Goal: Use online tool/utility: Use online tool/utility

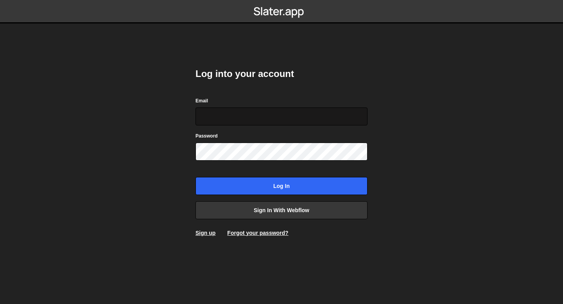
click at [245, 113] on input "Email" at bounding box center [281, 116] width 172 height 18
click at [248, 114] on input "Email" at bounding box center [281, 116] width 172 height 18
click at [398, 156] on body "Log into your account Email Password Log in Sign in with Webflow Sign up Forgot…" at bounding box center [281, 152] width 563 height 304
click at [246, 120] on input "Email" at bounding box center [281, 116] width 172 height 18
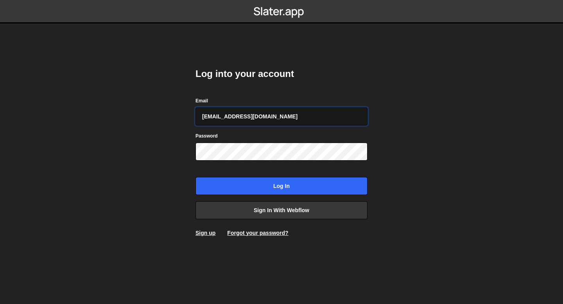
type input "[EMAIL_ADDRESS][DOMAIN_NAME]"
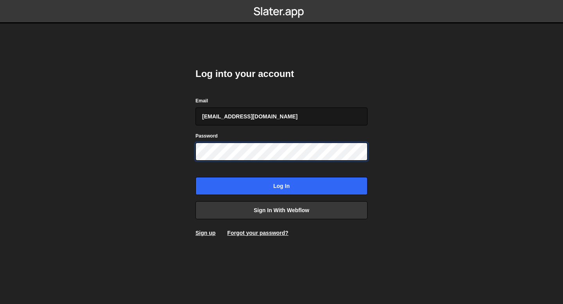
click at [195, 177] on input "Log in" at bounding box center [281, 186] width 172 height 18
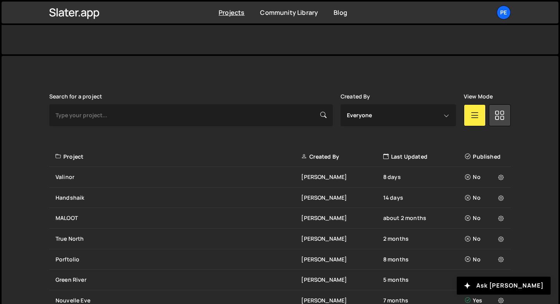
scroll to position [277, 0]
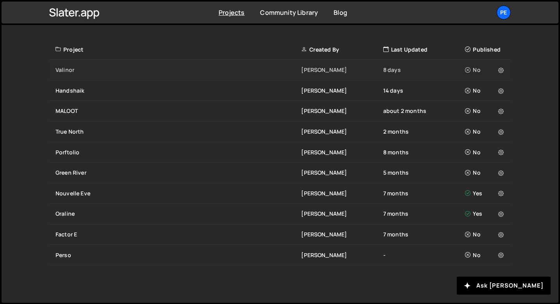
click at [97, 70] on div "Valinor" at bounding box center [177, 70] width 245 height 8
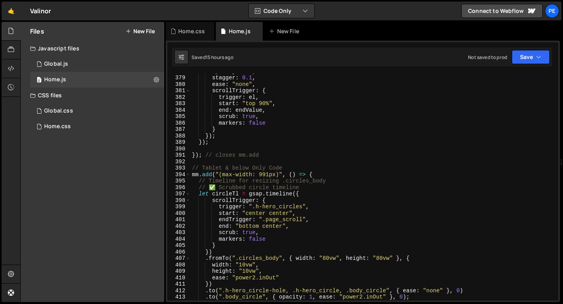
scroll to position [2451, 0]
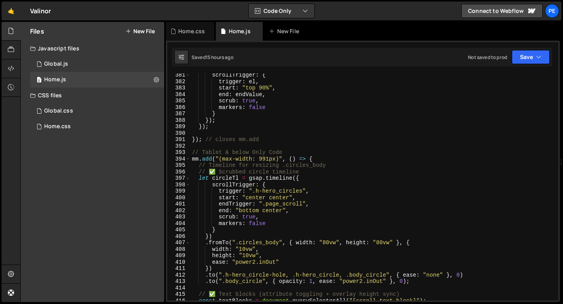
click at [211, 146] on div "scrollTrigger : { trigger : el , start : "top 90%" , end : endValue , scrub : t…" at bounding box center [372, 192] width 365 height 240
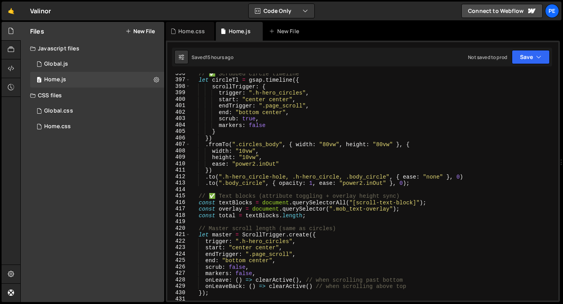
scroll to position [2518, 0]
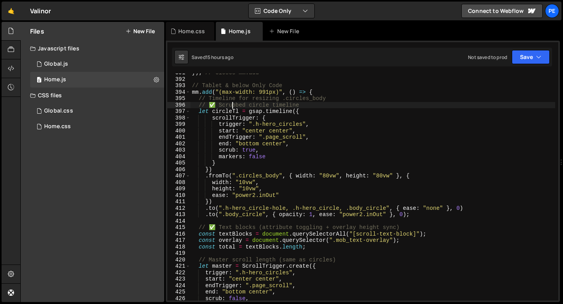
click at [232, 102] on div "}) ; // closes mm.add // Tablet & below Only Code mm . add ( "(max-width: 991px…" at bounding box center [372, 190] width 365 height 240
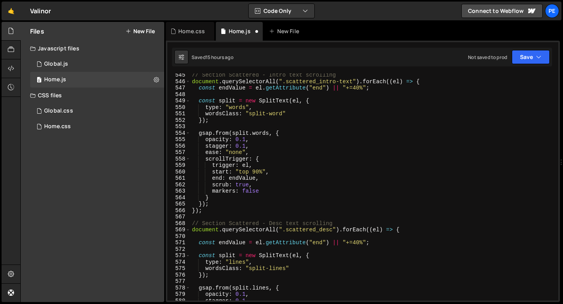
scroll to position [3472, 0]
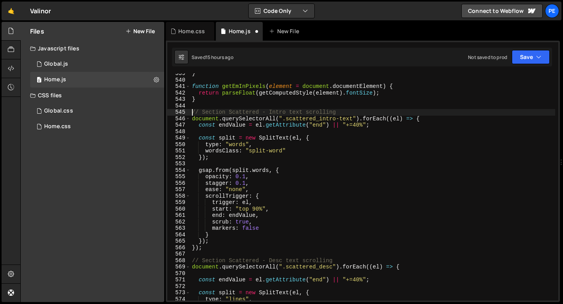
click at [191, 109] on div "} function getEmInPixels ( element = document . documentElement ) { return pars…" at bounding box center [372, 190] width 365 height 240
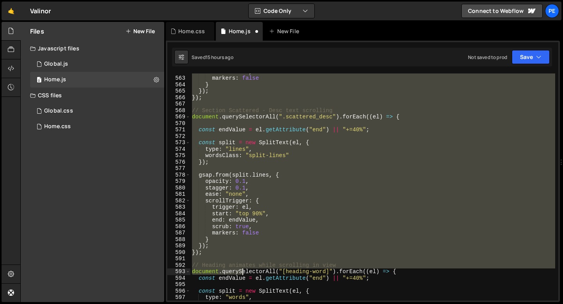
scroll to position [3622, 0]
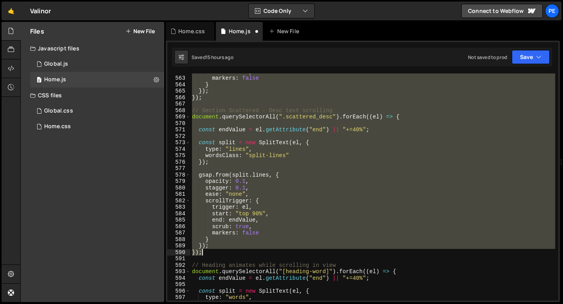
drag, startPoint x: 191, startPoint y: 110, endPoint x: 235, endPoint y: 249, distance: 146.2
click at [235, 249] on div "scrub : true , markers : false } }) ; }) ; // Section Scattered - Desc text scr…" at bounding box center [372, 188] width 365 height 240
type textarea "}); });"
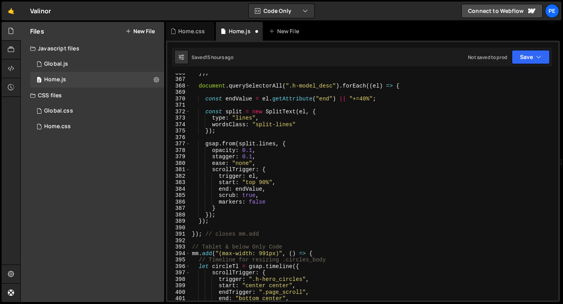
scroll to position [2355, 0]
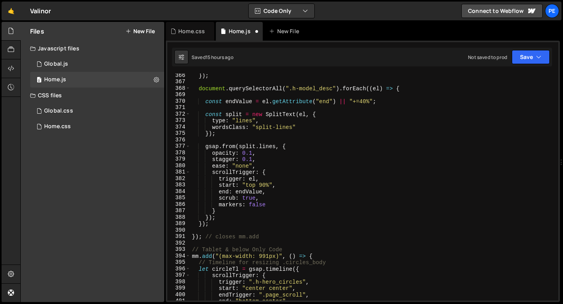
click at [216, 224] on div "}) ; document . querySelectorAll ( ".h-model_desc" ) . forEach (( el ) => { con…" at bounding box center [372, 192] width 365 height 240
type textarea "});"
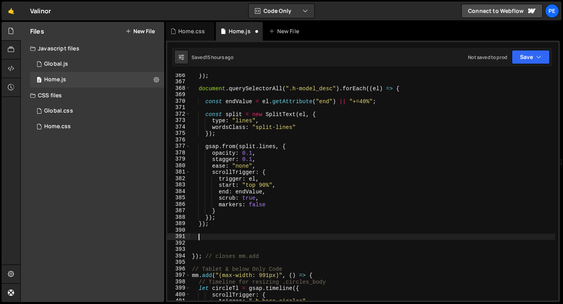
paste textarea "});"
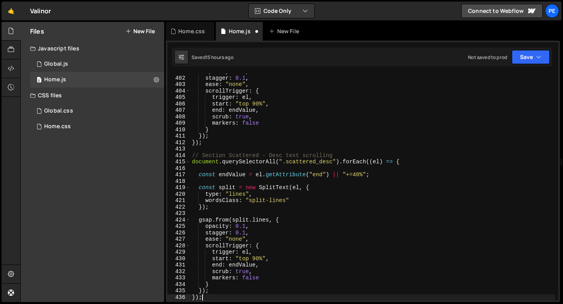
type textarea "});"
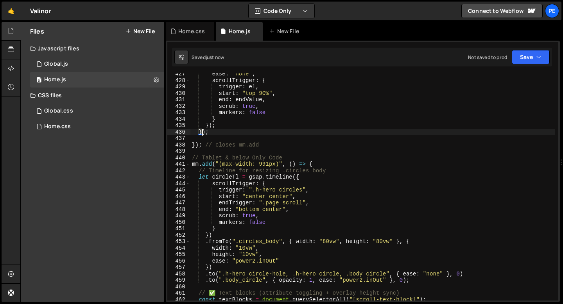
scroll to position [2780, 0]
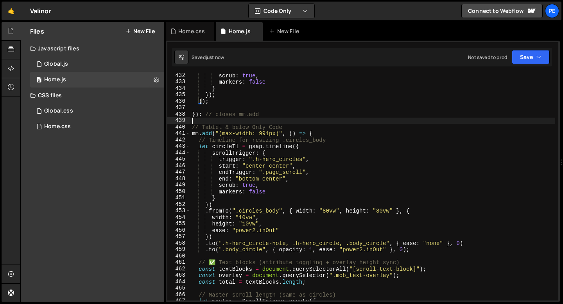
click at [206, 122] on div "scrub : true , markers : false } }) ; }) ; }) ; // closes mm.add // Tablet & be…" at bounding box center [372, 192] width 365 height 240
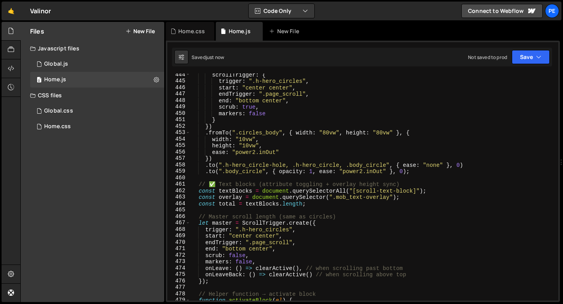
scroll to position [2881, 0]
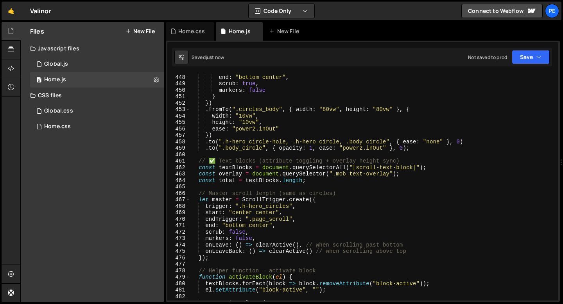
click at [218, 161] on div "endTrigger : ".page_scroll" , end : "bottom center" , scrub : true , markers : …" at bounding box center [372, 188] width 365 height 240
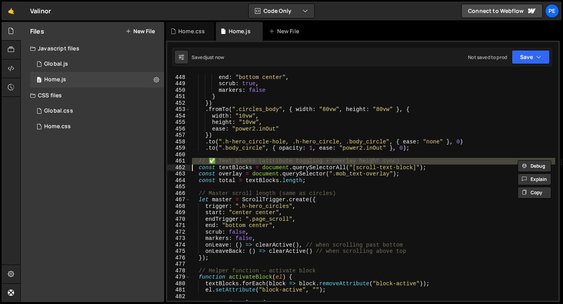
click at [218, 161] on div "endTrigger : ".page_scroll" , end : "bottom center" , scrub : true , markers : …" at bounding box center [372, 188] width 365 height 240
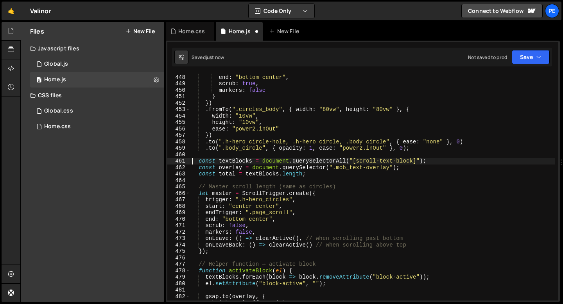
click at [227, 186] on div "endTrigger : ".page_scroll" , end : "bottom center" , scrub : true , markers : …" at bounding box center [372, 188] width 365 height 240
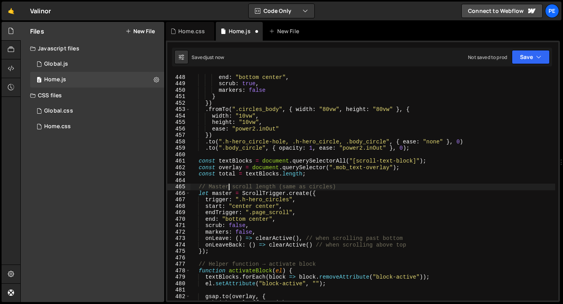
click at [227, 186] on div "endTrigger : ".page_scroll" , end : "bottom center" , scrub : true , markers : …" at bounding box center [372, 188] width 365 height 240
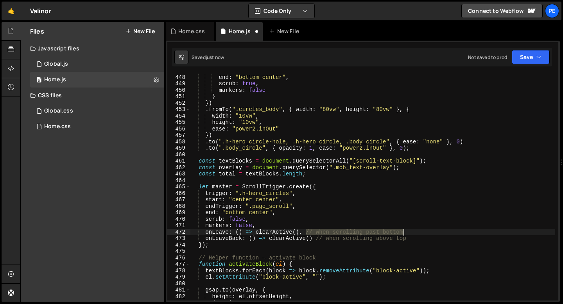
drag, startPoint x: 306, startPoint y: 232, endPoint x: 404, endPoint y: 231, distance: 97.7
click at [404, 231] on div "endTrigger : ".page_scroll" , end : "bottom center" , scrub : true , markers : …" at bounding box center [372, 188] width 365 height 240
type textarea "onLeave: () => clearActive(), // when scrolling past bottom"
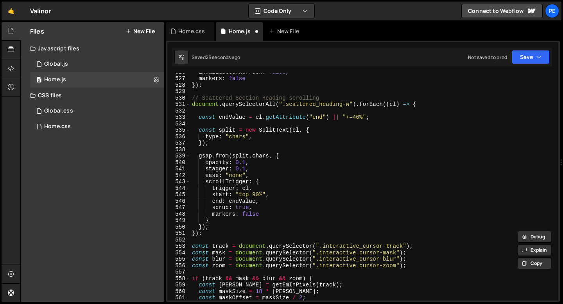
scroll to position [3380, 0]
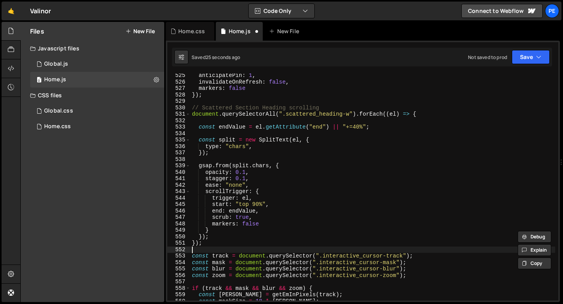
click at [198, 253] on div "anticipatePin : 1 , invalidateOnRefresh : false , markers : false }) ; // Scatt…" at bounding box center [372, 192] width 365 height 240
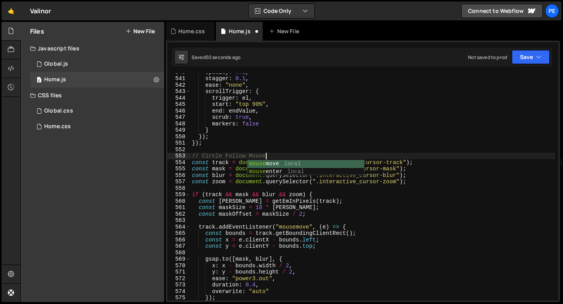
scroll to position [0, 5]
click at [191, 155] on div "opacity : 0.1 , stagger : 0.1 , ease : "none" , scrollTrigger : { trigger : el …" at bounding box center [372, 189] width 365 height 240
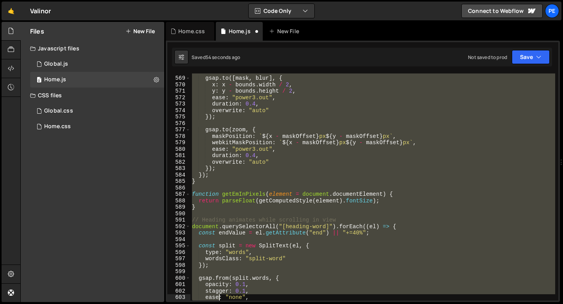
scroll to position [3661, 0]
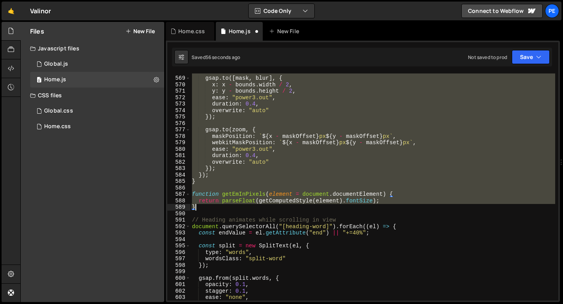
drag, startPoint x: 191, startPoint y: 155, endPoint x: 212, endPoint y: 207, distance: 56.3
click at [212, 207] on div "gsap . to ([ mask , blur ] , { x : x - bounds . width / 2 , y : y - bounds . he…" at bounding box center [372, 188] width 365 height 240
type textarea "return parseFloat(getComputedStyle(element).fontSize); }"
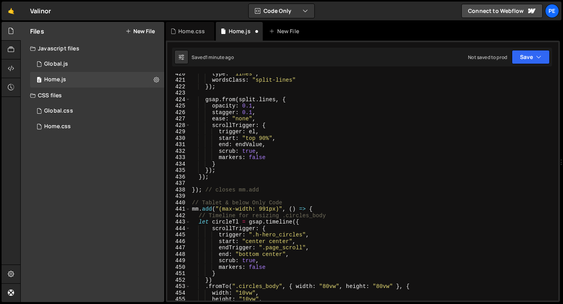
scroll to position [2704, 0]
click at [217, 176] on div "type : "lines" , wordsClass : "split-lines" }) ; gsap . from ( split . lines , …" at bounding box center [372, 190] width 365 height 240
type textarea "});"
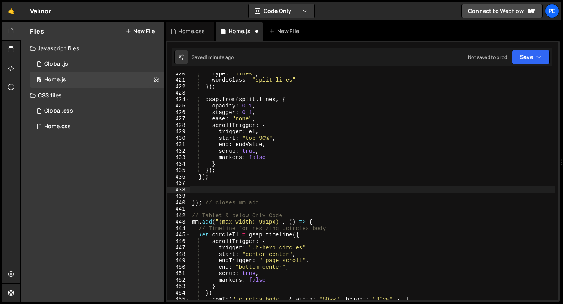
paste textarea "}"
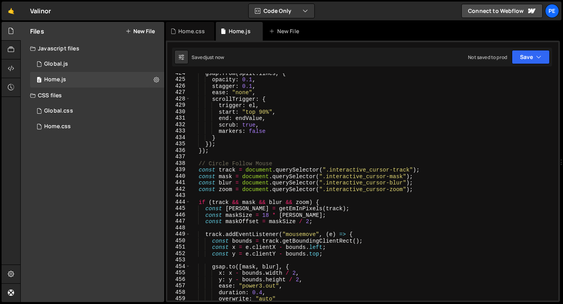
scroll to position [2731, 0]
type textarea "}"
click at [196, 33] on div "Home.css" at bounding box center [191, 31] width 27 height 8
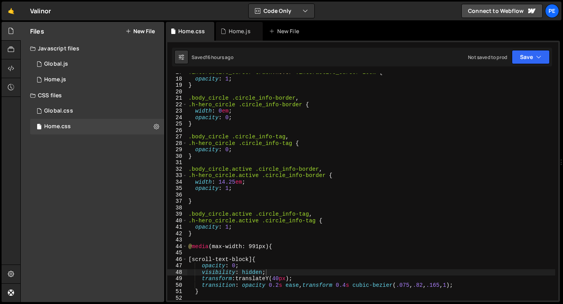
scroll to position [136, 0]
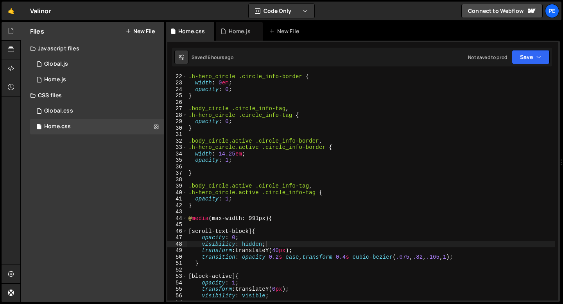
click at [279, 218] on div ".h-hero_circle .circle_info-border { width : 0 em ; opacity : 0 ; } .body_circl…" at bounding box center [371, 193] width 368 height 240
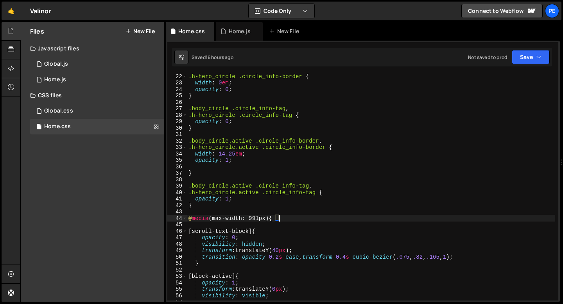
click at [279, 218] on div ".h-hero_circle .circle_info-border { width : 0 em ; opacity : 0 ; } .body_circl…" at bounding box center [371, 193] width 368 height 240
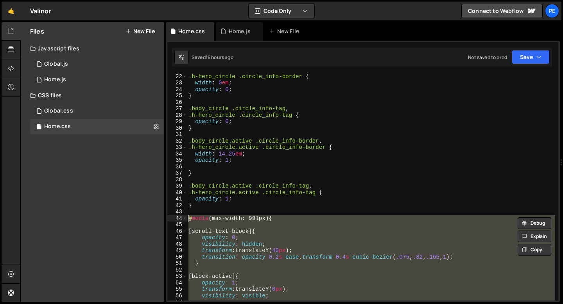
click at [280, 218] on div ".h-hero_circle .circle_info-border { width : 0 em ; opacity : 0 ; } .body_circl…" at bounding box center [371, 186] width 368 height 227
type textarea "@media (max-width: 991px) {"
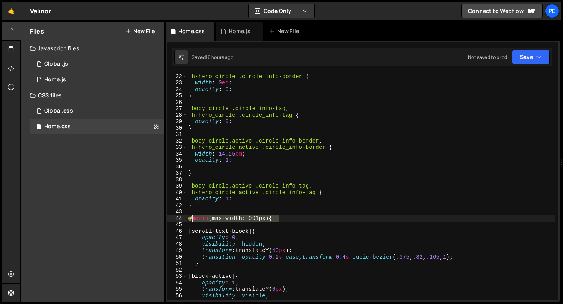
drag, startPoint x: 280, startPoint y: 218, endPoint x: 188, endPoint y: 216, distance: 91.8
click at [188, 216] on div ".h-hero_circle .circle_info-border { width : 0 em ; opacity : 0 ; } .body_circl…" at bounding box center [371, 193] width 368 height 240
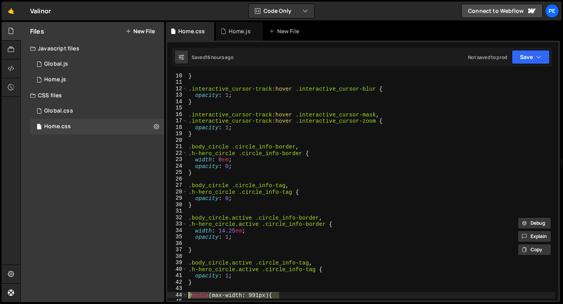
scroll to position [0, 0]
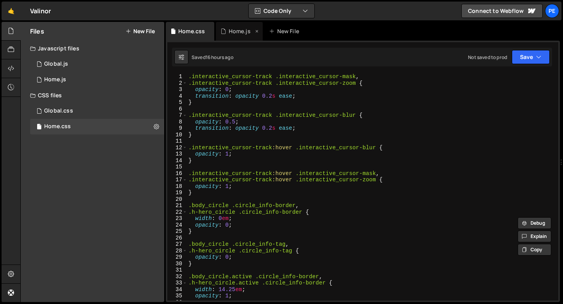
click at [241, 31] on div "Home.js" at bounding box center [240, 31] width 22 height 8
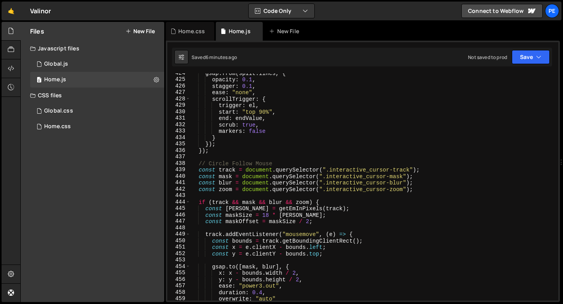
click at [299, 165] on div "gsap . from ( split . lines , { opacity : 0.1 , stagger : 0.1 , ease : "none" ,…" at bounding box center [372, 190] width 365 height 240
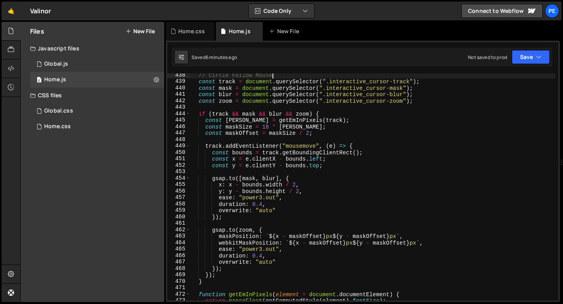
scroll to position [2819, 0]
drag, startPoint x: 327, startPoint y: 88, endPoint x: 402, endPoint y: 88, distance: 74.6
click at [402, 88] on div "// Circle Follow Mouse const track = document . querySelector ( ".interactive_c…" at bounding box center [372, 192] width 365 height 240
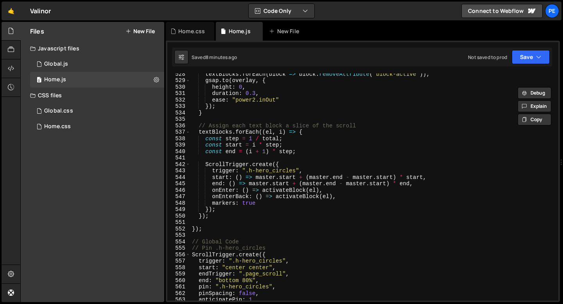
scroll to position [3461, 0]
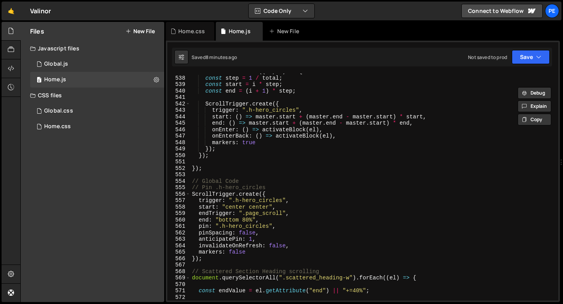
click at [210, 170] on div "textBlocks . forEach (( el , i ) => { const step = 1 / total ; const start = i …" at bounding box center [372, 188] width 365 height 240
type textarea "});"
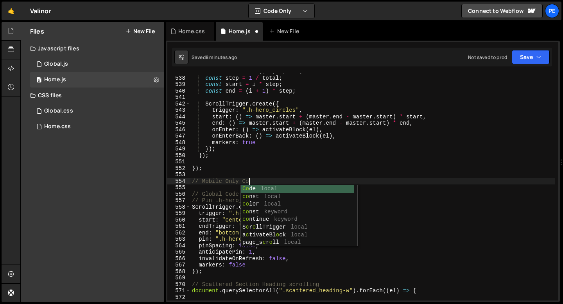
scroll to position [0, 4]
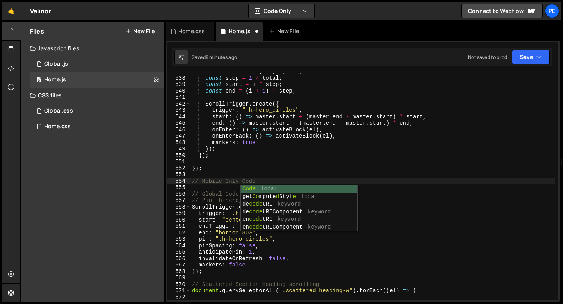
click at [220, 170] on div "textBlocks . forEach (( el , i ) => { const step = 1 / total ; const start = i …" at bounding box center [372, 188] width 365 height 240
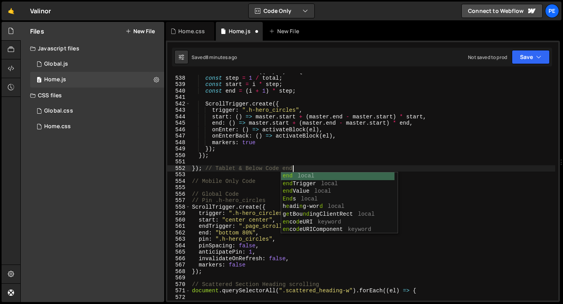
type textarea "}); // Tablet & Below Code ends"
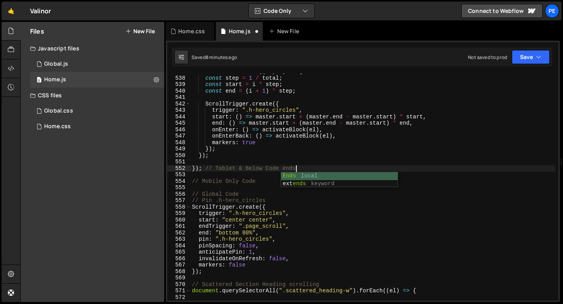
click at [260, 186] on div "textBlocks . forEach (( el , i ) => { const step = 1 / total ; const start = i …" at bounding box center [372, 188] width 365 height 240
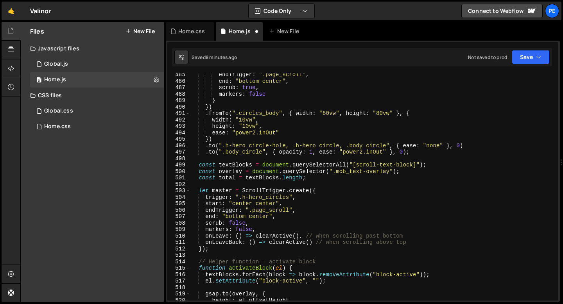
scroll to position [2993, 0]
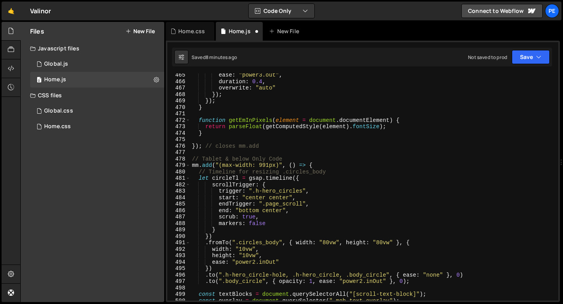
click at [268, 165] on div "ease : "power3.out" , duration : 0.4 , overwrite : "auto" }) ; }) ; } function …" at bounding box center [372, 192] width 365 height 240
type textarea "mm.add("(max-width: 991px)", () => { // Timeline for resizing .circles_body"
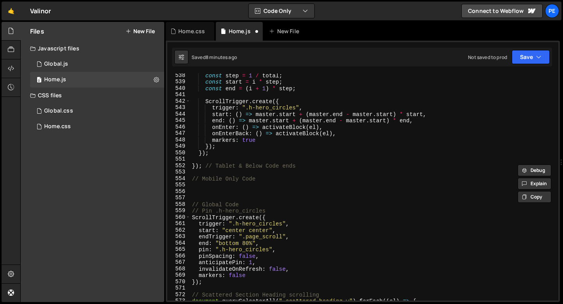
scroll to position [3469, 0]
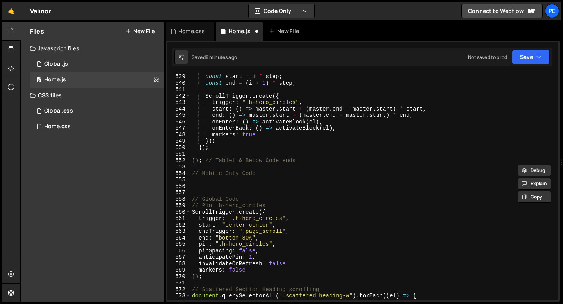
click at [207, 179] on div "const start = i * step ; const end = ( i + 1 ) * step ; ScrollTrigger . create …" at bounding box center [372, 193] width 365 height 240
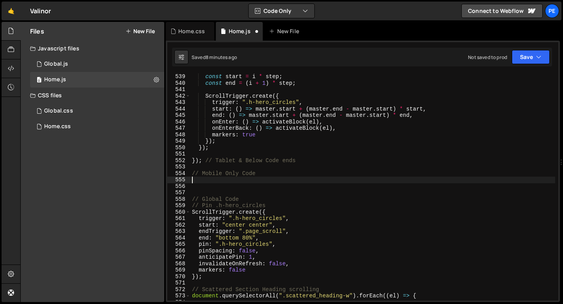
paste textarea "mm.add("(max-width: 991px)", () => {"
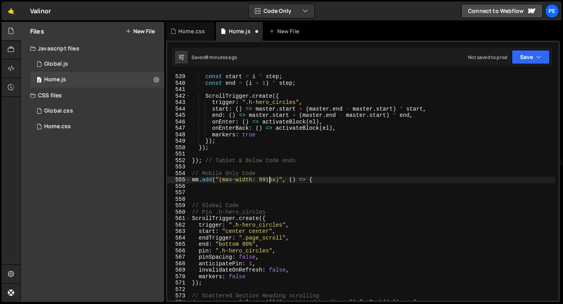
click at [269, 179] on div "const start = i * step ; const end = ( i + 1 ) * step ; ScrollTrigger . create …" at bounding box center [372, 193] width 365 height 240
type textarea "mm.add("(max-width: 767px)", () => {"
click at [336, 190] on div "const start = i * step ; const end = ( i + 1 ) * step ; ScrollTrigger . create …" at bounding box center [372, 193] width 365 height 240
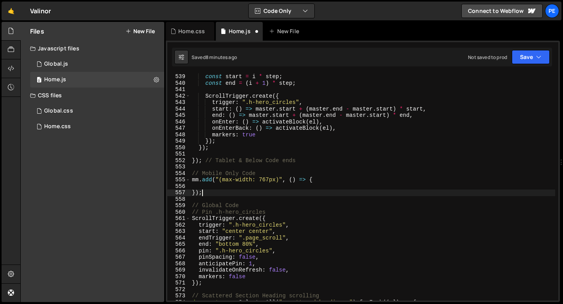
scroll to position [0, 0]
click at [287, 190] on div "const start = i * step ; const end = ( i + 1 ) * step ; ScrollTrigger . create …" at bounding box center [372, 193] width 365 height 240
click at [265, 181] on div "const start = i * step ; const end = ( i + 1 ) * step ; ScrollTrigger . create …" at bounding box center [372, 193] width 365 height 240
type textarea "mm.add("(max-width: 767px)", () => {"
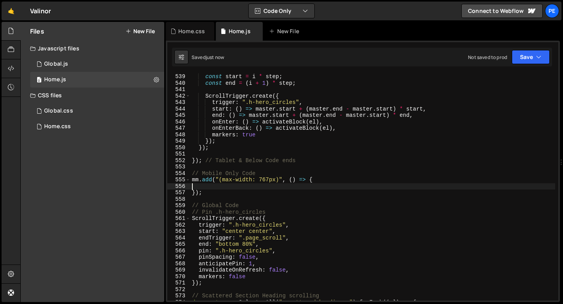
click at [263, 185] on div "const start = i * step ; const end = ( i + 1 ) * step ; ScrollTrigger . create …" at bounding box center [372, 193] width 365 height 240
paste textarea "});"
type textarea "});"
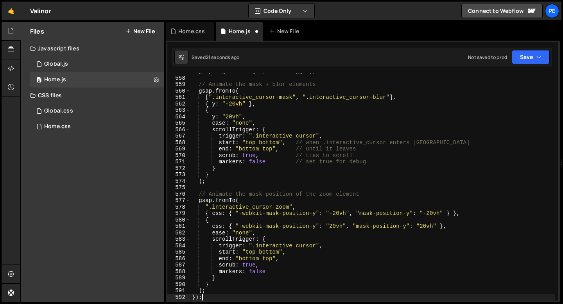
scroll to position [3590, 0]
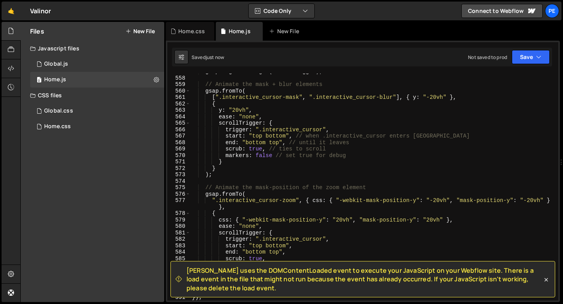
click at [242, 189] on div "gsap . registerPlugin ( ScrollTrigger ) ; // Animate the mask + blur elements g…" at bounding box center [372, 188] width 365 height 240
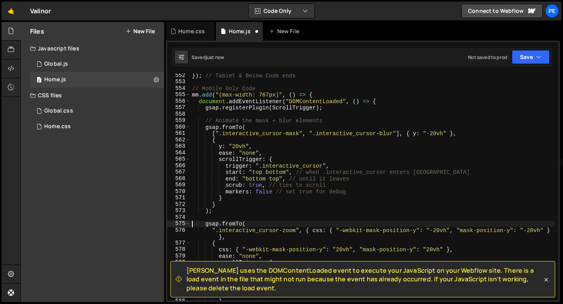
scroll to position [3542, 0]
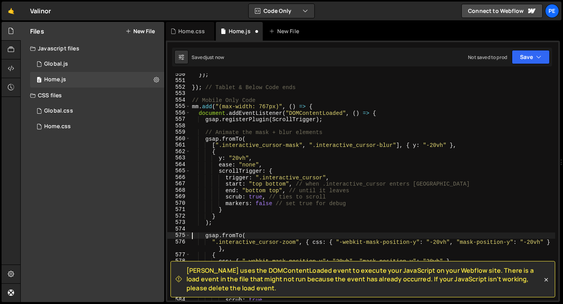
click at [273, 113] on div "}) ; }) ; // Tablet & Below Code ends // Mobile Only Code mm . add ( "(max-widt…" at bounding box center [372, 191] width 365 height 240
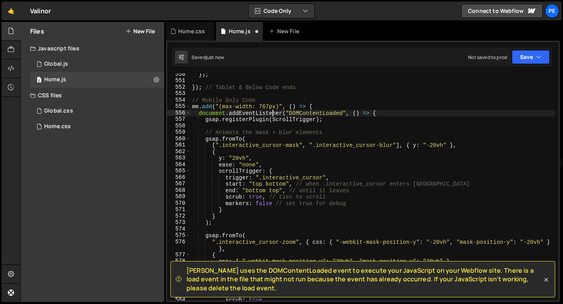
click at [273, 113] on div "}) ; }) ; // Tablet & Below Code ends // Mobile Only Code mm . add ( "(max-widt…" at bounding box center [372, 191] width 365 height 240
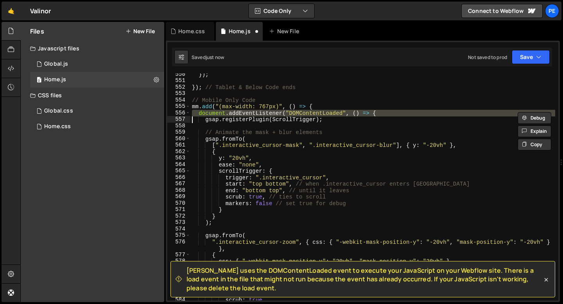
click at [273, 113] on div "}) ; }) ; // Tablet & Below Code ends // Mobile Only Code mm . add ( "(max-widt…" at bounding box center [372, 191] width 365 height 240
type textarea "gsap.registerPlugin(ScrollTrigger);"
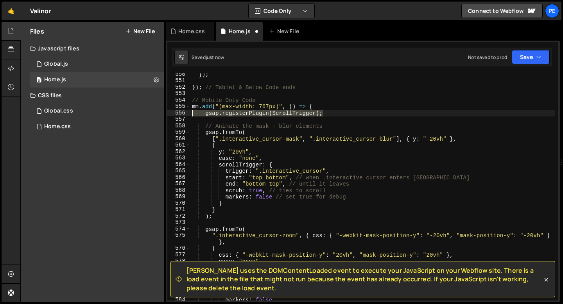
drag, startPoint x: 337, startPoint y: 114, endPoint x: 181, endPoint y: 114, distance: 156.7
click at [181, 114] on div "gsap.registerPlugin(ScrollTrigger); 550 551 552 553 554 555 556 557 558 559 560…" at bounding box center [362, 186] width 391 height 227
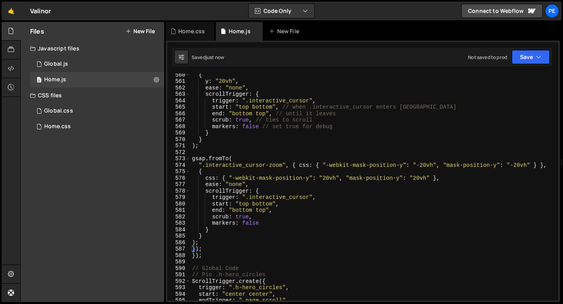
scroll to position [3612, 0]
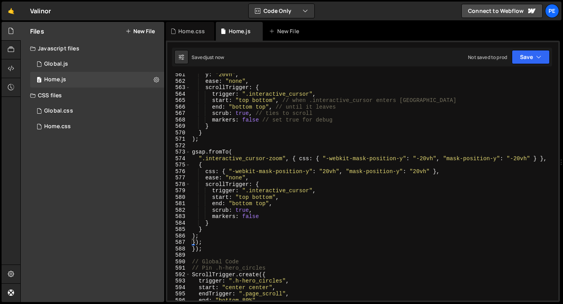
click at [208, 238] on div "y : "20vh" , ease : "none" , scrollTrigger : { trigger : ".interactive_cursor" …" at bounding box center [372, 192] width 365 height 240
click at [207, 242] on div "y : "20vh" , ease : "none" , scrollTrigger : { trigger : ".interactive_cursor" …" at bounding box center [372, 192] width 365 height 240
type textarea "}"
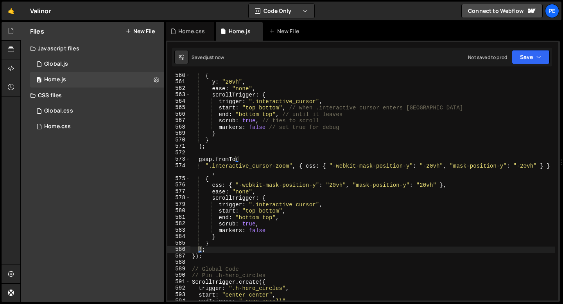
scroll to position [3598, 0]
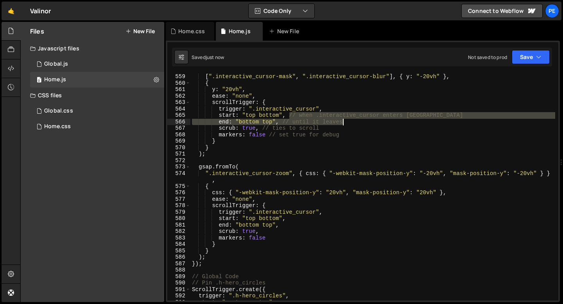
drag, startPoint x: 290, startPoint y: 115, endPoint x: 446, endPoint y: 119, distance: 156.7
click at [446, 119] on div "[ ".interactive_cursor-mask" , ".interactive_cursor-blur" ] , { y : "-20vh" } ,…" at bounding box center [372, 193] width 365 height 240
click at [222, 157] on div "[ ".interactive_cursor-mask" , ".interactive_cursor-blur" ] , { y : "-20vh" } ,…" at bounding box center [372, 193] width 365 height 240
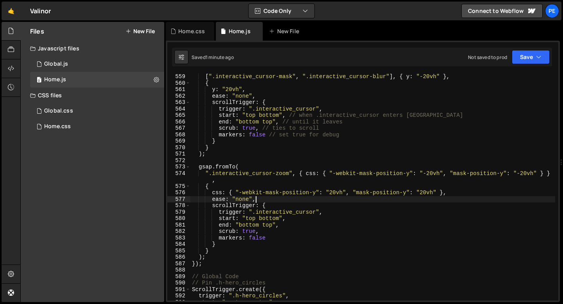
click at [293, 200] on div "[ ".interactive_cursor-mask" , ".interactive_cursor-blur" ] , { y : "-20vh" } ,…" at bounding box center [372, 193] width 365 height 240
click at [238, 259] on div "[ ".interactive_cursor-mask" , ".interactive_cursor-blur" ] , { y : "-20vh" } ,…" at bounding box center [372, 193] width 365 height 240
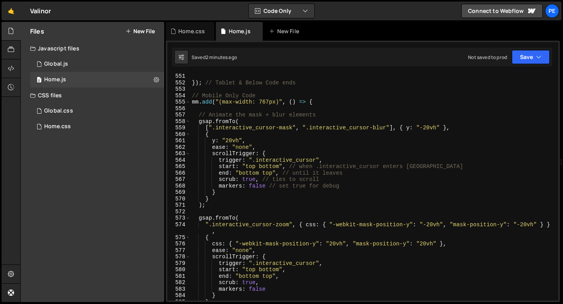
scroll to position [3546, 0]
click at [278, 204] on div "}) ; // Tablet & Below Code ends // Mobile Only Code mm . add ( "(max-width: 76…" at bounding box center [372, 193] width 365 height 240
click at [257, 187] on div "}) ; // Tablet & Below Code ends // Mobile Only Code mm . add ( "(max-width: 76…" at bounding box center [372, 193] width 365 height 240
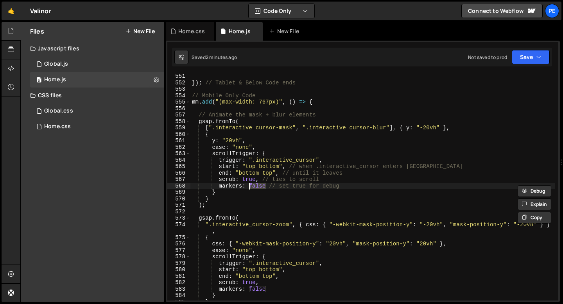
click at [257, 187] on div "}) ; // Tablet & Below Code ends // Mobile Only Code mm . add ( "(max-width: 76…" at bounding box center [372, 193] width 365 height 240
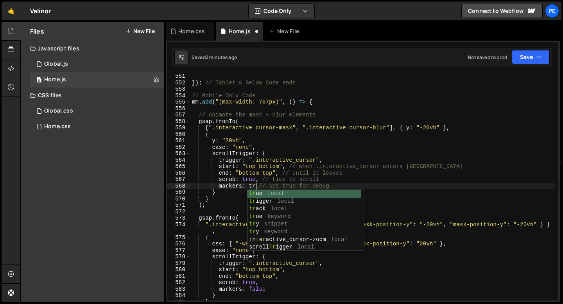
scroll to position [0, 5]
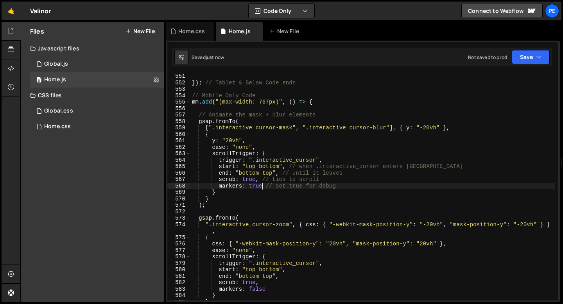
click at [254, 193] on div "}) ; // Tablet & Below Code ends // Mobile Only Code mm . add ( "(max-width: 76…" at bounding box center [372, 193] width 365 height 240
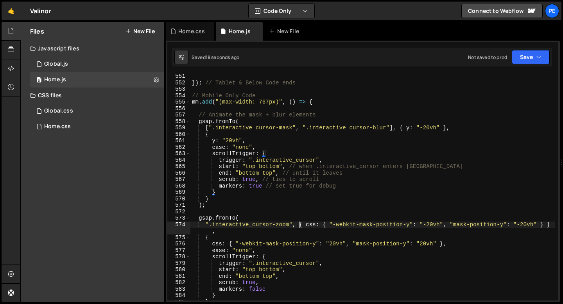
click at [298, 225] on div "}) ; // Tablet & Below Code ends // Mobile Only Code mm . add ( "(max-width: 76…" at bounding box center [372, 193] width 365 height 240
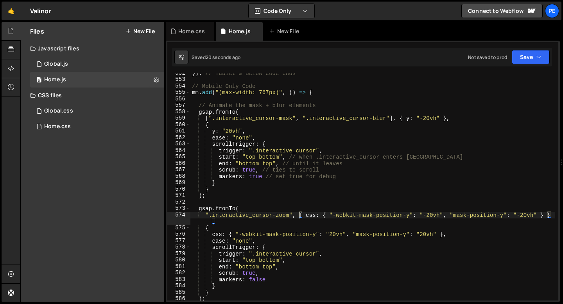
scroll to position [3562, 0]
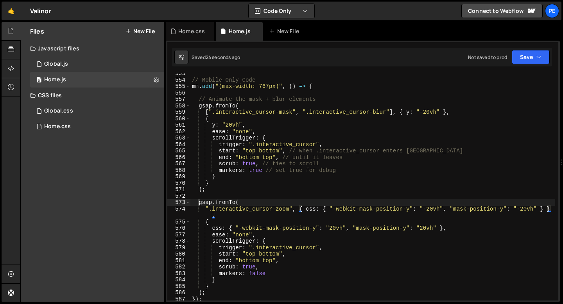
click at [199, 203] on div "// Mobile Only Code mm . add ( "(max-width: 767px)" , ( ) => { // Animate the m…" at bounding box center [372, 190] width 365 height 240
click at [240, 202] on div "// Mobile Only Code mm . add ( "(max-width: 767px)" , ( ) => { // Animate the m…" at bounding box center [372, 190] width 365 height 240
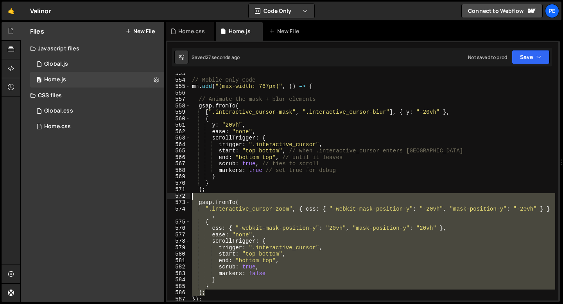
drag, startPoint x: 212, startPoint y: 290, endPoint x: 168, endPoint y: 195, distance: 105.1
click at [168, 195] on div "gsap.fromTo( 553 554 555 556 557 558 559 560 561 562 563 564 565 566 567 568 56…" at bounding box center [362, 186] width 391 height 227
type textarea "gsap.fromTo("
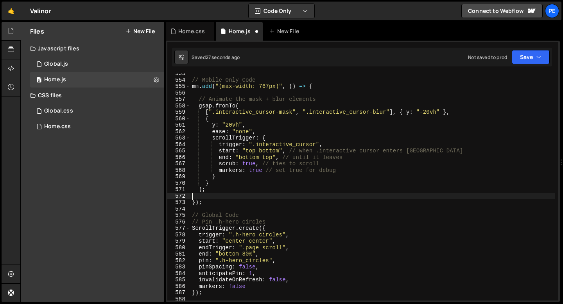
scroll to position [0, 0]
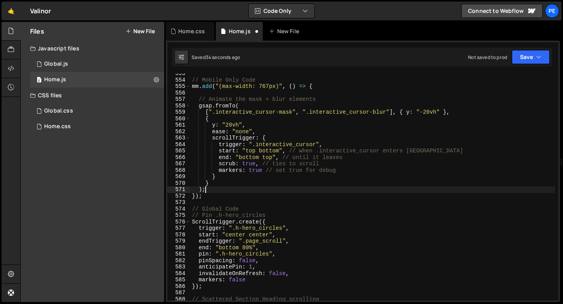
click at [300, 109] on div "// Mobile Only Code mm . add ( "(max-width: 767px)" , ( ) => { // Animate the m…" at bounding box center [372, 190] width 365 height 240
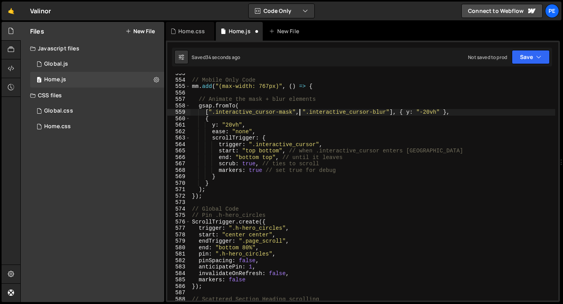
scroll to position [0, 8]
paste textarea "interactive_cursor-zoom""
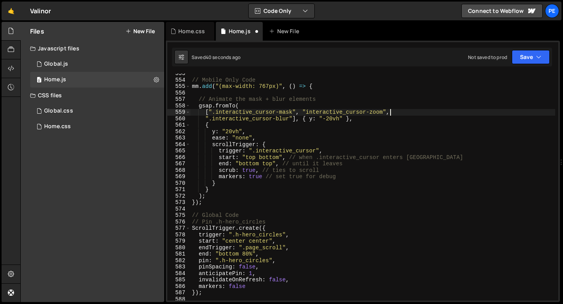
scroll to position [0, 13]
click at [277, 118] on div "// Mobile Only Code mm . add ( "(max-width: 767px)" , ( ) => { // Animate the m…" at bounding box center [372, 190] width 365 height 240
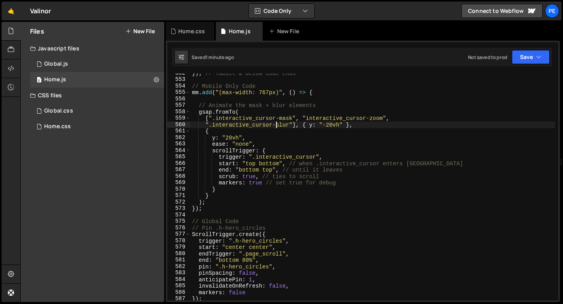
scroll to position [3551, 0]
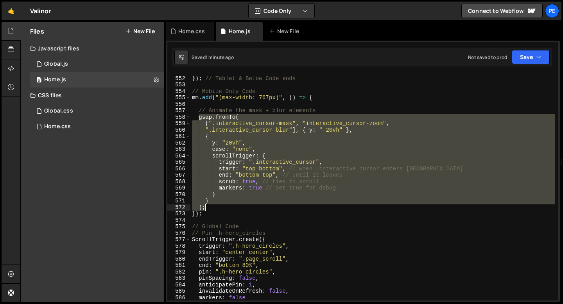
drag, startPoint x: 198, startPoint y: 114, endPoint x: 220, endPoint y: 208, distance: 96.3
click at [220, 208] on div "}) ; // Tablet & Below Code ends // Mobile Only Code mm . add ( "(max-width: 76…" at bounding box center [372, 189] width 365 height 240
paste textarea
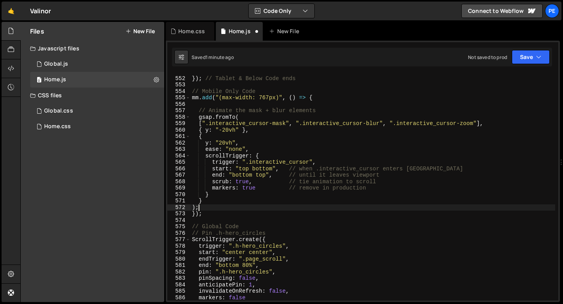
scroll to position [0, 0]
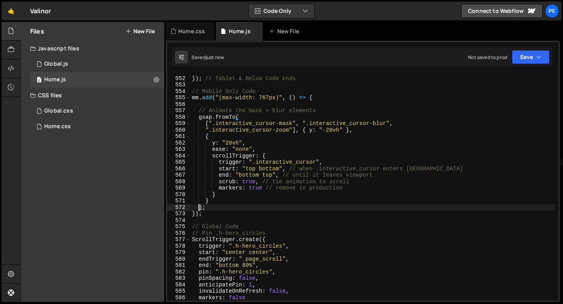
click at [211, 208] on div "}) ; // Tablet & Below Code ends // Mobile Only Code mm . add ( "(max-width: 76…" at bounding box center [372, 189] width 365 height 240
click at [197, 214] on div "}) ; // Tablet & Below Code ends // Mobile Only Code mm . add ( "(max-width: 76…" at bounding box center [372, 189] width 365 height 240
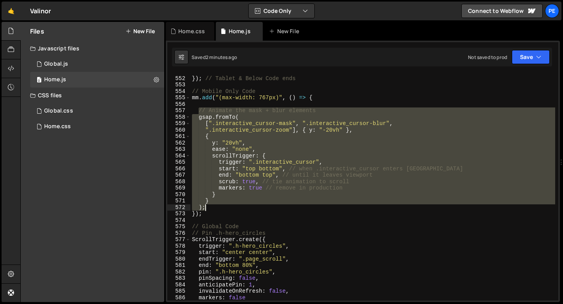
drag, startPoint x: 198, startPoint y: 109, endPoint x: 233, endPoint y: 206, distance: 103.0
click at [233, 206] on div "}) ; // Tablet & Below Code ends // Mobile Only Code mm . add ( "(max-width: 76…" at bounding box center [372, 189] width 365 height 240
paste textarea "}"
type textarea "});"
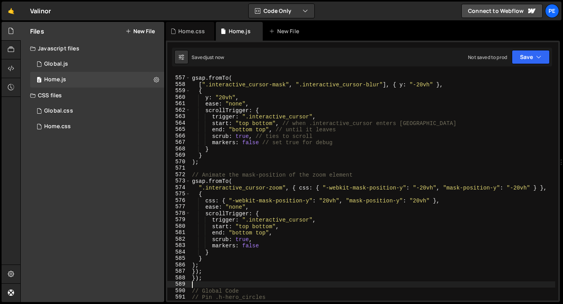
scroll to position [3587, 0]
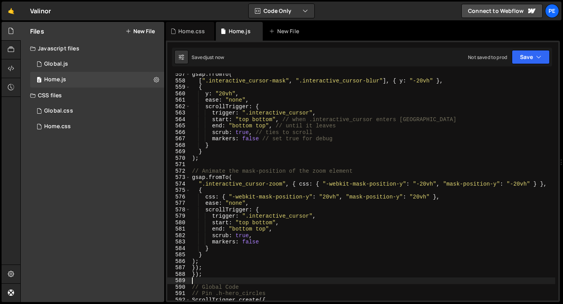
click at [206, 263] on div "gsap . fromTo ( [ ".interactive_cursor-mask" , ".interactive_cursor-blur" ] , {…" at bounding box center [372, 191] width 365 height 240
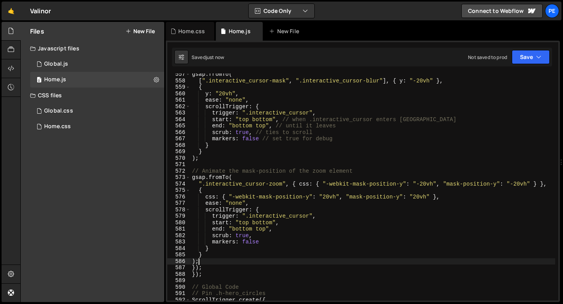
click at [205, 267] on div "gsap . fromTo ( [ ".interactive_cursor-mask" , ".interactive_cursor-blur" ] , {…" at bounding box center [372, 191] width 365 height 240
type textarea "}"
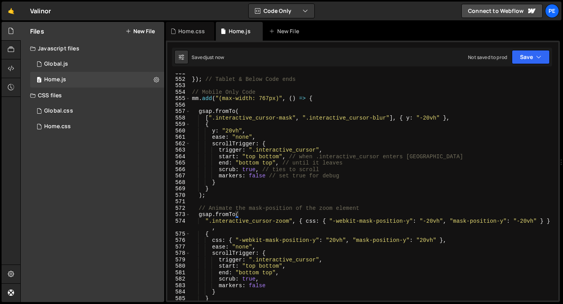
scroll to position [3524, 0]
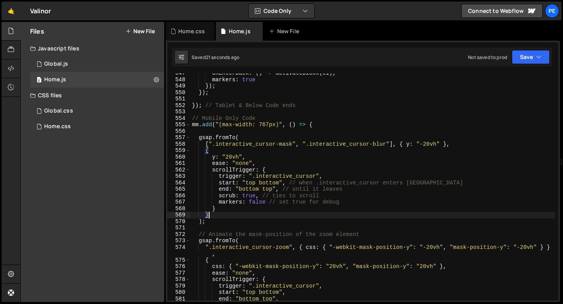
click at [241, 212] on div "onEnterBack : ( ) => activateBlock ( el ) , markers : true }) ; }) ; }) ; // Ta…" at bounding box center [372, 190] width 365 height 240
click at [262, 201] on div "onEnterBack : ( ) => activateBlock ( el ) , markers : true }) ; }) ; }) ; // Ta…" at bounding box center [372, 190] width 365 height 240
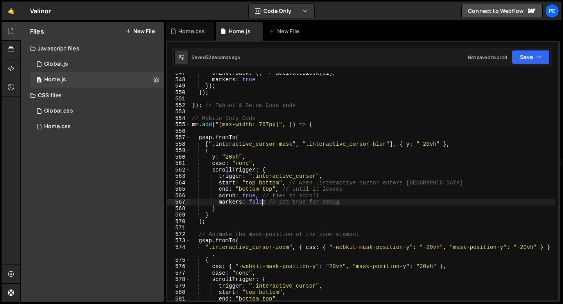
click at [261, 201] on div "onEnterBack : ( ) => activateBlock ( el ) , markers : true }) ; }) ; }) ; // Ta…" at bounding box center [372, 190] width 365 height 240
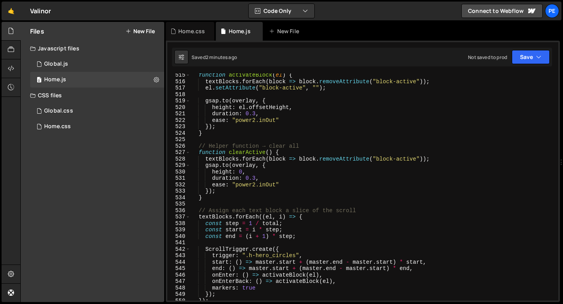
scroll to position [3315, 0]
click at [215, 143] on div "function activateBlock ( el ) { textBlocks . forEach ( block => block . removeA…" at bounding box center [372, 192] width 365 height 240
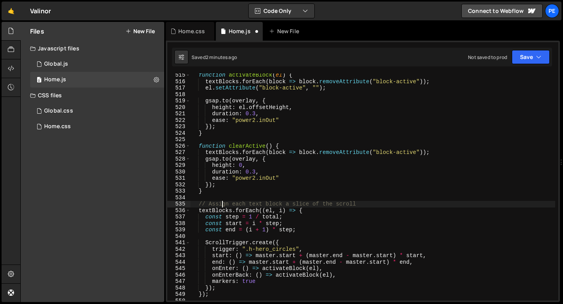
click at [221, 207] on div "function activateBlock ( el ) { textBlocks . forEach ( block => block . removeA…" at bounding box center [372, 192] width 365 height 240
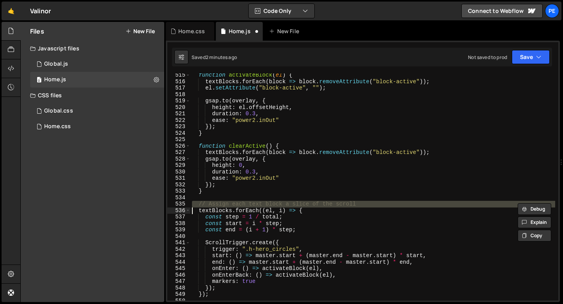
click at [221, 207] on div "function activateBlock ( el ) { textBlocks . forEach ( block => block . removeA…" at bounding box center [372, 192] width 365 height 240
type textarea "textBlocks.forEach((el, i) => {"
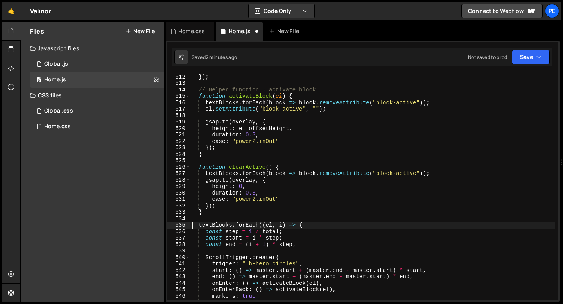
scroll to position [3261, 0]
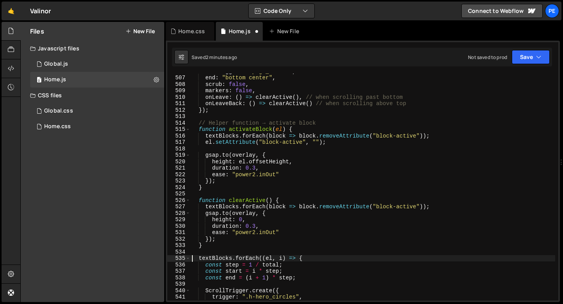
click at [248, 120] on div "endTrigger : ".page_scroll" , end : "bottom center" , scrub : false , markers :…" at bounding box center [372, 188] width 365 height 240
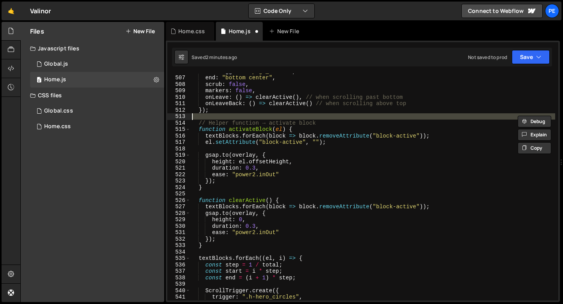
click at [245, 122] on div "endTrigger : ".page_scroll" , end : "bottom center" , scrub : false , markers :…" at bounding box center [372, 188] width 365 height 240
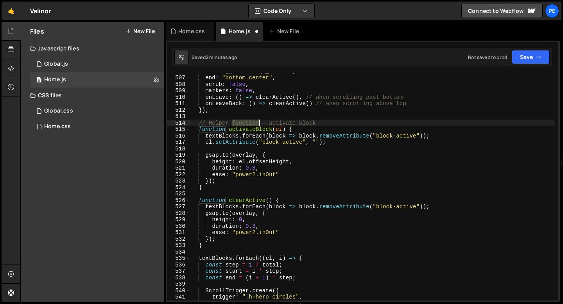
click at [245, 122] on div "endTrigger : ".page_scroll" , end : "bottom center" , scrub : false , markers :…" at bounding box center [372, 188] width 365 height 240
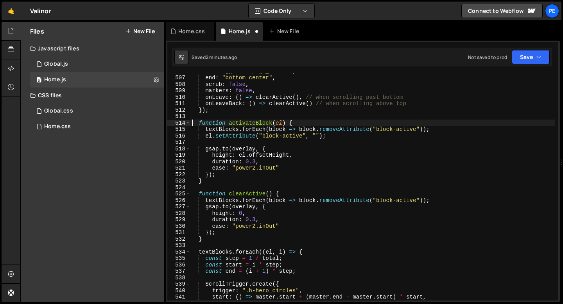
scroll to position [3190, 0]
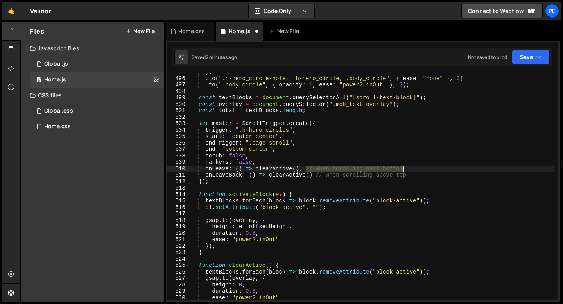
drag, startPoint x: 306, startPoint y: 169, endPoint x: 410, endPoint y: 172, distance: 104.0
click at [411, 172] on div "}) . to ( ".h-hero_circle-hole, .h-hero_circle, .body_circle" , { ease : "none"…" at bounding box center [372, 189] width 365 height 240
drag, startPoint x: 315, startPoint y: 175, endPoint x: 434, endPoint y: 177, distance: 118.4
click at [434, 177] on div "}) . to ( ".h-hero_circle-hole, .h-hero_circle, .body_circle" , { ease : "none"…" at bounding box center [372, 189] width 365 height 240
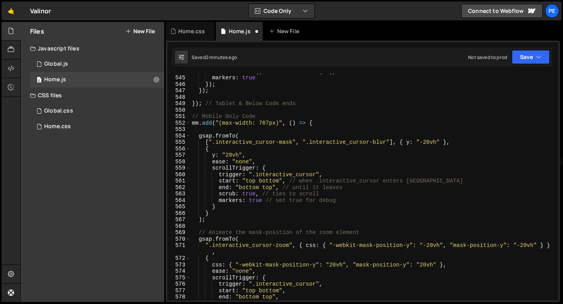
scroll to position [3543, 0]
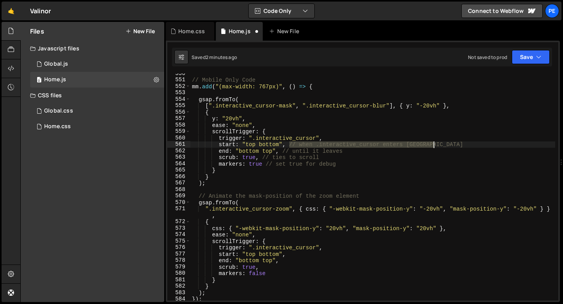
drag, startPoint x: 288, startPoint y: 145, endPoint x: 456, endPoint y: 143, distance: 168.4
click at [455, 143] on div "// Mobile Only Code mm . add ( "(max-width: 767px)" , ( ) => { gsap . fromTo ( …" at bounding box center [372, 190] width 365 height 240
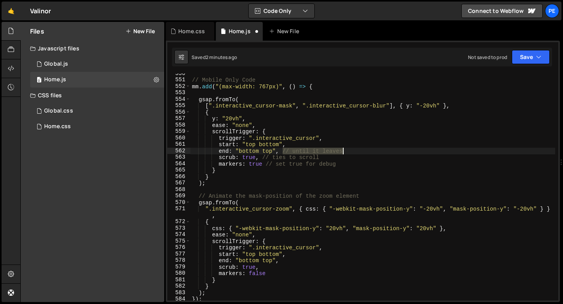
drag, startPoint x: 281, startPoint y: 152, endPoint x: 363, endPoint y: 154, distance: 82.5
click at [363, 154] on div "// Mobile Only Code mm . add ( "(max-width: 767px)" , ( ) => { gsap . fromTo ( …" at bounding box center [372, 190] width 365 height 240
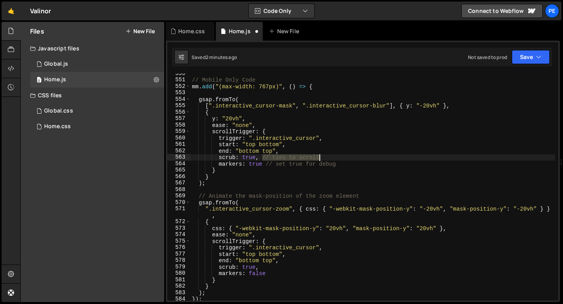
drag, startPoint x: 263, startPoint y: 157, endPoint x: 329, endPoint y: 158, distance: 65.7
click at [330, 158] on div "// Mobile Only Code mm . add ( "(max-width: 767px)" , ( ) => { gsap . fromTo ( …" at bounding box center [372, 190] width 365 height 240
drag, startPoint x: 266, startPoint y: 163, endPoint x: 342, endPoint y: 164, distance: 75.8
click at [342, 164] on div "// Mobile Only Code mm . add ( "(max-width: 767px)" , ( ) => { gsap . fromTo ( …" at bounding box center [372, 190] width 365 height 240
click at [247, 199] on div "// Mobile Only Code mm . add ( "(max-width: 767px)" , ( ) => { gsap . fromTo ( …" at bounding box center [372, 190] width 365 height 240
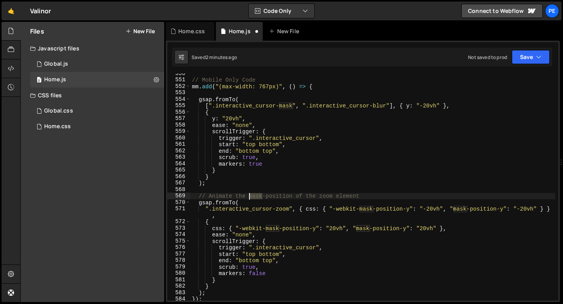
click at [247, 198] on div "// Mobile Only Code mm . add ( "(max-width: 767px)" , ( ) => { gsap . fromTo ( …" at bounding box center [372, 190] width 365 height 240
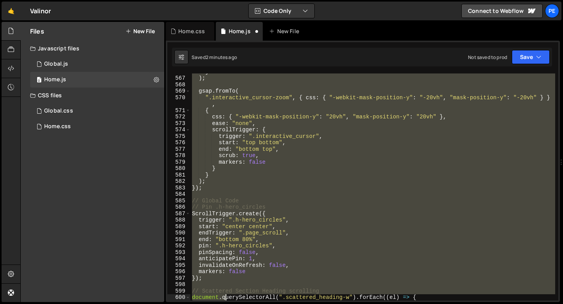
scroll to position [3648, 0]
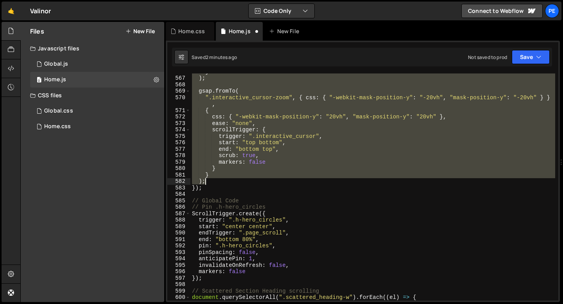
drag, startPoint x: 198, startPoint y: 106, endPoint x: 215, endPoint y: 182, distance: 78.1
click at [215, 182] on div "} ) ; gsap . fromTo ( ".interactive_cursor-zoom" , { css : { "-webkit-mask-posi…" at bounding box center [372, 188] width 365 height 240
type textarea "} );"
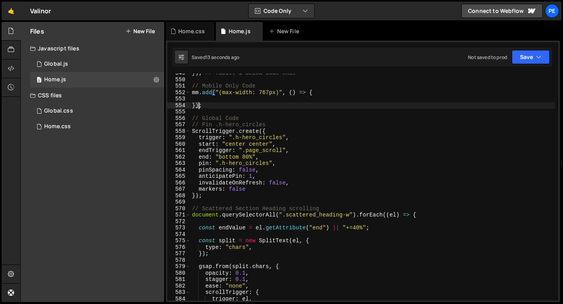
scroll to position [3494, 0]
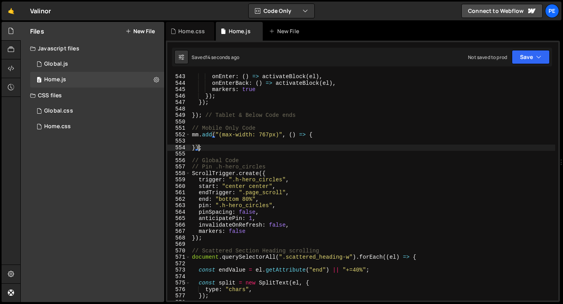
click at [325, 135] on div "onEnter : ( ) => activateBlock ( el ) , onEnterBack : ( ) => activateBlock ( el…" at bounding box center [372, 193] width 365 height 240
type textarea "mm.add("(max-width: 767px)", () => {"
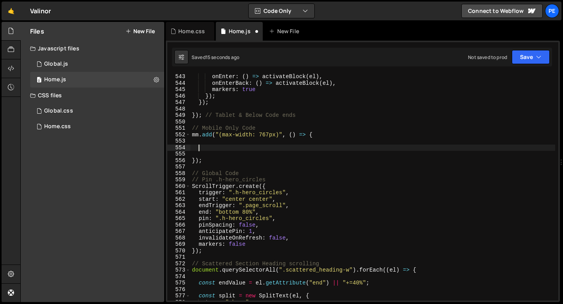
paste textarea ");"
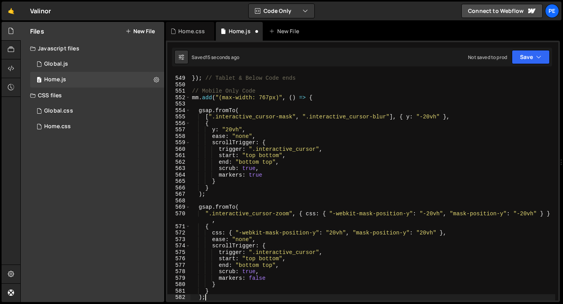
scroll to position [3532, 0]
type textarea ");"
click at [189, 33] on div "Home.css" at bounding box center [191, 31] width 27 height 8
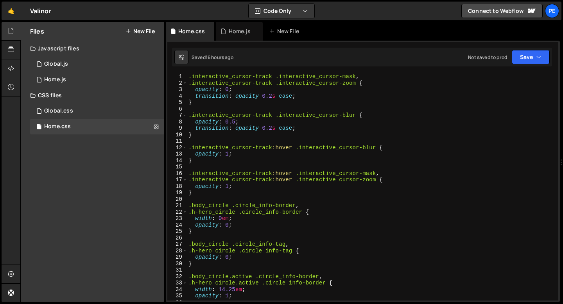
click at [240, 193] on div ".interactive_cursor-track .interactive_cursor-mask , .interactive_cursor-track …" at bounding box center [371, 193] width 368 height 240
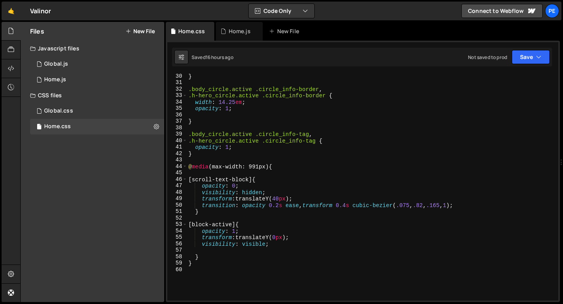
scroll to position [245, 0]
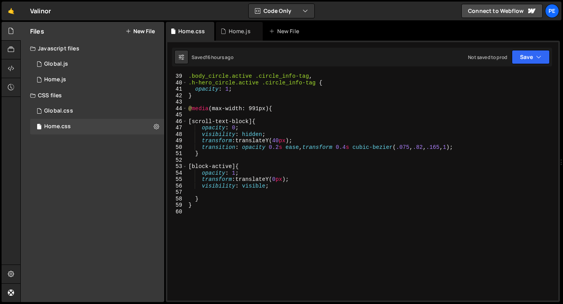
click at [281, 108] on div ".body_circle.active .circle_info-tag , .h-hero_circle.active .circle_info-tag {…" at bounding box center [371, 193] width 368 height 240
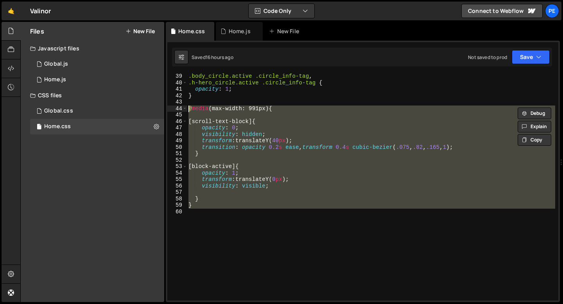
click at [283, 108] on div ".body_circle.active .circle_info-tag , .h-hero_circle.active .circle_info-tag {…" at bounding box center [371, 186] width 368 height 227
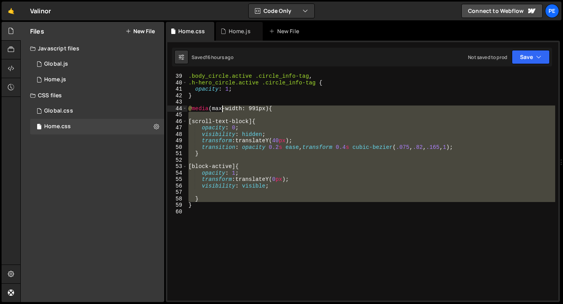
drag, startPoint x: 283, startPoint y: 108, endPoint x: 207, endPoint y: 107, distance: 75.8
click at [207, 107] on div ".body_circle.active .circle_info-tag , .h-hero_circle.active .circle_info-tag {…" at bounding box center [371, 193] width 368 height 240
click at [195, 108] on div ".body_circle.active .circle_info-tag , .h-hero_circle.active .circle_info-tag {…" at bounding box center [371, 193] width 368 height 240
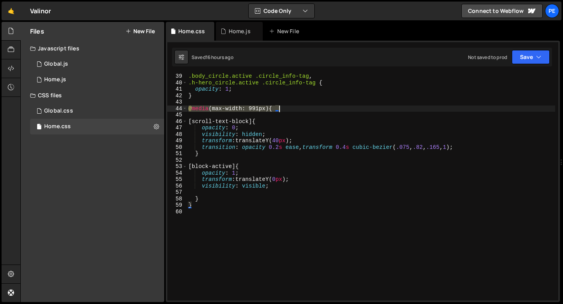
drag, startPoint x: 189, startPoint y: 108, endPoint x: 285, endPoint y: 110, distance: 96.5
click at [285, 110] on div ".body_circle.active .circle_info-tag , .h-hero_circle.active .circle_info-tag {…" at bounding box center [371, 193] width 368 height 240
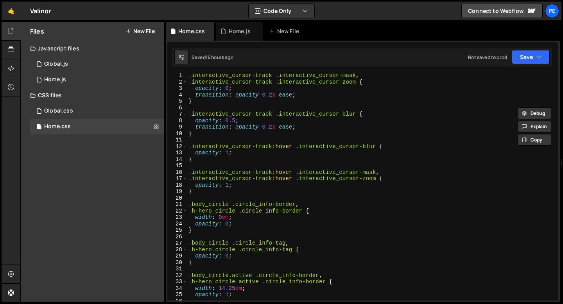
scroll to position [0, 0]
click at [188, 78] on div ".interactive_cursor-track .interactive_cursor-mask , .interactive_cursor-track …" at bounding box center [371, 193] width 368 height 240
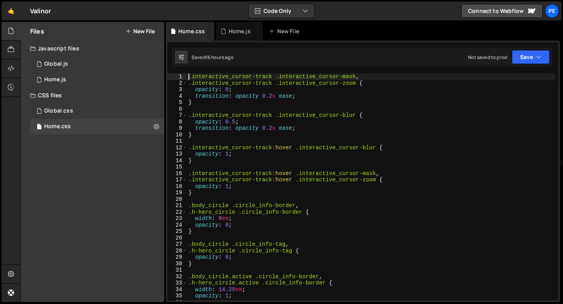
type textarea ".interactive_cursor-track .interactive_cursor-mask,"
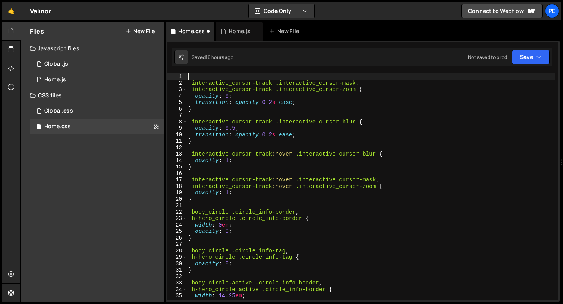
paste textarea "@media (max-width: 991px) {"
click at [205, 201] on div "@ media (max-width: 991px) { .interactive_cursor-track .interactive_cursor-mask…" at bounding box center [371, 193] width 368 height 240
type textarea "}"
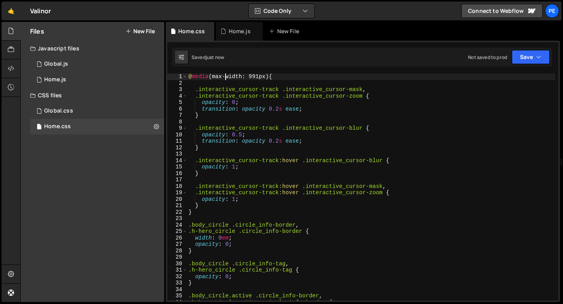
click at [224, 76] on div "@ media (max-width: 991px) { .interactive_cursor-track .interactive_cursor-mask…" at bounding box center [371, 193] width 368 height 240
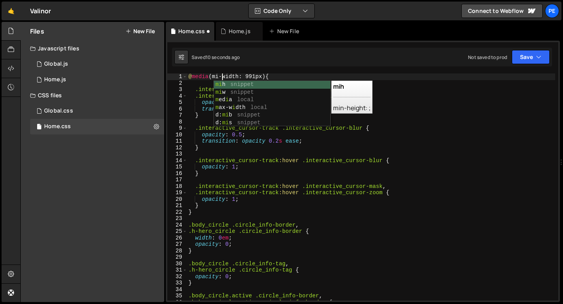
scroll to position [0, 2]
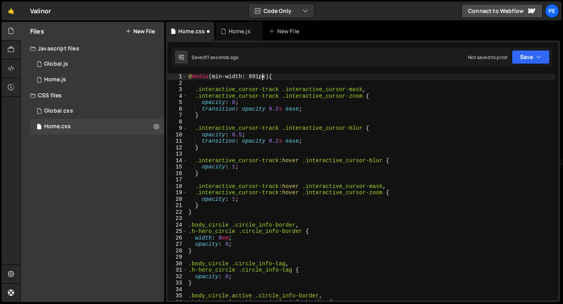
click at [262, 77] on div "@ media (min-width: 991px) { .interactive_cursor-track .interactive_cursor-mask…" at bounding box center [371, 193] width 368 height 240
type textarea "@media (min-width: 992px) {"
click at [232, 36] on div "Home.js" at bounding box center [239, 31] width 47 height 19
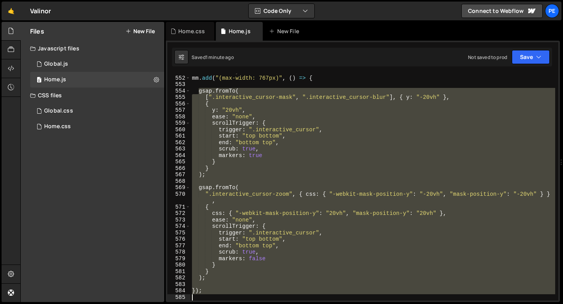
scroll to position [3603, 0]
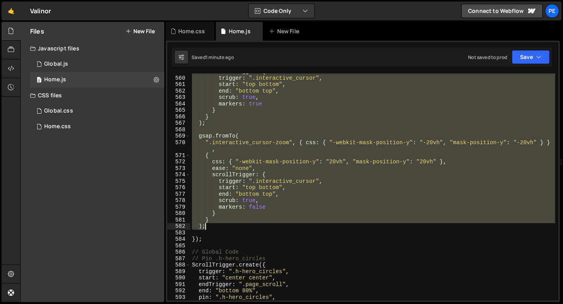
drag, startPoint x: 198, startPoint y: 111, endPoint x: 213, endPoint y: 229, distance: 118.9
click at [213, 229] on div "scrollTrigger : { trigger : ".interactive_cursor" , start : "top bottom" , end …" at bounding box center [372, 188] width 365 height 240
paste textarea
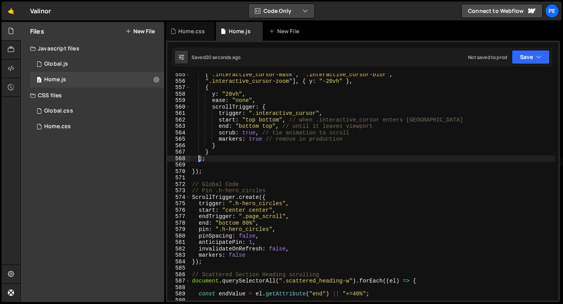
scroll to position [3526, 0]
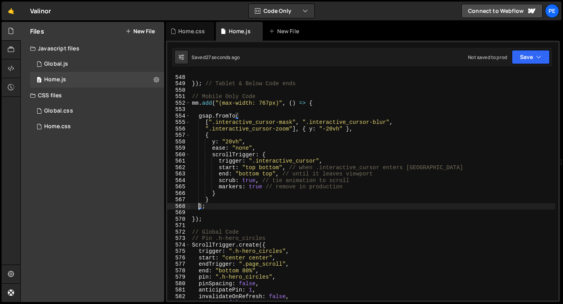
click at [275, 163] on div "}) ; }) ; // Tablet & Below Code ends // Mobile Only Code mm . add ( "(max-widt…" at bounding box center [372, 188] width 365 height 240
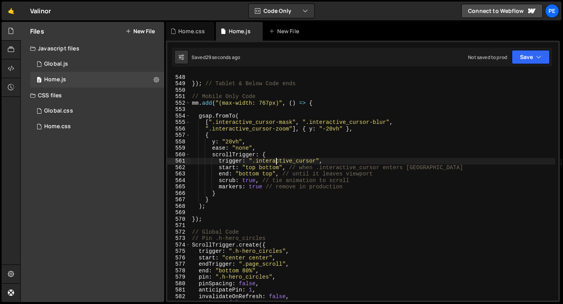
click at [268, 167] on div "}) ; }) ; // Tablet & Below Code ends // Mobile Only Code mm . add ( "(max-widt…" at bounding box center [372, 188] width 365 height 240
click at [268, 166] on div "}) ; }) ; // Tablet & Below Code ends // Mobile Only Code mm . add ( "(max-widt…" at bounding box center [372, 188] width 365 height 240
click at [267, 176] on div "}) ; }) ; // Tablet & Below Code ends // Mobile Only Code mm . add ( "(max-widt…" at bounding box center [372, 188] width 365 height 240
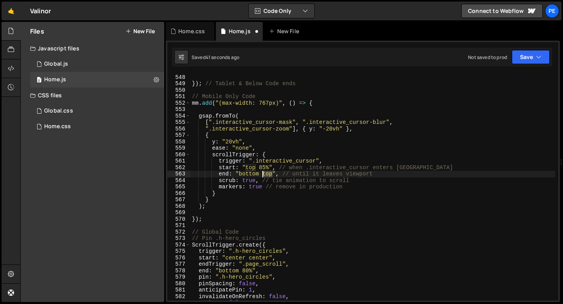
click at [267, 175] on div "}) ; }) ; // Tablet & Below Code ends // Mobile Only Code mm . add ( "(max-widt…" at bounding box center [372, 188] width 365 height 240
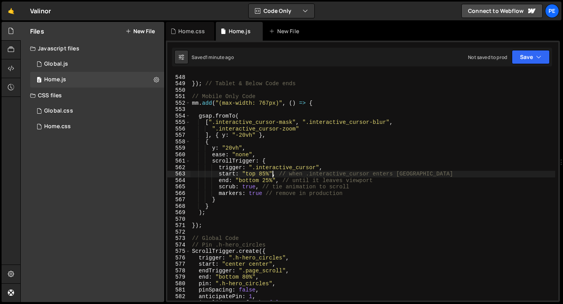
click at [232, 203] on div "}) ; }) ; // Tablet & Below Code ends // Mobile Only Code mm . add ( "(max-widt…" at bounding box center [372, 188] width 365 height 240
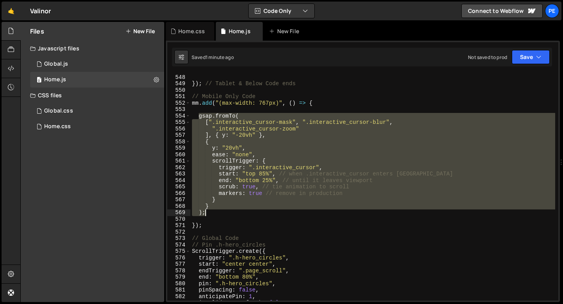
drag, startPoint x: 198, startPoint y: 117, endPoint x: 226, endPoint y: 211, distance: 98.7
click at [226, 212] on div "}) ; }) ; // Tablet & Below Code ends // Mobile Only Code mm . add ( "(max-widt…" at bounding box center [372, 188] width 365 height 240
type textarea "} );"
paste textarea
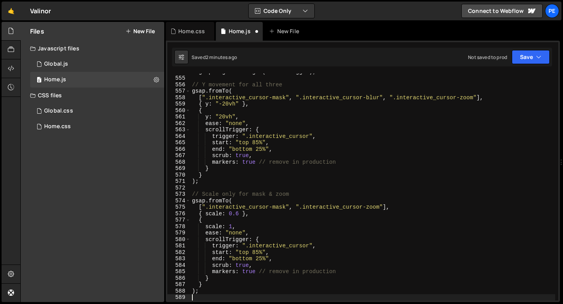
scroll to position [3570, 0]
type textarea "});"
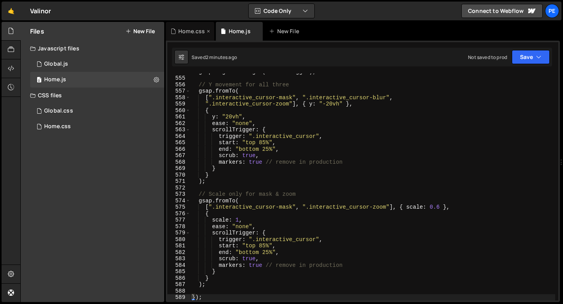
click at [190, 34] on div "Home.css" at bounding box center [191, 31] width 27 height 8
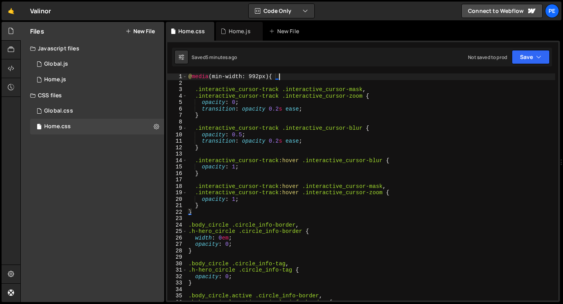
click at [282, 77] on div "@ media (min-width: 992px) { .interactive_cursor-track .interactive_cursor-mask…" at bounding box center [371, 193] width 368 height 240
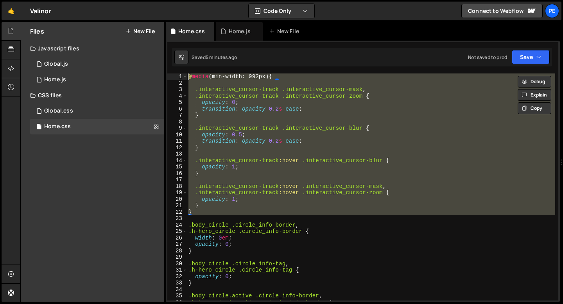
click at [282, 77] on div "@ media (min-width: 992px) { .interactive_cursor-track .interactive_cursor-mask…" at bounding box center [371, 193] width 368 height 240
click at [282, 77] on div "@ media (min-width: 992px) { .interactive_cursor-track .interactive_cursor-mask…" at bounding box center [371, 186] width 368 height 227
type textarea "@media (min-width: 992px) {"
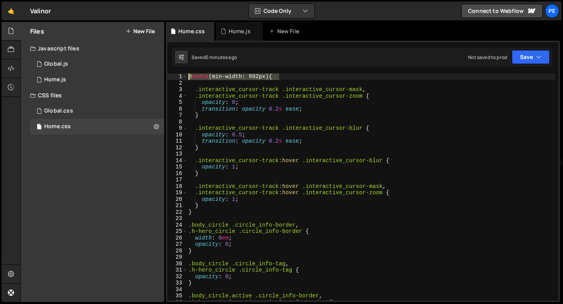
drag, startPoint x: 282, startPoint y: 75, endPoint x: 188, endPoint y: 75, distance: 93.8
click at [188, 75] on div "@ media (min-width: 992px) { .interactive_cursor-track .interactive_cursor-mask…" at bounding box center [371, 193] width 368 height 240
click at [234, 35] on div "Home.js" at bounding box center [239, 31] width 47 height 19
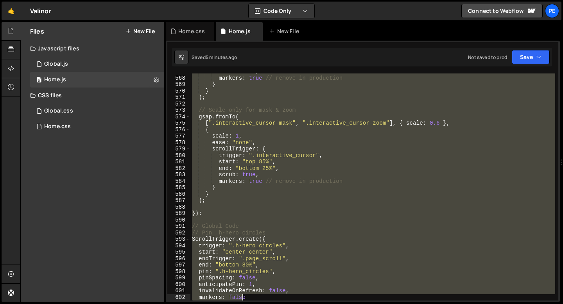
scroll to position [3661, 0]
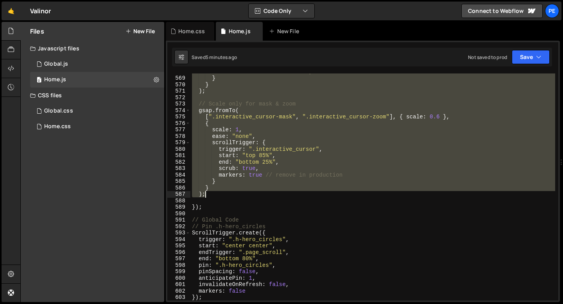
drag, startPoint x: 199, startPoint y: 133, endPoint x: 223, endPoint y: 195, distance: 66.8
click at [223, 195] on div "markers : true // remove in production } } ) ; // Scale only for mask & zoom gs…" at bounding box center [372, 188] width 365 height 240
type textarea "} );"
paste textarea
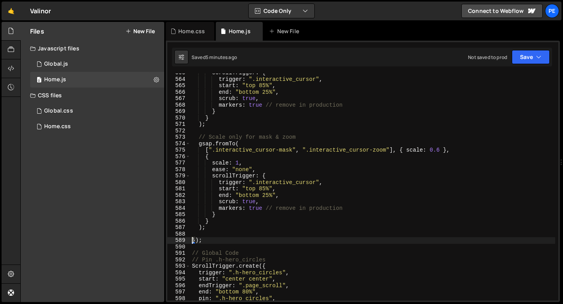
scroll to position [3627, 0]
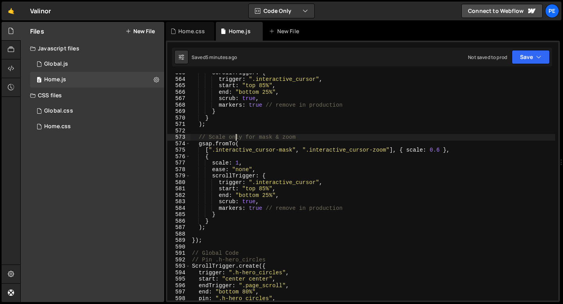
click at [234, 138] on div "scrollTrigger : { trigger : ".interactive_cursor" , start : "top 85%" , end : "…" at bounding box center [372, 190] width 365 height 240
click at [234, 137] on div "scrollTrigger : { trigger : ".interactive_cursor" , start : "top 85%" , end : "…" at bounding box center [372, 190] width 365 height 240
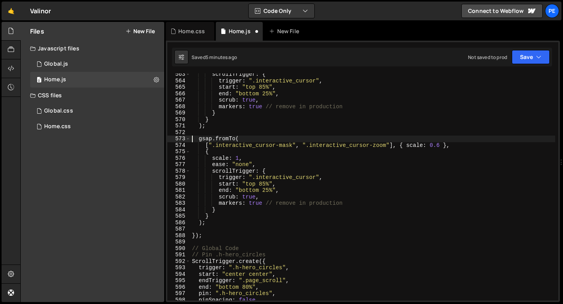
scroll to position [3624, 0]
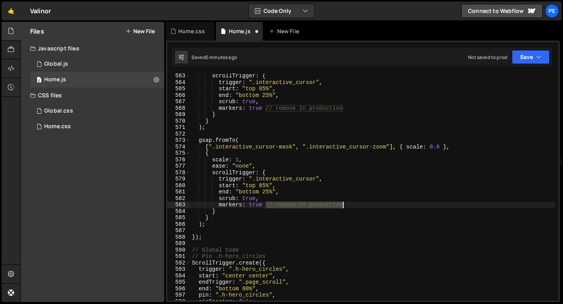
drag, startPoint x: 266, startPoint y: 205, endPoint x: 352, endPoint y: 206, distance: 86.0
click at [352, 206] on div "scrollTrigger : { trigger : ".interactive_cursor" , start : "top 85%" , end : "…" at bounding box center [372, 193] width 365 height 240
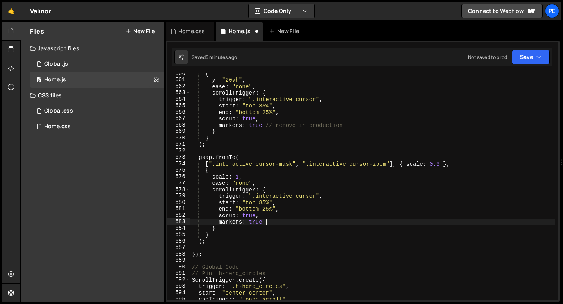
scroll to position [3591, 0]
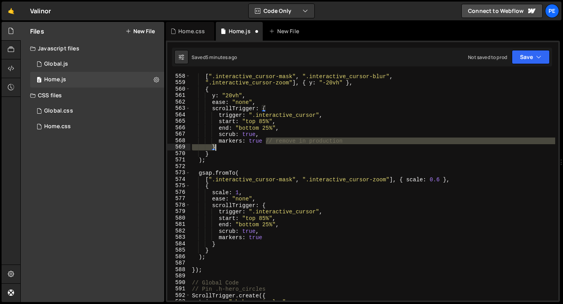
drag, startPoint x: 265, startPoint y: 141, endPoint x: 363, endPoint y: 145, distance: 97.4
click at [363, 145] on div "[ ".interactive_cursor-mask" , ".interactive_cursor-blur" , ".interactive_curso…" at bounding box center [372, 193] width 365 height 240
click at [346, 140] on div "[ ".interactive_cursor-mask" , ".interactive_cursor-blur" , ".interactive_curso…" at bounding box center [372, 186] width 365 height 227
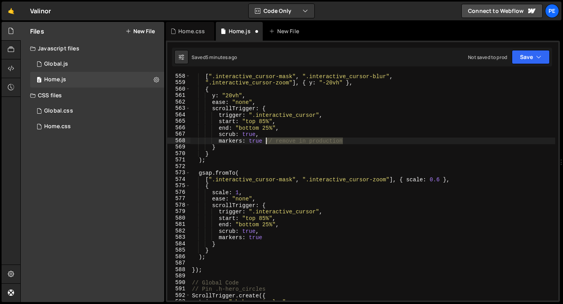
drag, startPoint x: 346, startPoint y: 140, endPoint x: 266, endPoint y: 141, distance: 79.7
click at [266, 141] on div "[ ".interactive_cursor-mask" , ".interactive_cursor-blur" , ".interactive_curso…" at bounding box center [372, 193] width 365 height 240
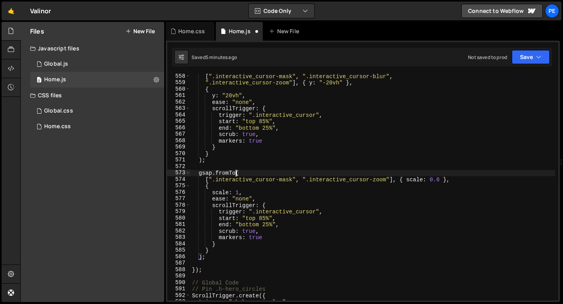
click at [234, 173] on div "[ ".interactive_cursor-mask" , ".interactive_cursor-blur" , ".interactive_curso…" at bounding box center [372, 193] width 365 height 240
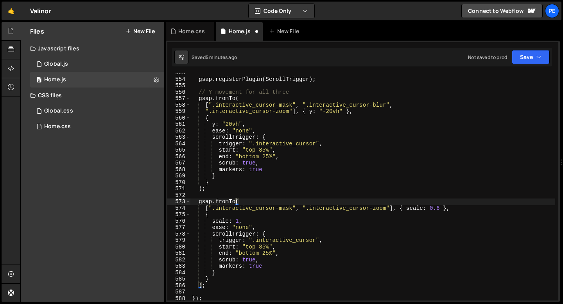
scroll to position [3545, 0]
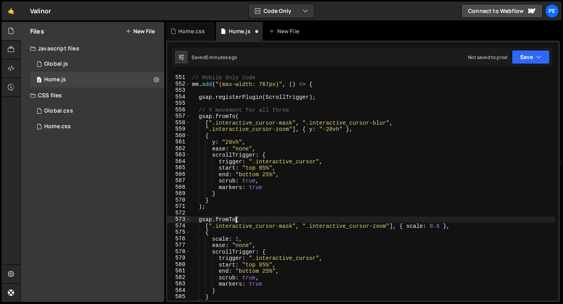
click at [259, 140] on div "// Mobile Only Code mm . add ( "(max-width: 767px)" , ( ) => { gsap . registerP…" at bounding box center [372, 188] width 365 height 240
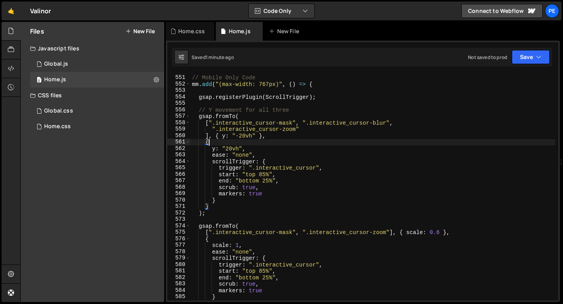
scroll to position [3569, 0]
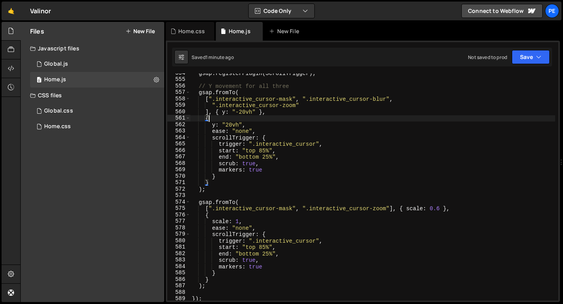
click at [270, 216] on div "gsap . registerPlugin ( ScrollTrigger ) ; // Y movement for all three gsap . fr…" at bounding box center [372, 190] width 365 height 240
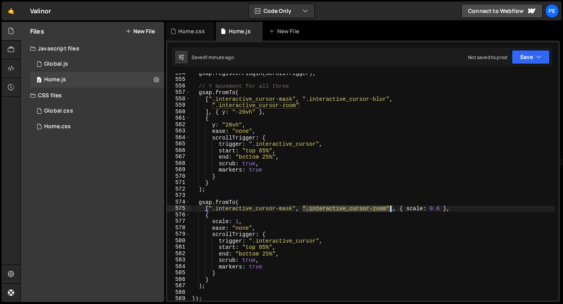
drag, startPoint x: 302, startPoint y: 208, endPoint x: 391, endPoint y: 209, distance: 88.7
click at [391, 209] on div "gsap . registerPlugin ( ScrollTrigger ) ; // Y movement for all three gsap . fr…" at bounding box center [372, 190] width 365 height 240
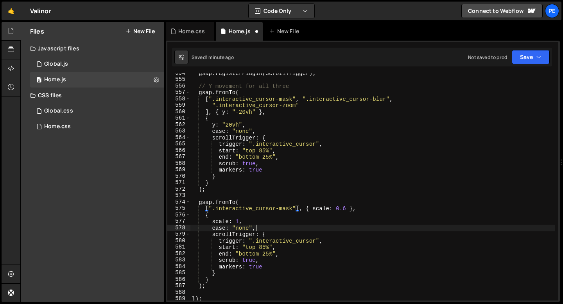
click at [295, 228] on div "gsap . registerPlugin ( ScrollTrigger ) ; // Y movement for all three gsap . fr…" at bounding box center [372, 190] width 365 height 240
click at [286, 214] on div "gsap . registerPlugin ( ScrollTrigger ) ; // Y movement for all three gsap . fr…" at bounding box center [372, 190] width 365 height 240
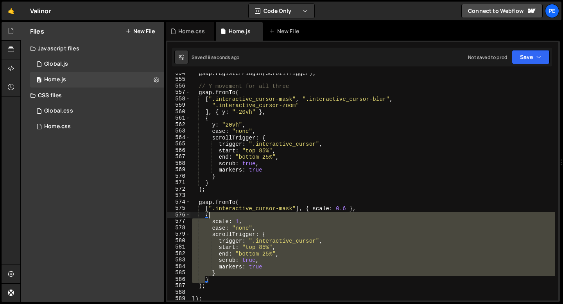
click at [286, 214] on div "gsap . registerPlugin ( ScrollTrigger ) ; // Y movement for all three gsap . fr…" at bounding box center [372, 190] width 365 height 240
click at [284, 210] on div "gsap . registerPlugin ( ScrollTrigger ) ; // Y movement for all three gsap . fr…" at bounding box center [372, 190] width 365 height 240
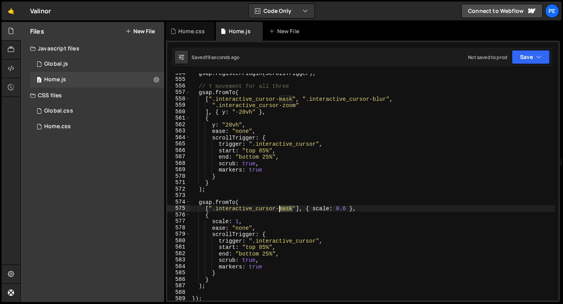
click at [284, 210] on div "gsap . registerPlugin ( ScrollTrigger ) ; // Y movement for all three gsap . fr…" at bounding box center [372, 190] width 365 height 240
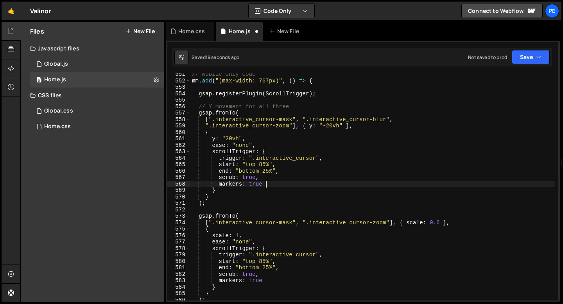
scroll to position [3549, 0]
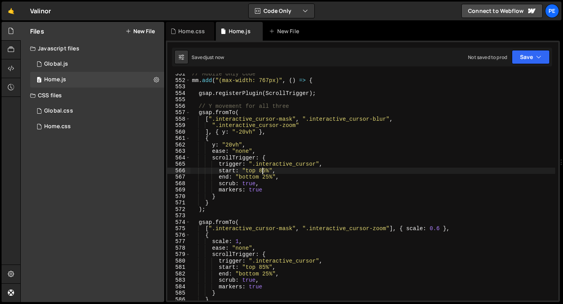
click at [261, 170] on div "// Mobile Only Code mm . add ( "(max-width: 767px)" , ( ) => { gsap . registerP…" at bounding box center [372, 191] width 365 height 240
click at [265, 170] on div "// Mobile Only Code mm . add ( "(max-width: 767px)" , ( ) => { gsap . registerP…" at bounding box center [372, 191] width 365 height 240
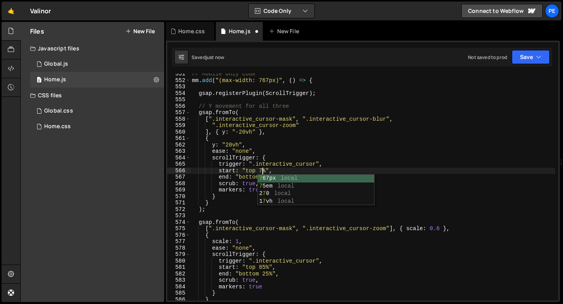
scroll to position [0, 5]
click at [265, 267] on div "// Mobile Only Code mm . add ( "(max-width: 767px)" , ( ) => { gsap . registerP…" at bounding box center [372, 191] width 365 height 240
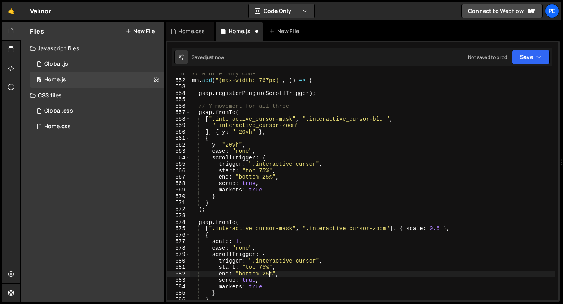
click at [268, 273] on div "// Mobile Only Code mm . add ( "(max-width: 767px)" , ( ) => { gsap . registerP…" at bounding box center [372, 191] width 365 height 240
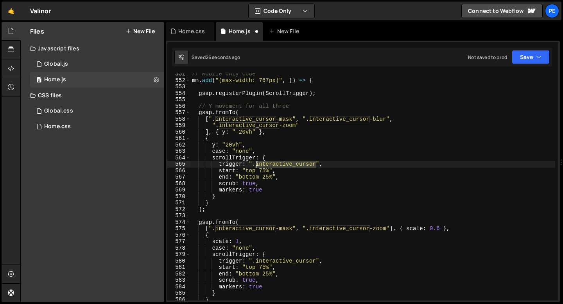
drag, startPoint x: 315, startPoint y: 163, endPoint x: 255, endPoint y: 166, distance: 60.3
click at [255, 166] on div "// Mobile Only Code mm . add ( "(max-width: 767px)" , ( ) => { gsap . registerP…" at bounding box center [372, 191] width 365 height 240
paste textarea "-track"
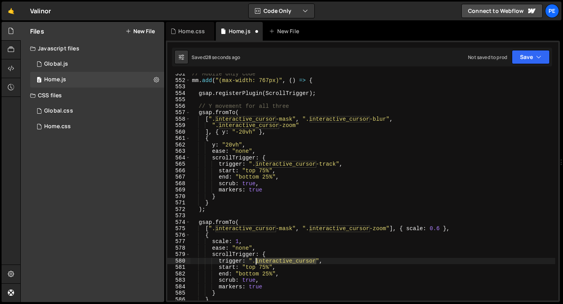
drag, startPoint x: 315, startPoint y: 261, endPoint x: 256, endPoint y: 261, distance: 58.6
click at [256, 261] on div "// Mobile Only Code mm . add ( "(max-width: 767px)" , ( ) => { gsap . registerP…" at bounding box center [372, 191] width 365 height 240
paste textarea "-track"
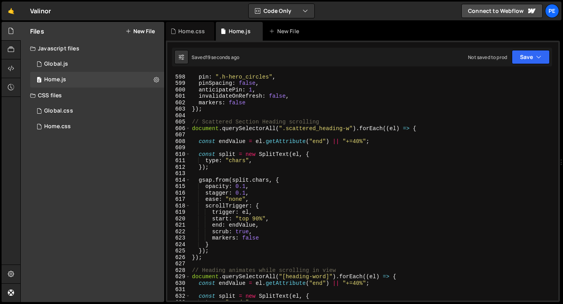
scroll to position [3849, 0]
click at [229, 161] on div "end : "bottom 80%" , pin : ".h-hero_circles" , pinSpacing : false , anticipateP…" at bounding box center [372, 187] width 365 height 240
type textarea "type: "words, chars","
click at [260, 172] on div "end : "bottom 80%" , pin : ".h-hero_circles" , pinSpacing : false , anticipateP…" at bounding box center [372, 187] width 365 height 240
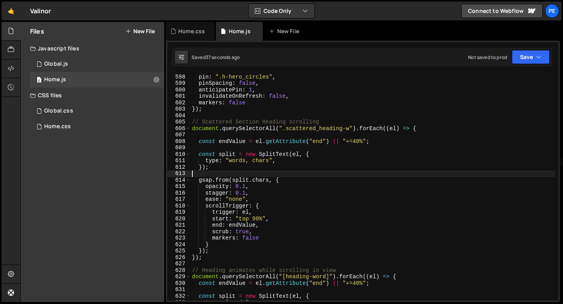
scroll to position [0, 0]
click at [190, 31] on div "Home.css" at bounding box center [191, 31] width 27 height 8
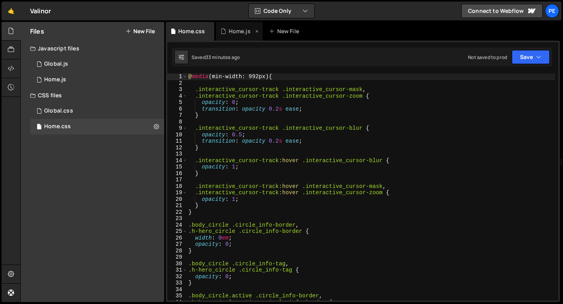
click at [230, 29] on div "Home.js" at bounding box center [240, 31] width 22 height 8
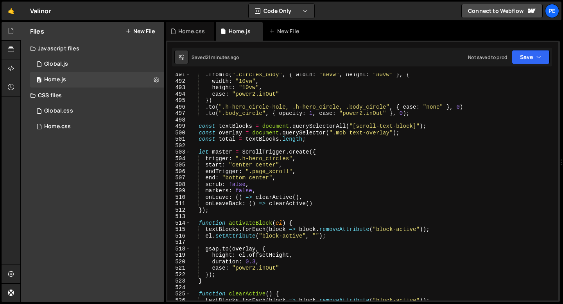
scroll to position [3180, 0]
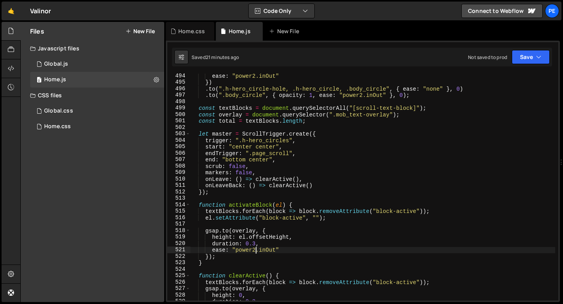
click at [255, 251] on div "ease : "power2.inOut" }) . to ( ".h-hero_circle-hole, .h-hero_circle, .body_cir…" at bounding box center [372, 193] width 365 height 240
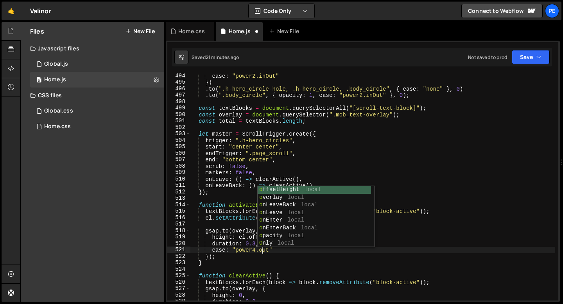
click at [248, 243] on div "ease : "power2.inOut" }) . to ( ".h-hero_circle-hole, .h-hero_circle, .body_cir…" at bounding box center [372, 193] width 365 height 240
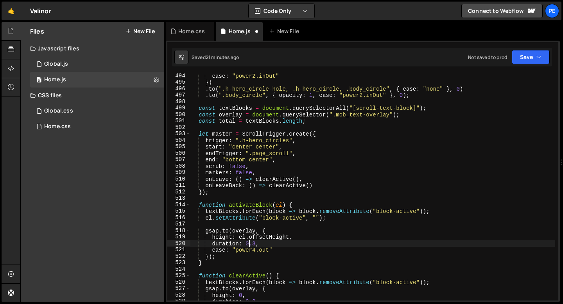
click at [255, 243] on div "ease : "power2.inOut" }) . to ( ".h-hero_circle-hole, .h-hero_circle, .body_cir…" at bounding box center [372, 193] width 365 height 240
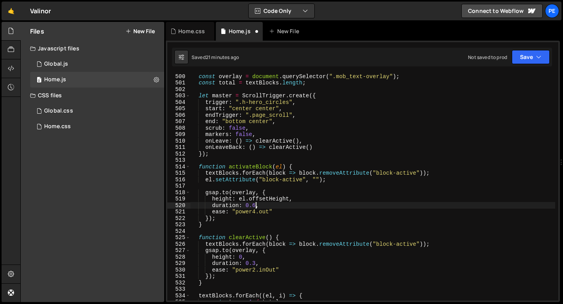
scroll to position [3229, 0]
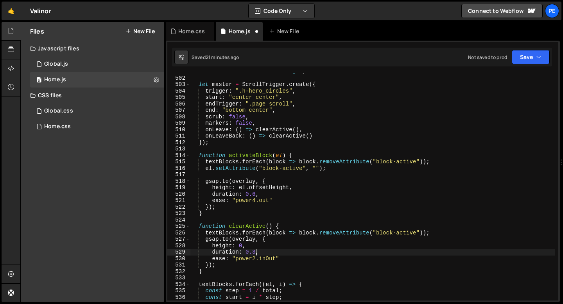
click at [255, 250] on div "const total = textBlocks . length ; let master = ScrollTrigger . create ({ trig…" at bounding box center [372, 188] width 365 height 240
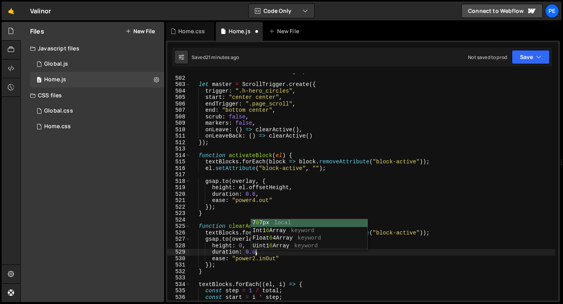
scroll to position [0, 4]
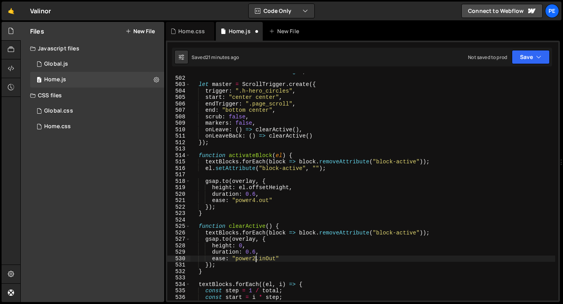
click at [254, 259] on div "const total = textBlocks . length ; let master = ScrollTrigger . create ({ trig…" at bounding box center [372, 188] width 365 height 240
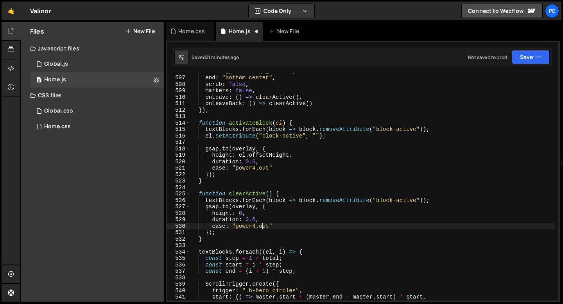
scroll to position [3265, 0]
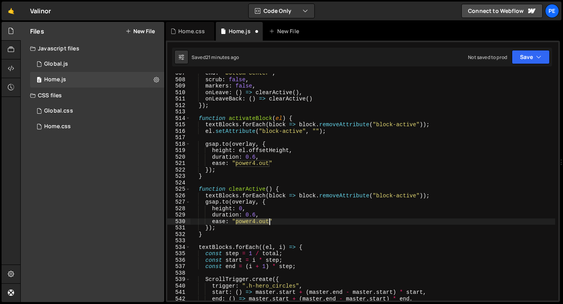
drag, startPoint x: 236, startPoint y: 223, endPoint x: 269, endPoint y: 221, distance: 33.6
click at [269, 221] on div "end : "bottom center" , scrub : false , markers : false , onLeave : ( ) => clea…" at bounding box center [372, 190] width 365 height 240
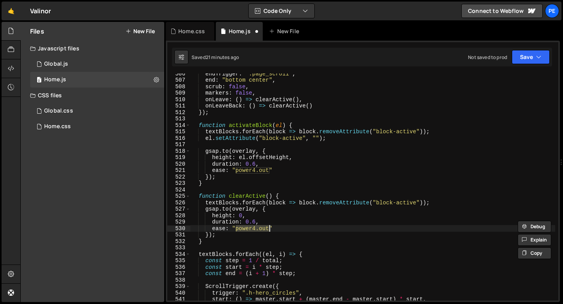
scroll to position [3258, 0]
click at [270, 213] on div "endTrigger : ".page_scroll" , end : "bottom center" , scrub : false , markers :…" at bounding box center [372, 191] width 365 height 240
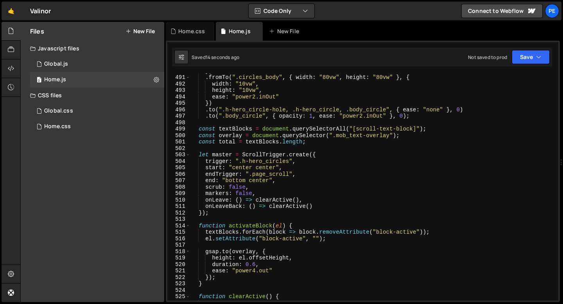
scroll to position [3171, 0]
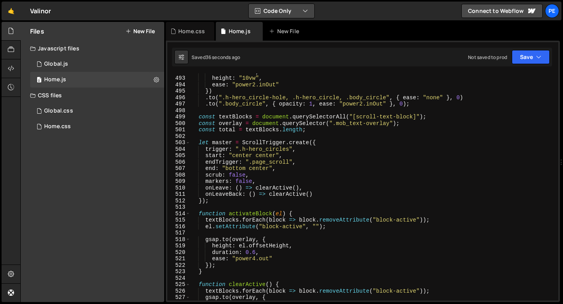
type textarea "height: 0,"
click at [188, 34] on div "Home.css" at bounding box center [191, 31] width 27 height 8
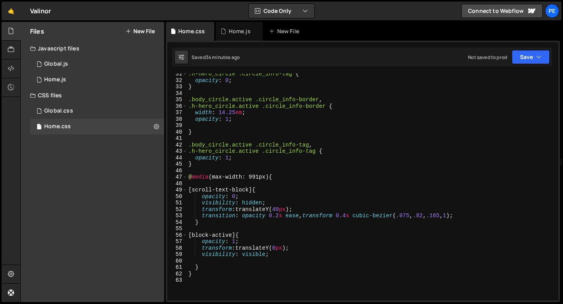
scroll to position [234, 0]
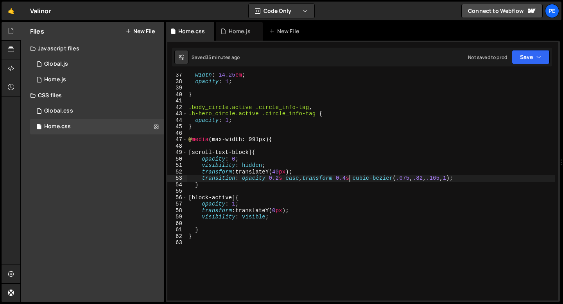
click at [350, 177] on div "width : 14.25 em ; opacity : 1 ; } .body_circle.active .circle_info-tag , .h-he…" at bounding box center [371, 192] width 368 height 240
click at [301, 198] on div "width : 14.25 em ; opacity : 1 ; } .body_circle.active .circle_info-tag , .h-he…" at bounding box center [371, 192] width 368 height 240
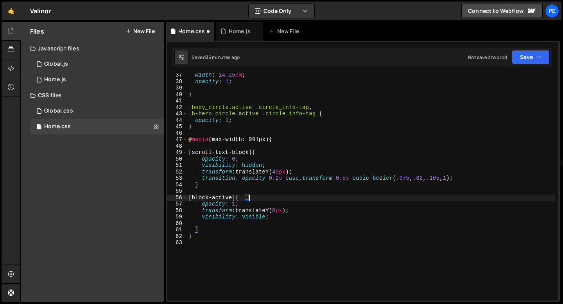
scroll to position [0, 4]
type textarea "[block-active] {"
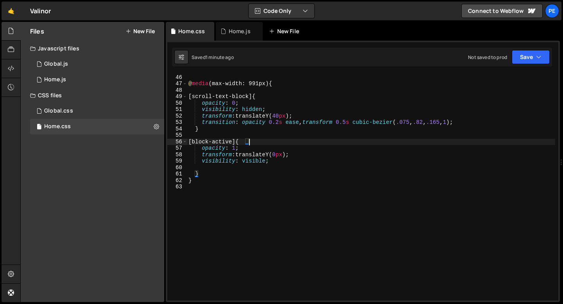
scroll to position [290, 0]
click at [226, 40] on div "Home.js" at bounding box center [239, 31] width 47 height 19
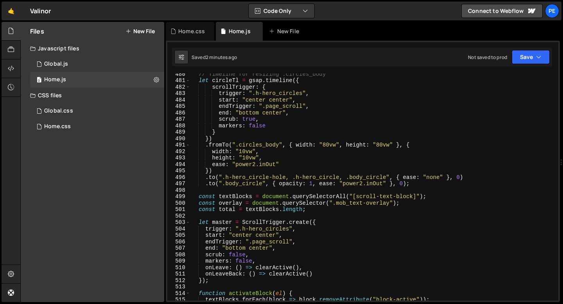
scroll to position [3068, 0]
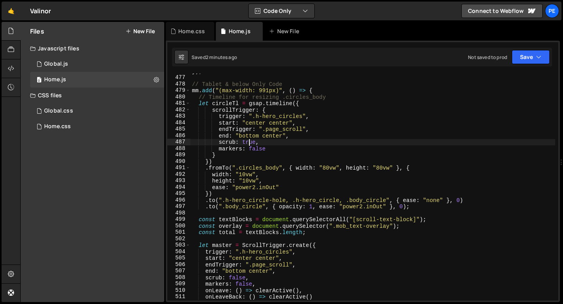
click at [249, 144] on div "}) ; // closes mm.add // Tablet & below Only Code mm . add ( "(max-width: 991px…" at bounding box center [372, 188] width 365 height 240
click at [273, 150] on div "}) ; // closes mm.add // Tablet & below Only Code mm . add ( "(max-width: 991px…" at bounding box center [372, 188] width 365 height 240
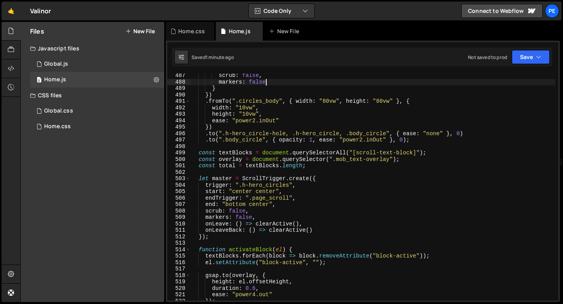
click at [270, 197] on div "scrub : false , markers : false } }) . fromTo ( ".circles_body" , { width : "80…" at bounding box center [372, 192] width 365 height 240
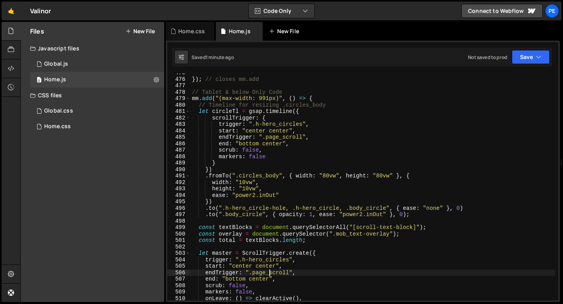
scroll to position [3060, 0]
click at [252, 150] on div "}) ; // closes mm.add // Tablet & below Only Code mm . add ( "(max-width: 991px…" at bounding box center [372, 190] width 365 height 240
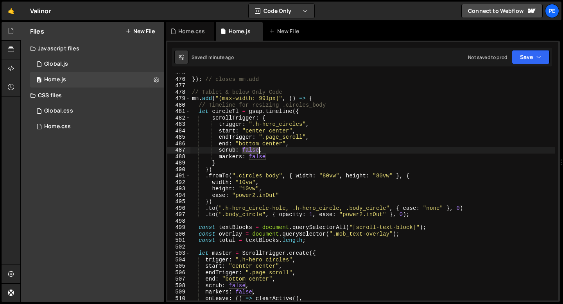
click at [252, 150] on div "}) ; // closes mm.add // Tablet & below Only Code mm . add ( "(max-width: 991px…" at bounding box center [372, 190] width 365 height 240
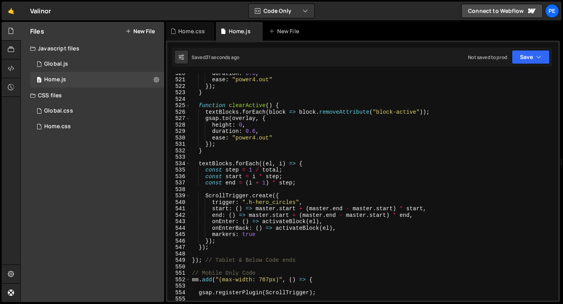
scroll to position [3349, 0]
click at [249, 235] on div "duration : 0.6 , ease : "power4.out" }) ; } function clearActive ( ) { textBloc…" at bounding box center [372, 190] width 365 height 240
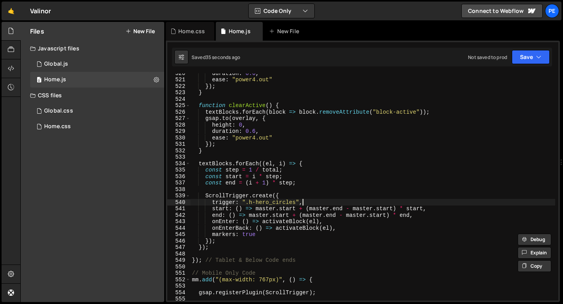
click at [322, 202] on div "duration : 0.6 , ease : "power4.out" }) ; } function clearActive ( ) { textBloc…" at bounding box center [372, 190] width 365 height 240
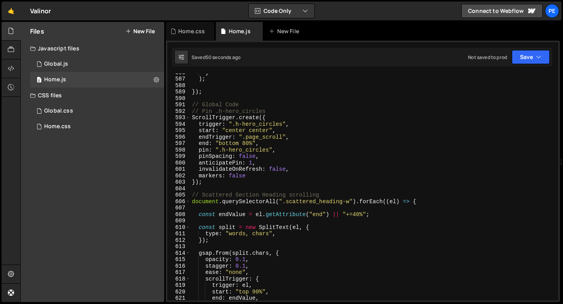
scroll to position [3717, 0]
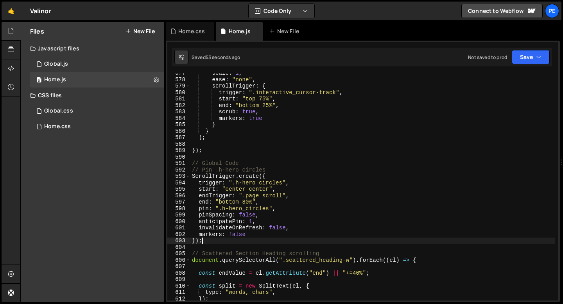
click at [208, 243] on div "scale : 1 , ease : "none" , scrollTrigger : { trigger : ".interactive_cursor-tr…" at bounding box center [372, 190] width 365 height 240
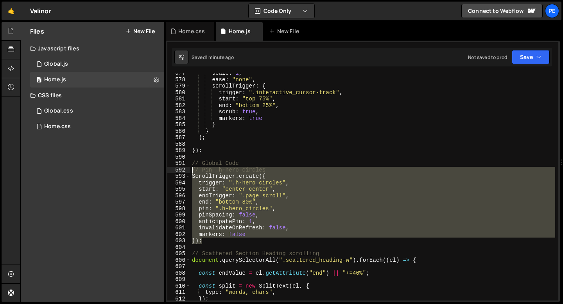
drag, startPoint x: 207, startPoint y: 243, endPoint x: 186, endPoint y: 172, distance: 73.8
click at [186, 172] on div "}); 577 578 579 580 581 582 583 584 585 586 587 588 589 590 591 592 593 594 595…" at bounding box center [362, 186] width 391 height 227
type textarea "// Pin .h-hero_circles ScrollTrigger.create({"
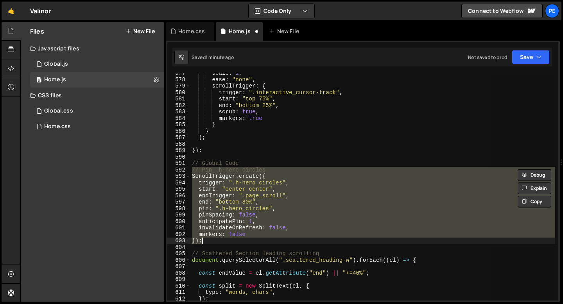
click at [237, 234] on div "scale : 1 , ease : "none" , scrollTrigger : { trigger : ".interactive_cursor-tr…" at bounding box center [372, 186] width 365 height 227
click at [237, 234] on div "scale : 1 , ease : "none" , scrollTrigger : { trigger : ".interactive_cursor-tr…" at bounding box center [372, 190] width 365 height 240
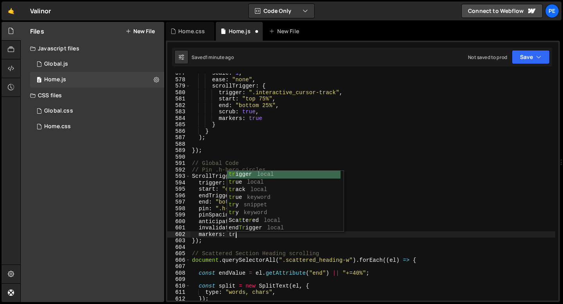
scroll to position [0, 3]
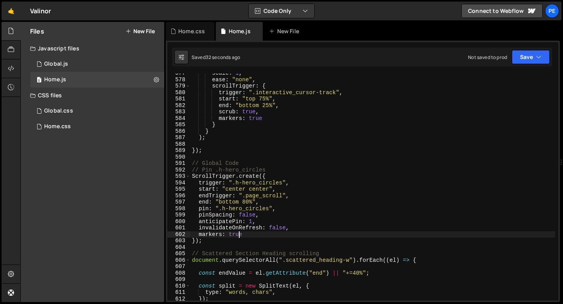
click at [239, 235] on div "scale : 1 , ease : "none" , scrollTrigger : { trigger : ".interactive_cursor-tr…" at bounding box center [372, 190] width 365 height 240
click at [270, 236] on div "scale : 1 , ease : "none" , scrollTrigger : { trigger : ".interactive_cursor-tr…" at bounding box center [372, 190] width 365 height 240
type textarea "markers: false"
click at [186, 31] on div "Home.css" at bounding box center [191, 31] width 27 height 8
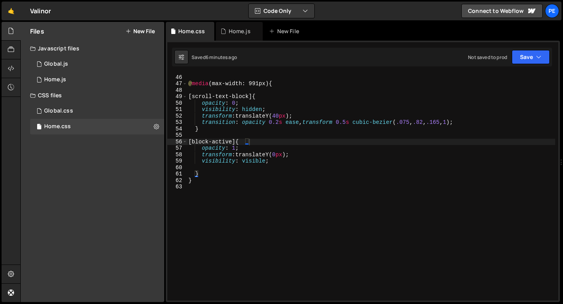
type textarea "opacity: 0;"
click at [262, 102] on div "} @ media (max-width: 991px) { [ scroll-text-block ] { opacity : 0 ; visibility…" at bounding box center [371, 188] width 368 height 240
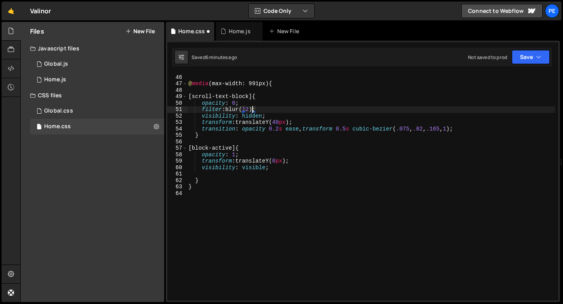
scroll to position [0, 4]
click at [272, 109] on div "} @ media (max-width: 991px) { [ scroll-text-block ] { opacity : 0 ; filter : b…" at bounding box center [371, 188] width 368 height 240
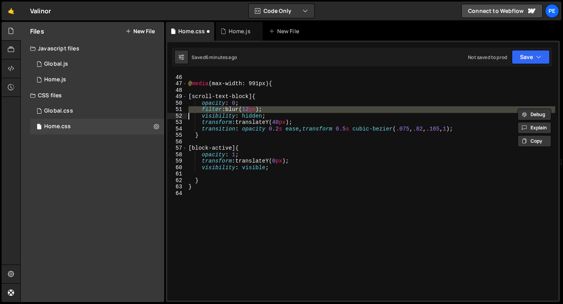
click at [252, 155] on div "} @ media (max-width: 991px) { [ scroll-text-block ] { opacity : 0 ; filter : b…" at bounding box center [371, 188] width 368 height 240
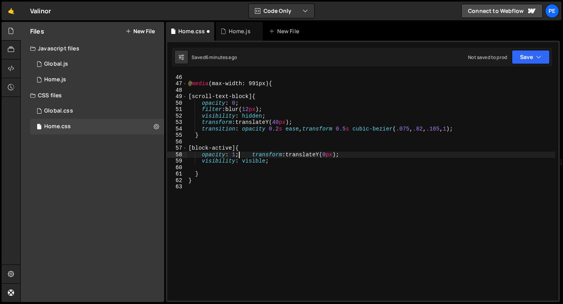
paste textarea
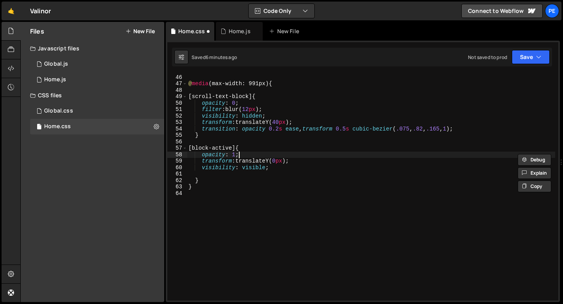
click at [252, 155] on div "} @ media (max-width: 991px) { [ scroll-text-block ] { opacity : 0 ; filter : b…" at bounding box center [371, 188] width 368 height 240
type textarea "opacity: 1;"
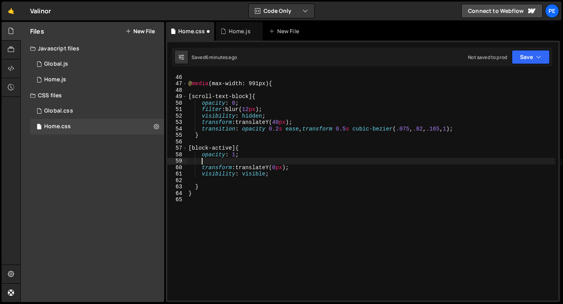
scroll to position [0, 0]
paste textarea
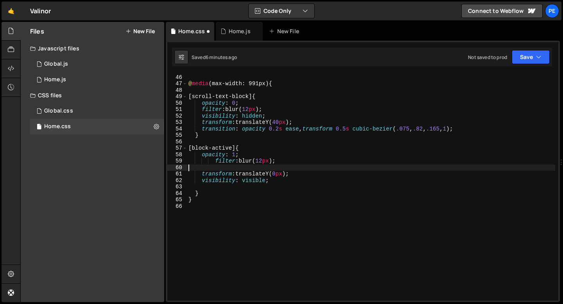
scroll to position [0, 0]
click at [216, 161] on div "} @ media (max-width: 991px) { [ scroll-text-block ] { opacity : 0 ; filter : b…" at bounding box center [371, 188] width 368 height 240
type textarea "filter: blur(12px);"
click at [225, 167] on div "} @ media (max-width: 991px) { [ scroll-text-block ] { opacity : 0 ; filter : b…" at bounding box center [371, 188] width 368 height 240
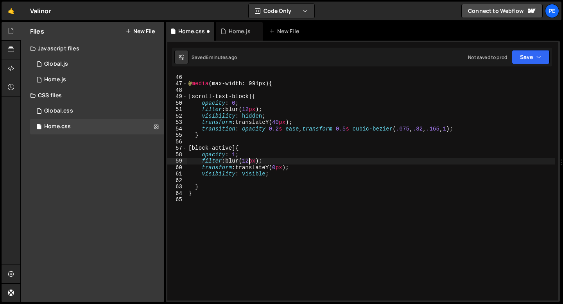
click at [250, 162] on div "} @ media (max-width: 991px) { [ scroll-text-block ] { opacity : 0 ; filter : b…" at bounding box center [371, 188] width 368 height 240
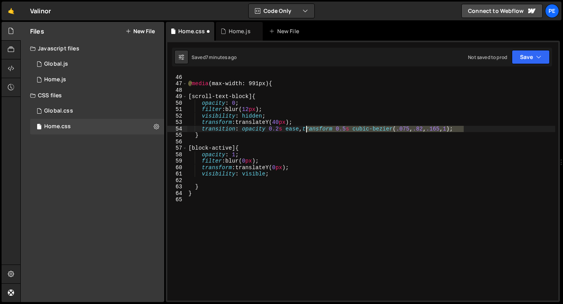
drag, startPoint x: 463, startPoint y: 129, endPoint x: 307, endPoint y: 129, distance: 156.3
click at [307, 129] on div "} @ media (max-width: 991px) { [ scroll-text-block ] { opacity : 0 ; filter : b…" at bounding box center [371, 188] width 368 height 240
click at [348, 129] on div "} @ media (max-width: 991px) { [ scroll-text-block ] { opacity : 0 ; filter : b…" at bounding box center [371, 186] width 368 height 227
click at [306, 128] on div "} @ media (max-width: 991px) { [ scroll-text-block ] { opacity : 0 ; filter : b…" at bounding box center [371, 188] width 368 height 240
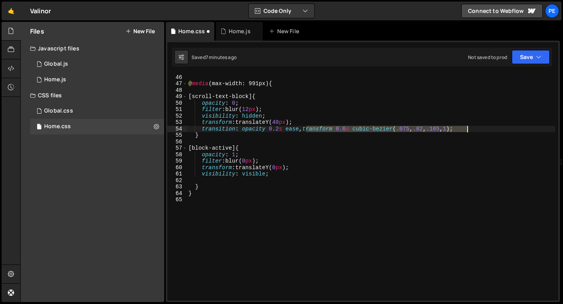
drag, startPoint x: 306, startPoint y: 128, endPoint x: 463, endPoint y: 131, distance: 156.3
click at [463, 130] on div "} @ media (max-width: 991px) { [ scroll-text-block ] { opacity : 0 ; filter : b…" at bounding box center [371, 188] width 368 height 240
paste textarea "transform 0.6s cubic-bezier(.075, .82, .165, 1);"
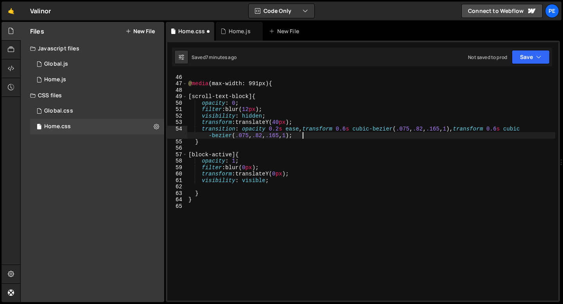
click at [490, 130] on div "} @ media (max-width: 991px) { [ scroll-text-block ] { opacity : 0 ; filter : b…" at bounding box center [371, 188] width 368 height 240
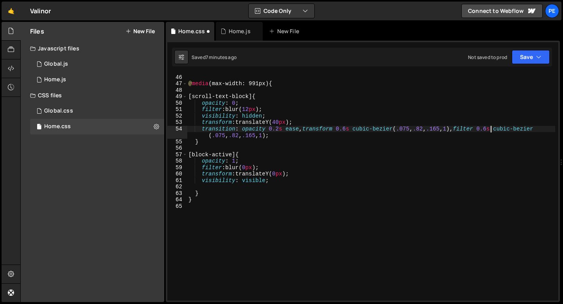
scroll to position [0, 21]
click at [313, 136] on div "} @ media (max-width: 991px) { [ scroll-text-block ] { opacity : 0 ; filter : b…" at bounding box center [371, 188] width 368 height 240
click at [279, 121] on div "} @ media (max-width: 991px) { [ scroll-text-block ] { opacity : 0 ; filter : b…" at bounding box center [371, 188] width 368 height 240
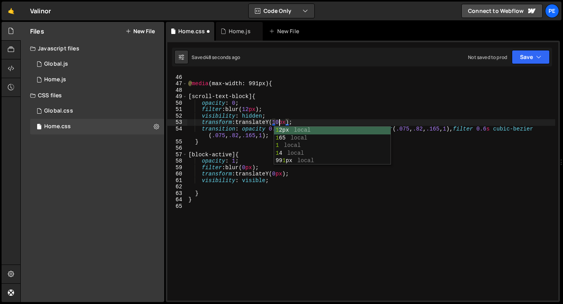
scroll to position [0, 7]
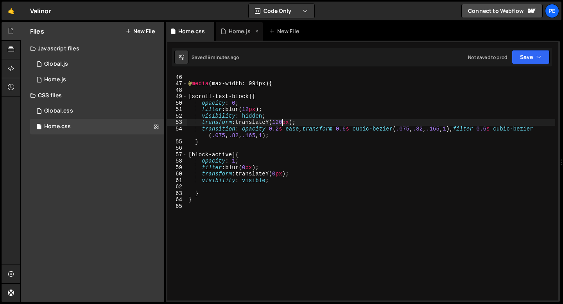
type textarea "transform: translateY(120px);"
click at [234, 29] on div "Home.js" at bounding box center [240, 31] width 22 height 8
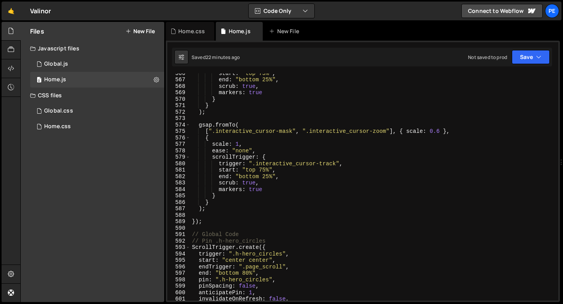
scroll to position [3646, 0]
click at [259, 190] on div "start : "top 75%" , end : "bottom 25%" , scrub : true , markers : true } } ) ; …" at bounding box center [372, 190] width 365 height 240
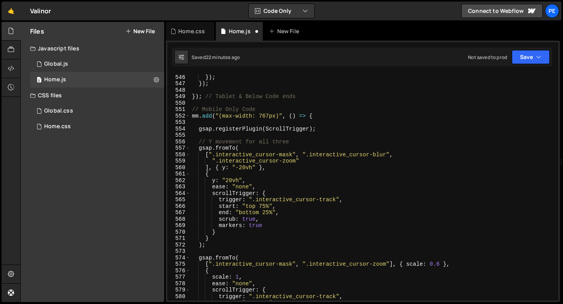
click at [258, 226] on div "markers : true }) ; }) ; }) ; // Tablet & Below Code ends // Mobile Only Code m…" at bounding box center [372, 188] width 365 height 240
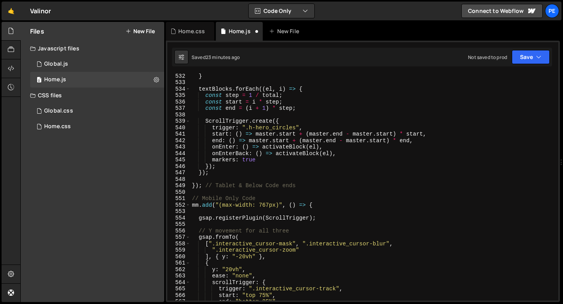
scroll to position [3424, 0]
click at [252, 163] on div "} textBlocks . forEach (( el , i ) => { const step = 1 / total ; const start = …" at bounding box center [372, 193] width 365 height 240
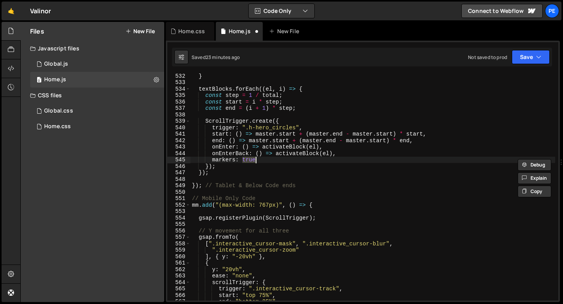
click at [252, 163] on div "} textBlocks . forEach (( el , i ) => { const step = 1 / total ; const start = …" at bounding box center [372, 193] width 365 height 240
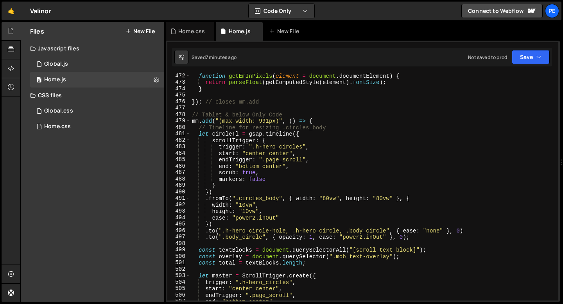
scroll to position [3040, 0]
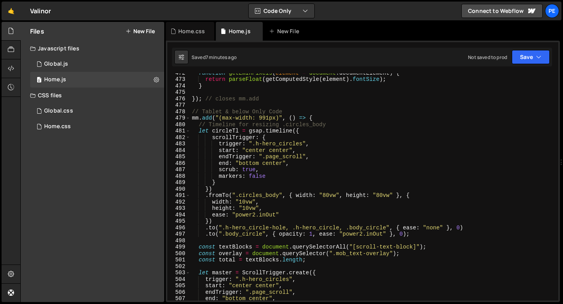
click at [268, 215] on div "function getEmInPixels ( element = document . documentElement ) { return parseF…" at bounding box center [372, 190] width 365 height 240
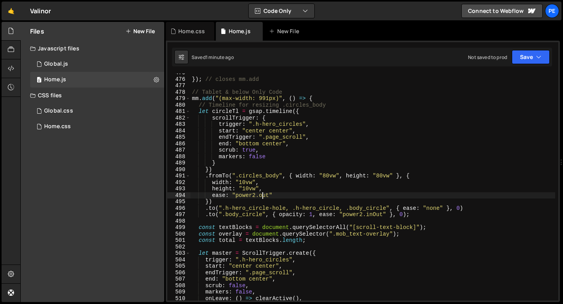
scroll to position [3060, 0]
click at [376, 214] on div "}) ; // closes mm.add // Tablet & below Only Code mm . add ( "(max-width: 991px…" at bounding box center [372, 190] width 365 height 240
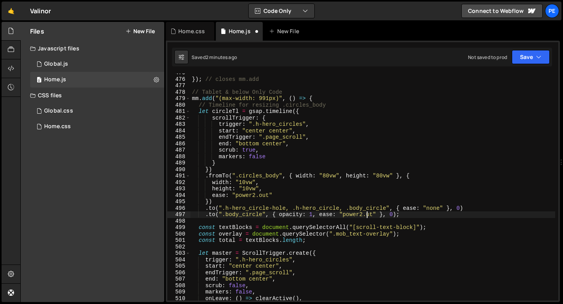
click at [373, 214] on div "}) ; // closes mm.add // Tablet & below Only Code mm . add ( "(max-width: 991px…" at bounding box center [372, 190] width 365 height 240
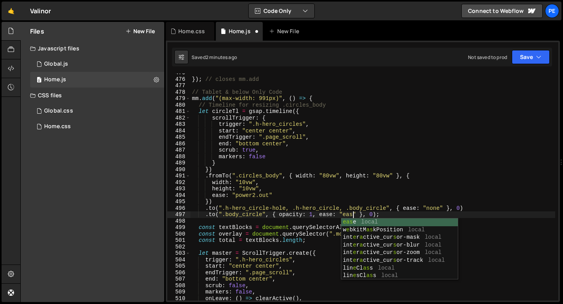
scroll to position [0, 11]
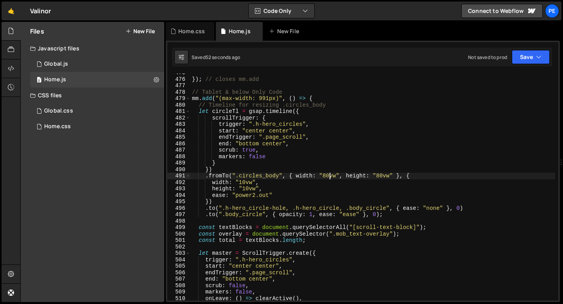
click at [330, 175] on div "}) ; // closes mm.add // Tablet & below Only Code mm . add ( "(max-width: 991px…" at bounding box center [372, 190] width 365 height 240
click at [386, 175] on div "}) ; // closes mm.add // Tablet & below Only Code mm . add ( "(max-width: 991px…" at bounding box center [372, 190] width 365 height 240
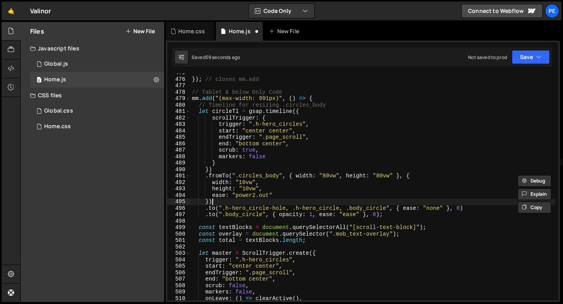
click at [292, 200] on div "}) ; // closes mm.add // Tablet & below Only Code mm . add ( "(max-width: 991px…" at bounding box center [372, 190] width 365 height 240
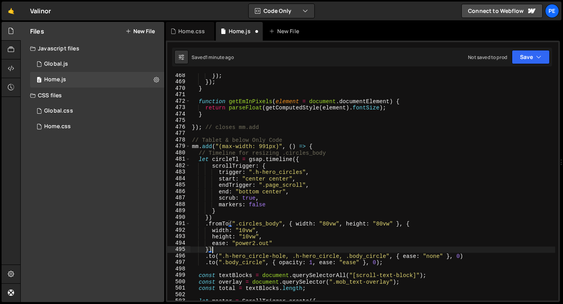
scroll to position [2999, 0]
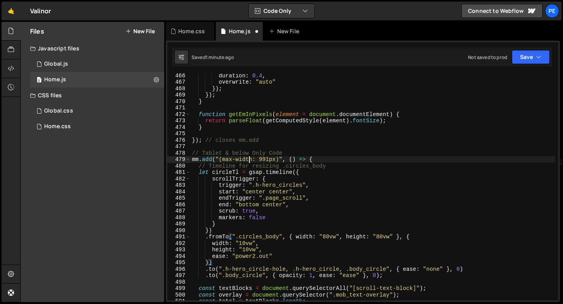
click at [247, 159] on div "duration : 0.4 , overwrite : "auto" }) ; }) ; } function getEmInPixels ( elemen…" at bounding box center [372, 192] width 365 height 240
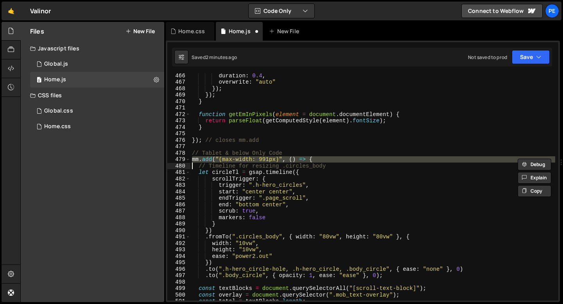
click at [194, 158] on div "duration : 0.4 , overwrite : "auto" }) ; }) ; } function getEmInPixels ( elemen…" at bounding box center [372, 192] width 365 height 240
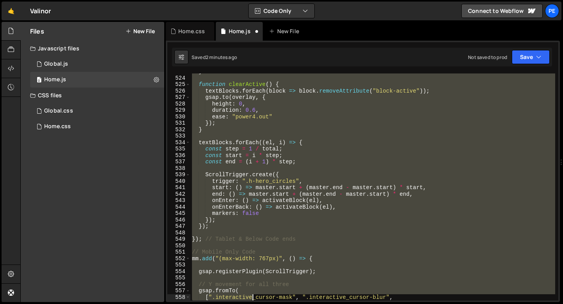
scroll to position [3416, 0]
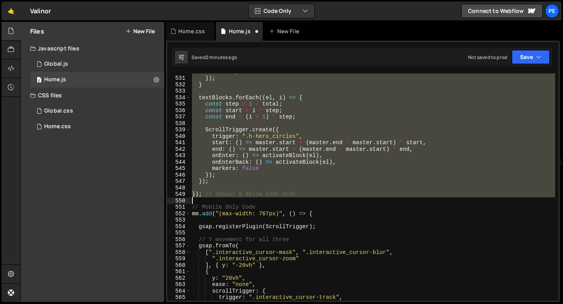
drag, startPoint x: 192, startPoint y: 159, endPoint x: 229, endPoint y: 198, distance: 54.2
click at [229, 198] on div "ease : "power4.out" }) ; } textBlocks . forEach (( el , i ) => { const step = 1…" at bounding box center [372, 188] width 365 height 240
type textarea "}); // Tablet & Below Code ends"
paste textarea
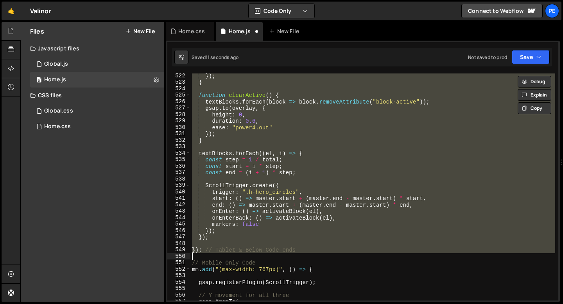
scroll to position [3376, 0]
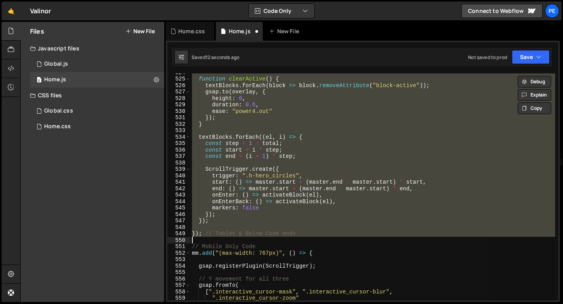
click at [214, 221] on div "function clearActive ( ) { textBlocks . forEach ( block => block . removeAttrib…" at bounding box center [372, 186] width 365 height 227
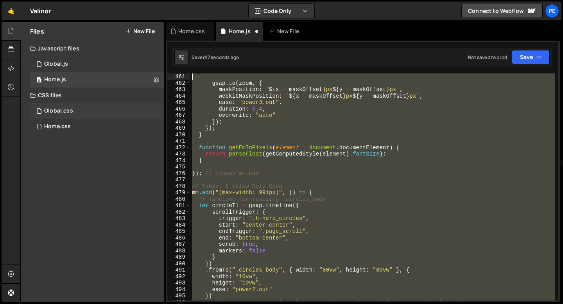
scroll to position [2920, 0]
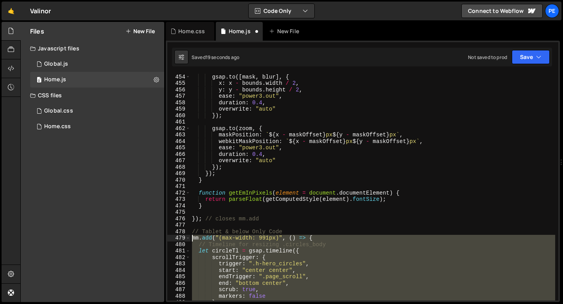
drag, startPoint x: 211, startPoint y: 221, endPoint x: 155, endPoint y: 241, distance: 59.7
click at [155, 241] on div "Files New File Javascript files 0 Global.js 0 0 Home.js 0 CSS files Global.css 0" at bounding box center [291, 162] width 542 height 281
type textarea "mm.add("(max-width: 991px)", () => { // Timeline for resizing .circles_body"
paste textarea
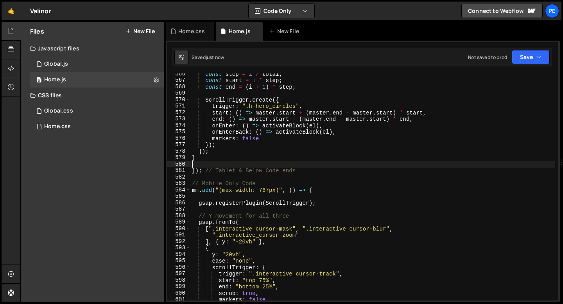
scroll to position [3646, 0]
click at [198, 158] on div "const step = 1 / total ; const start = i * step ; const end = ( i + 1 ) * step …" at bounding box center [372, 191] width 365 height 240
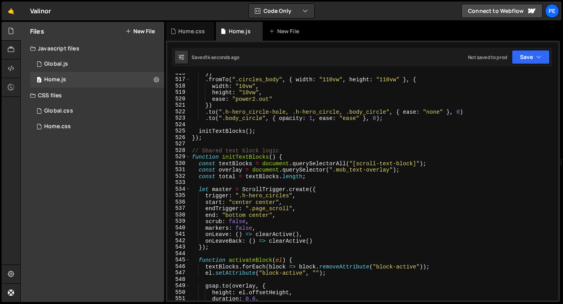
scroll to position [3323, 0]
click at [288, 152] on div "}) . fromTo ( ".circles_body" , { width : "110vw" , height : "110vw" } , { widt…" at bounding box center [372, 190] width 365 height 240
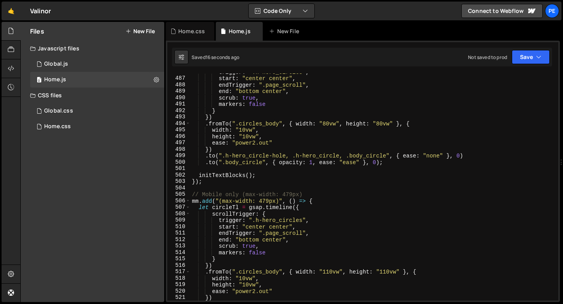
scroll to position [3083, 0]
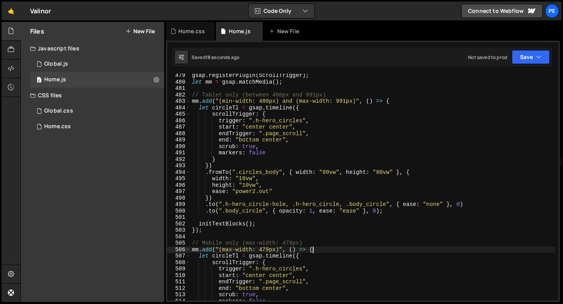
click at [315, 250] on div "gsap . registerPlugin ( ScrollTrigger ) ; let mm = gsap . matchMedia ( ) ; // T…" at bounding box center [372, 192] width 365 height 240
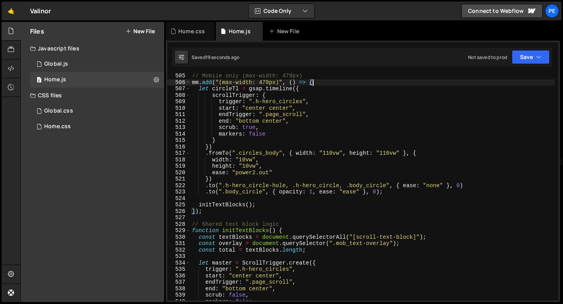
scroll to position [3250, 0]
click at [202, 212] on div "// Mobile only (max-width: 479px) mm . add ( "(max-width: 479px)" , ( ) => { le…" at bounding box center [372, 193] width 365 height 240
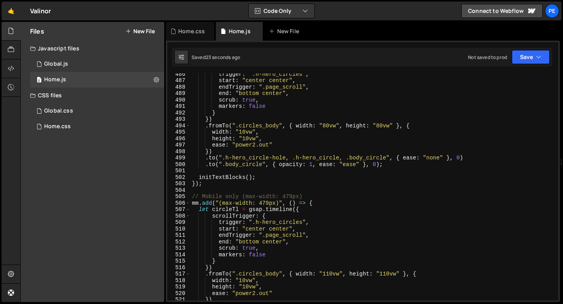
scroll to position [3129, 0]
click at [211, 186] on div "trigger : ".h-hero_circles" , start : "center center" , endTrigger : ".page_scr…" at bounding box center [372, 191] width 365 height 240
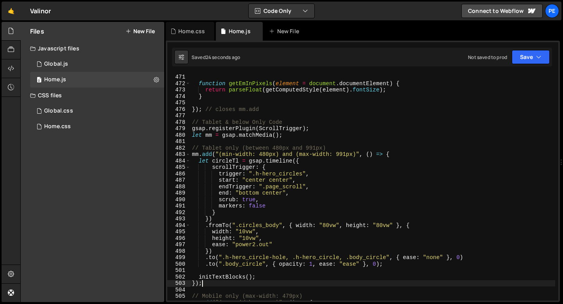
scroll to position [3030, 0]
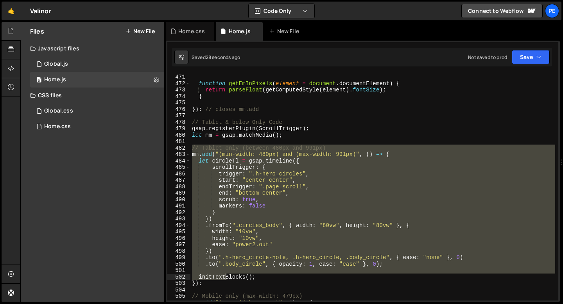
drag, startPoint x: 192, startPoint y: 147, endPoint x: 226, endPoint y: 277, distance: 134.9
click at [226, 277] on div "} function getEmInPixels ( element = document . documentElement ) { return pars…" at bounding box center [372, 187] width 365 height 240
click at [287, 136] on div "} function getEmInPixels ( element = document . documentElement ) { return pars…" at bounding box center [372, 187] width 365 height 240
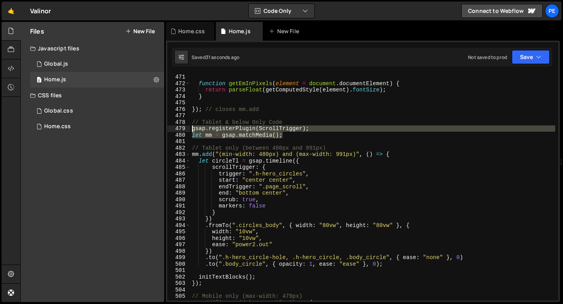
drag, startPoint x: 287, startPoint y: 136, endPoint x: 187, endPoint y: 127, distance: 100.4
click at [186, 127] on div "let mm = gsap.matchMedia(); 470 471 472 473 474 475 476 477 478 479 480 481 482…" at bounding box center [362, 186] width 391 height 227
type textarea "gsap.registerPlugin(ScrollTrigger); let mm = gsap.matchMedia();"
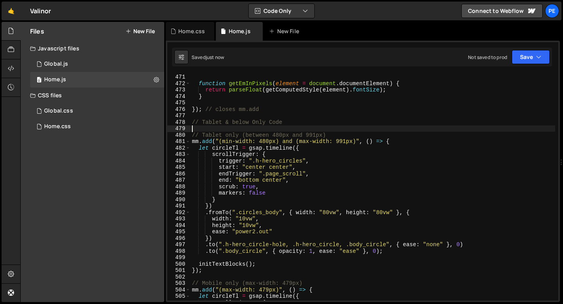
click at [198, 132] on div "} function getEmInPixels ( element = document . documentElement ) { return pars…" at bounding box center [372, 187] width 365 height 240
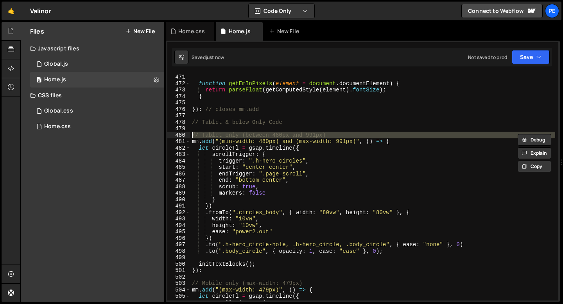
click at [198, 132] on div "} function getEmInPixels ( element = document . documentElement ) { return pars…" at bounding box center [372, 187] width 365 height 240
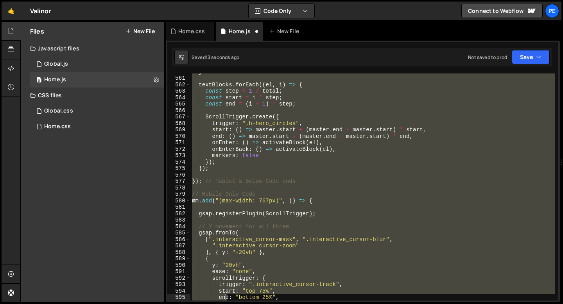
scroll to position [3648, 0]
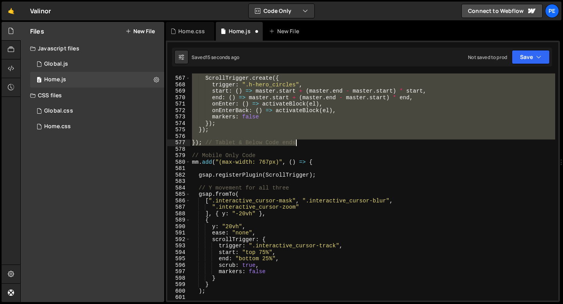
drag, startPoint x: 192, startPoint y: 134, endPoint x: 314, endPoint y: 143, distance: 122.3
click at [314, 143] on div "ScrollTrigger . create ({ trigger : ".h-hero_circles" , start : ( ) => master .…" at bounding box center [372, 188] width 365 height 240
type textarea "}); // Tablet & Below Code ends"
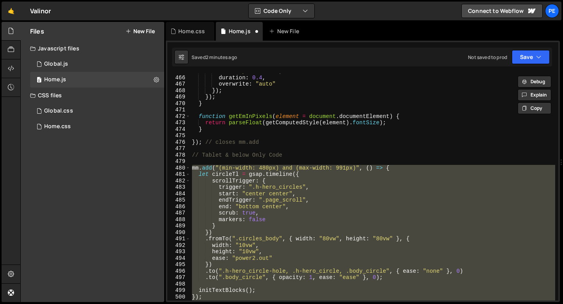
scroll to position [2977, 0]
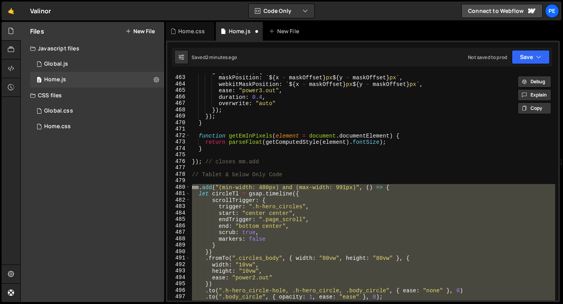
paste textarea
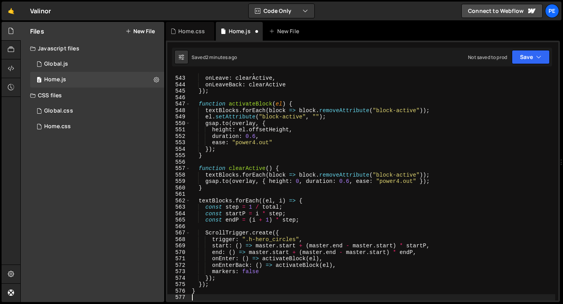
type textarea "gsap.registerPlugin(ScrollTrigger);"
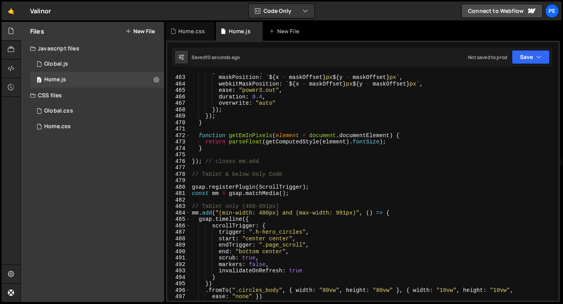
scroll to position [2978, 0]
click at [214, 181] on div "gsap . to ( zoom , { maskPosition : ` ${ x - maskOffset } px ${ y - maskOffset …" at bounding box center [372, 188] width 365 height 240
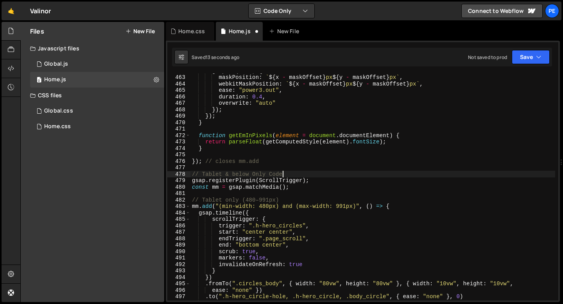
click at [249, 187] on div "gsap . to ( zoom , { maskPosition : ` ${ x - maskOffset } px ${ y - maskOffset …" at bounding box center [372, 188] width 365 height 240
type textarea "const mm = gsap.matchMedia();"
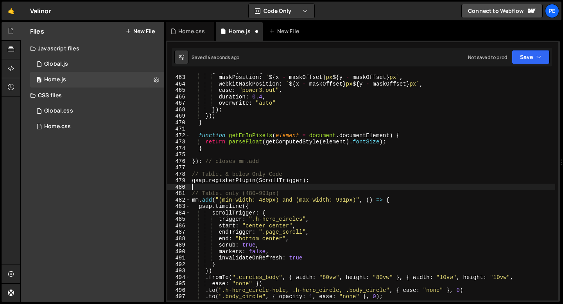
click at [232, 181] on div "gsap . to ( zoom , { maskPosition : ` ${ x - maskOffset } px ${ y - maskOffset …" at bounding box center [372, 188] width 365 height 240
type textarea "gsap.registerPlugin(ScrollTrigger);"
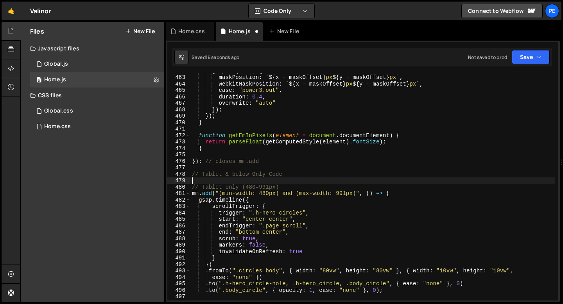
click at [227, 175] on div "gsap . to ( zoom , { maskPosition : ` ${ x - maskOffset } px ${ y - maskOffset …" at bounding box center [372, 188] width 365 height 240
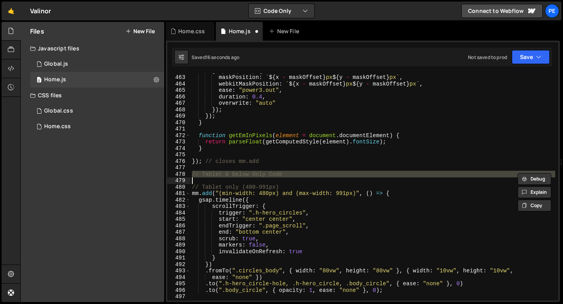
click at [227, 175] on div "gsap . to ( zoom , { maskPosition : ` ${ x - maskOffset } px ${ y - maskOffset …" at bounding box center [372, 188] width 365 height 240
type textarea "// Tablet & below Only Code"
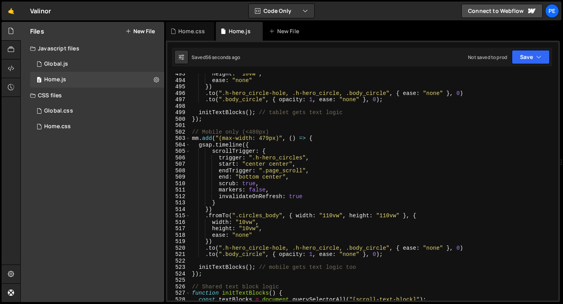
scroll to position [3182, 0]
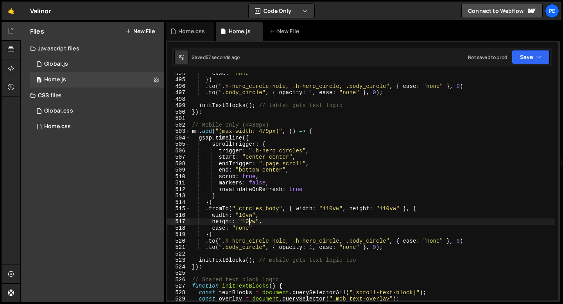
click at [249, 222] on div "ease : "none" }) . to ( ".h-hero_circle-hole, .h-hero_circle, .body_circle" , {…" at bounding box center [372, 190] width 365 height 240
click at [246, 216] on div "ease : "none" }) . to ( ".h-hero_circle-hole, .h-hero_circle, .body_circle" , {…" at bounding box center [372, 190] width 365 height 240
click at [260, 181] on div "ease : "none" }) . to ( ".h-hero_circle-hole, .h-hero_circle, .body_circle" , {…" at bounding box center [372, 190] width 365 height 240
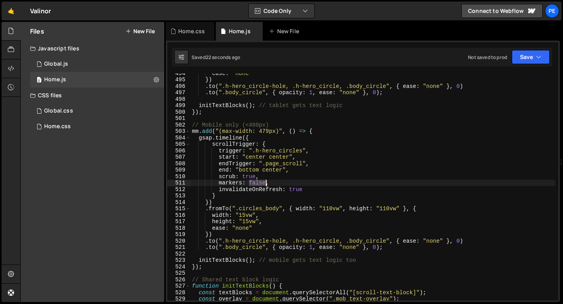
click at [259, 181] on div "ease : "none" }) . to ( ".h-hero_circle-hole, .h-hero_circle, .body_circle" , {…" at bounding box center [372, 190] width 365 height 240
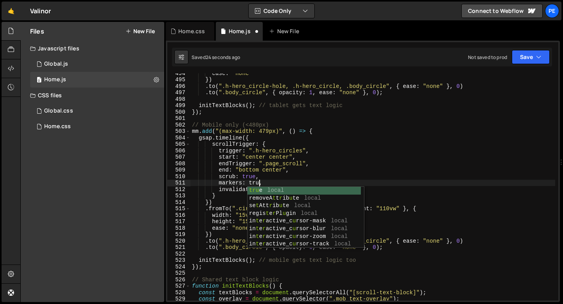
scroll to position [0, 5]
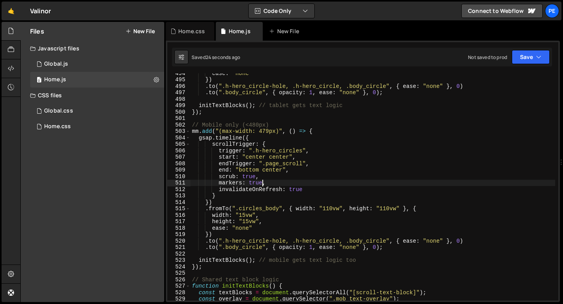
click at [436, 242] on div "ease : "none" }) . to ( ".h-hero_circle-hole, .h-hero_circle, .body_circle" , {…" at bounding box center [372, 190] width 365 height 240
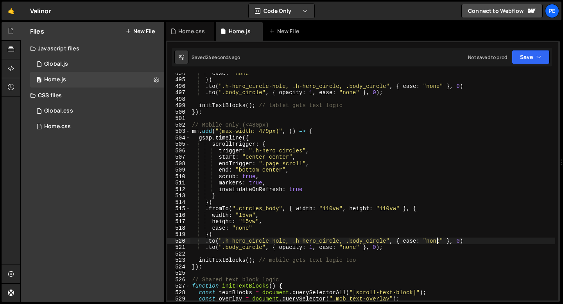
click at [436, 242] on div "ease : "none" }) . to ( ".h-hero_circle-hole, .h-hero_circle, .body_circle" , {…" at bounding box center [372, 190] width 365 height 240
click at [243, 228] on div "ease : "none" }) . to ( ".h-hero_circle-hole, .h-hero_circle, .body_circle" , {…" at bounding box center [372, 190] width 365 height 240
paste textarea "power1.inOut"
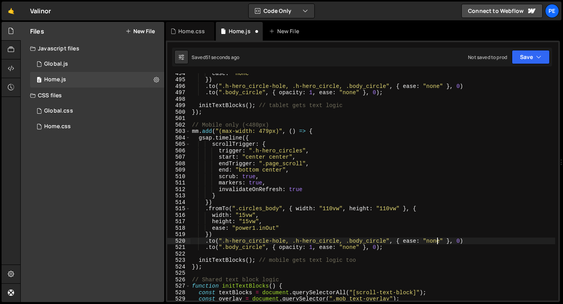
click at [436, 241] on div "ease : "none" }) . to ( ".h-hero_circle-hole, .h-hero_circle, .body_circle" , {…" at bounding box center [372, 190] width 365 height 240
paste textarea "power1.inOut"
click at [350, 247] on div "ease : "none" }) . to ( ".h-hero_circle-hole, .h-hero_circle, .body_circle" , {…" at bounding box center [372, 190] width 365 height 240
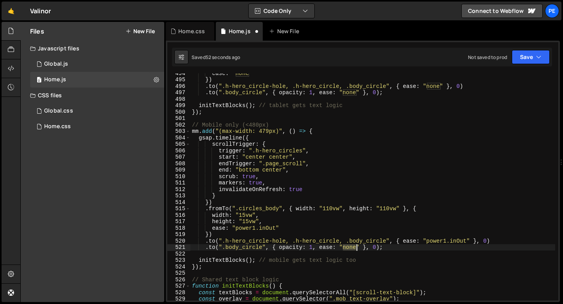
paste textarea "power1.inOut"
click at [316, 232] on div "ease : "none" }) . to ( ".h-hero_circle-hole, .h-hero_circle, .body_circle" , {…" at bounding box center [372, 190] width 365 height 240
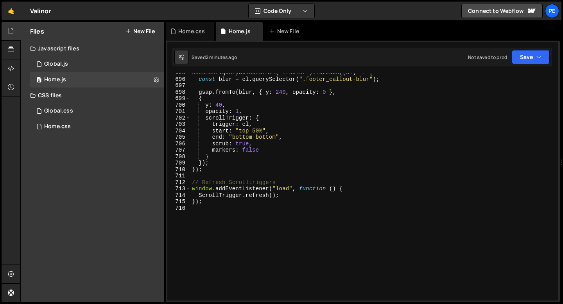
scroll to position [4433, 0]
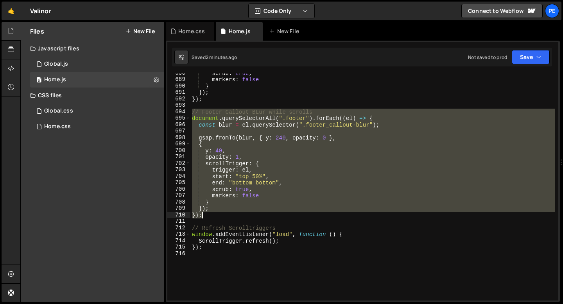
drag, startPoint x: 192, startPoint y: 113, endPoint x: 218, endPoint y: 218, distance: 108.0
click at [218, 218] on div "scrub : true , markers : false } }) ; }) ; // Footer Callout BLur while scrolls…" at bounding box center [372, 190] width 365 height 240
type textarea "}); });"
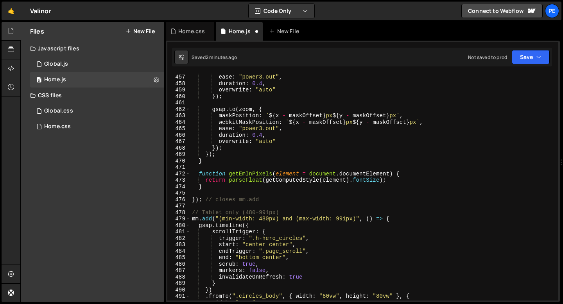
scroll to position [2940, 0]
click at [238, 199] on div "y : y - bounds . height / 2 , ease : "power3.out" , duration : 0.4 , overwrite …" at bounding box center [372, 187] width 365 height 240
click at [225, 200] on div "y : y - bounds . height / 2 , ease : "power3.out" , duration : 0.4 , overwrite …" at bounding box center [372, 187] width 365 height 240
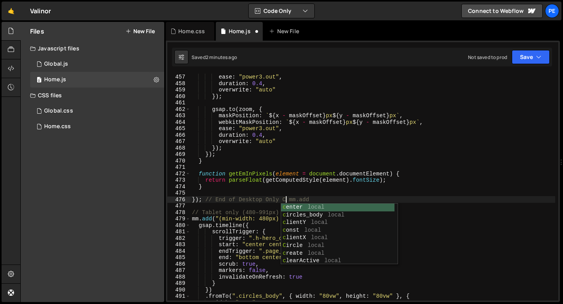
scroll to position [0, 7]
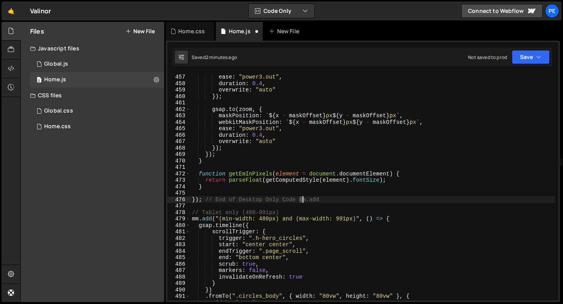
drag, startPoint x: 299, startPoint y: 199, endPoint x: 329, endPoint y: 199, distance: 30.1
click at [329, 199] on div "y : y - bounds . height / 2 , ease : "power3.out" , duration : 0.4 , overwrite …" at bounding box center [372, 187] width 365 height 240
click at [216, 185] on div "y : y - bounds . height / 2 , ease : "power3.out" , duration : 0.4 , overwrite …" at bounding box center [372, 187] width 365 height 240
type textarea "}"
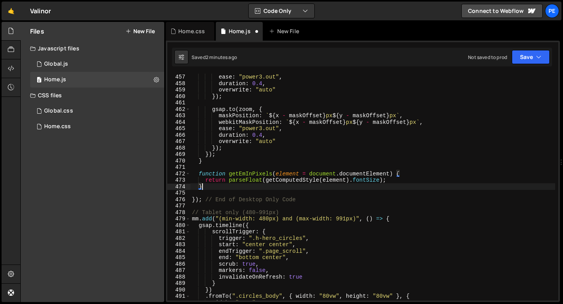
scroll to position [0, 0]
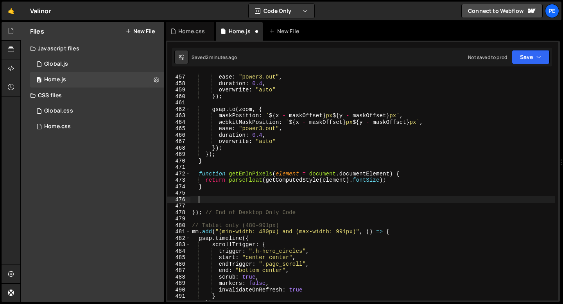
paste textarea "});"
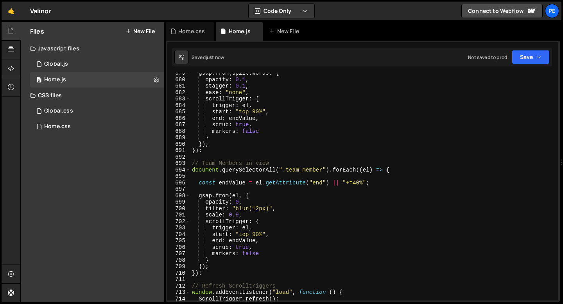
scroll to position [4375, 0]
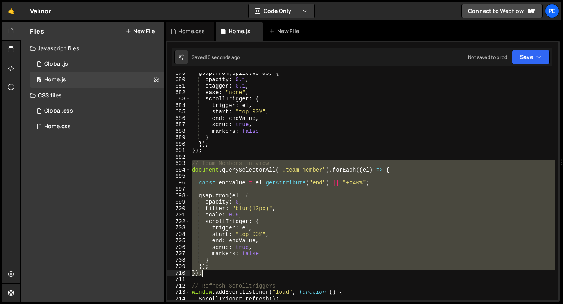
drag, startPoint x: 191, startPoint y: 163, endPoint x: 218, endPoint y: 271, distance: 111.2
click at [218, 271] on div "gsap . from ( split . words , { opacity : 0.1 , stagger : 0.1 , ease : "none" ,…" at bounding box center [372, 190] width 365 height 240
type textarea "}); });"
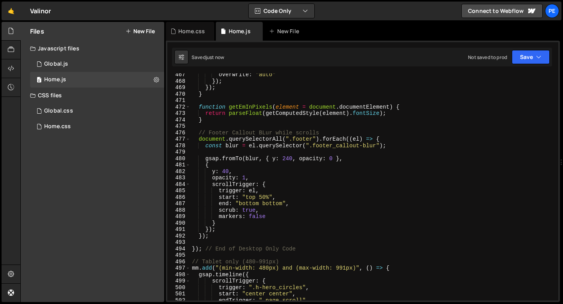
scroll to position [3007, 0]
click at [215, 235] on div "overwrite : "auto" }) ; }) ; } function getEmInPixels ( element = document . do…" at bounding box center [372, 191] width 365 height 240
type textarea "});"
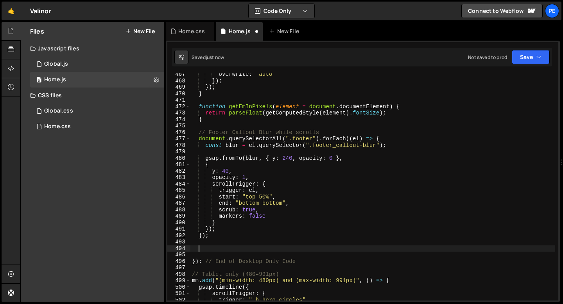
paste textarea "});"
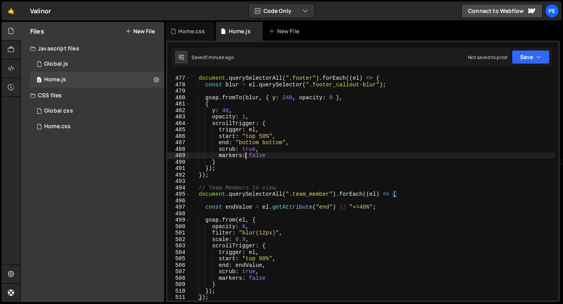
click at [245, 156] on div "// Footer Callout BLur while scrolls document . querySelectorAll ( ".footer" ) …" at bounding box center [372, 188] width 365 height 240
type textarea "markers: false"
click at [269, 156] on div "// Footer Callout BLur while scrolls document . querySelectorAll ( ".footer" ) …" at bounding box center [372, 188] width 365 height 240
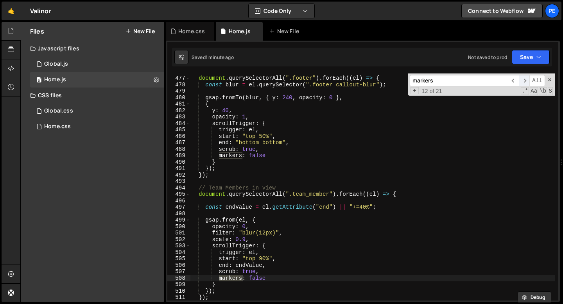
type input "markers"
click at [521, 82] on span "​" at bounding box center [524, 80] width 11 height 11
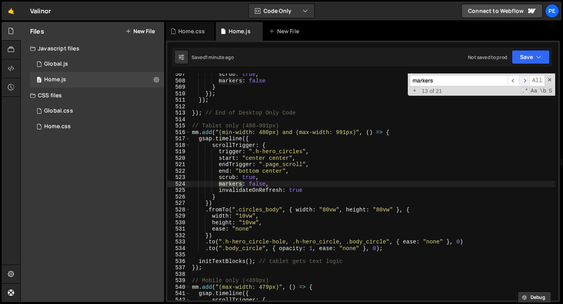
click at [521, 82] on span "​" at bounding box center [524, 80] width 11 height 11
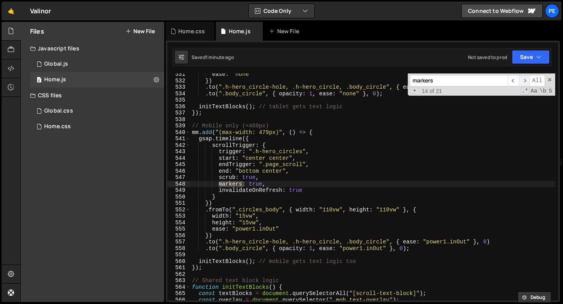
click at [521, 82] on span "​" at bounding box center [524, 80] width 11 height 11
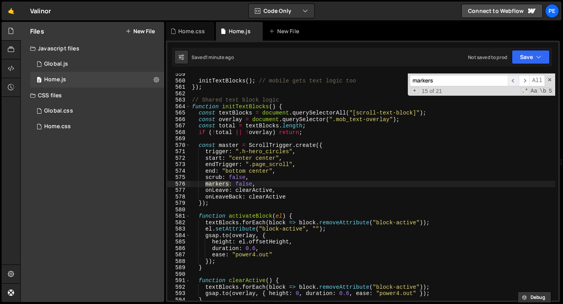
click at [515, 81] on span "​" at bounding box center [513, 80] width 11 height 11
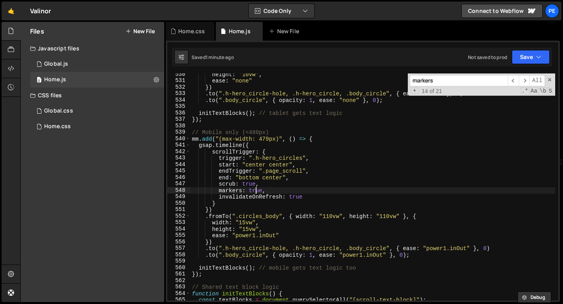
click at [254, 189] on div "height : "10vw" , ease : "none" }) . to ( ".h-hero_circle-hole, .h-hero_circle,…" at bounding box center [372, 191] width 365 height 240
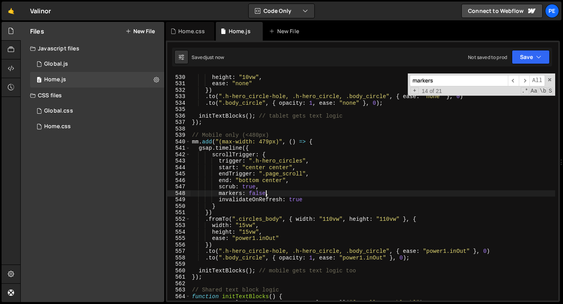
scroll to position [3405, 0]
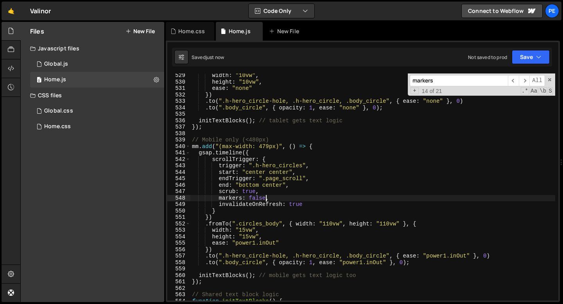
click at [258, 141] on div "width : "10vw" , height : "10vw" , ease : "none" }) . to ( ".h-hero_circle-hole…" at bounding box center [372, 192] width 365 height 240
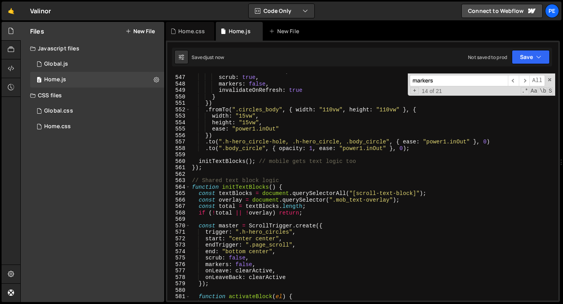
scroll to position [3519, 0]
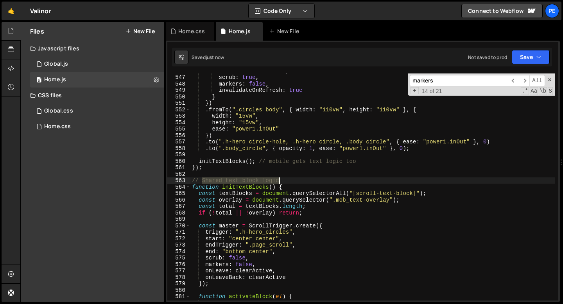
drag, startPoint x: 202, startPoint y: 180, endPoint x: 291, endPoint y: 181, distance: 89.1
click at [291, 181] on div "end : "bottom center" , scrub : true , markers : false , invalidateOnRefresh : …" at bounding box center [372, 188] width 365 height 240
type textarea "// Shared text block logic"
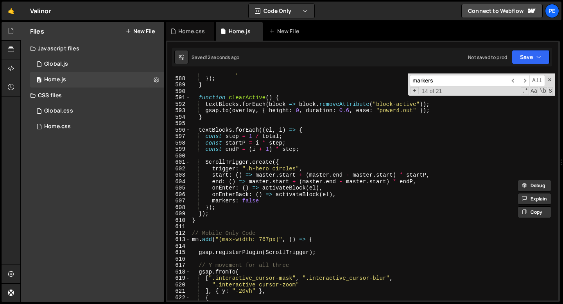
scroll to position [3791, 0]
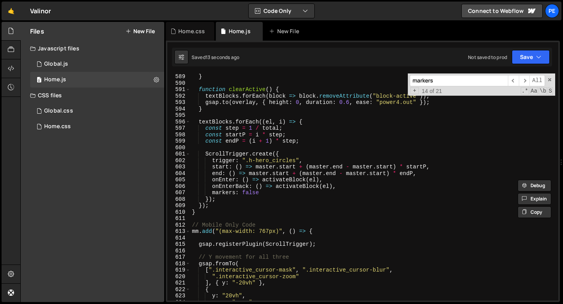
click at [214, 219] on div "} function clearActive ( ) { textBlocks . forEach ( block => block . removeAttr…" at bounding box center [372, 193] width 365 height 240
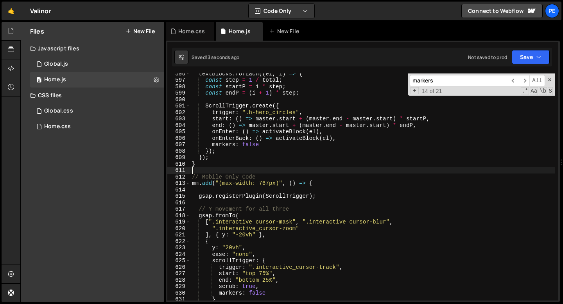
scroll to position [3839, 0]
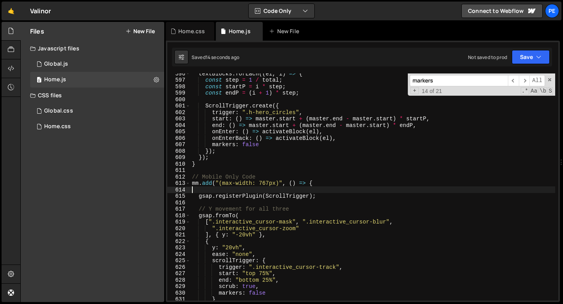
click at [205, 191] on div "textBlocks . forEach (( el , i ) => { const step = 1 / total ; const startP = i…" at bounding box center [372, 190] width 365 height 240
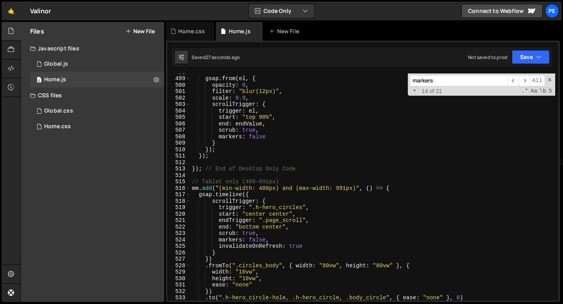
scroll to position [3194, 0]
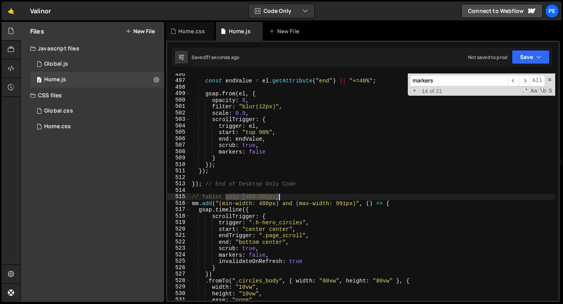
drag, startPoint x: 225, startPoint y: 197, endPoint x: 284, endPoint y: 195, distance: 58.7
click at [283, 195] on div "const endValue = el . getAttribute ( "end" ) || "+=40%" ; gsap . from ( el , { …" at bounding box center [372, 191] width 365 height 240
click at [300, 197] on div "const endValue = el . getAttribute ( "end" ) || "+=40%" ; gsap . from ( el , { …" at bounding box center [372, 191] width 365 height 240
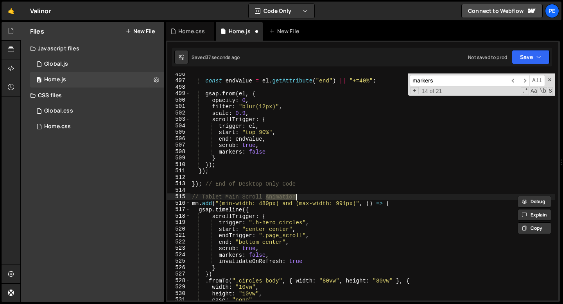
click at [300, 197] on div "const endValue = el . getAttribute ( "end" ) || "+=40%" ; gsap . from ( el , { …" at bounding box center [372, 191] width 365 height 240
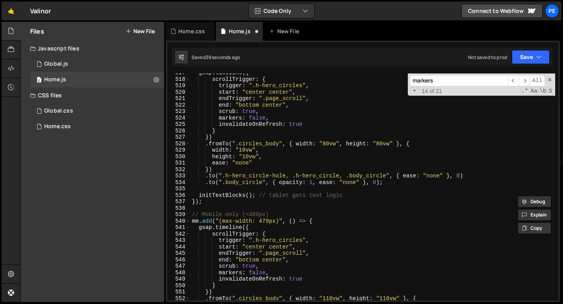
scroll to position [3332, 0]
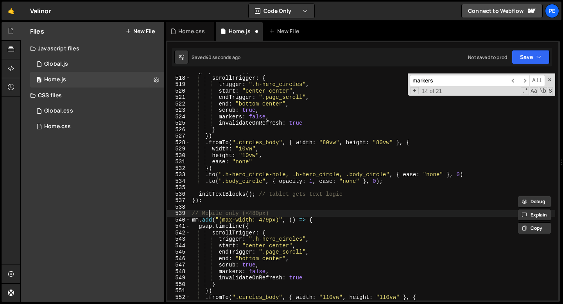
click at [207, 212] on div "gsap . timeline ({ scrollTrigger : { trigger : ".h-hero_circles" , start : "cen…" at bounding box center [372, 188] width 365 height 240
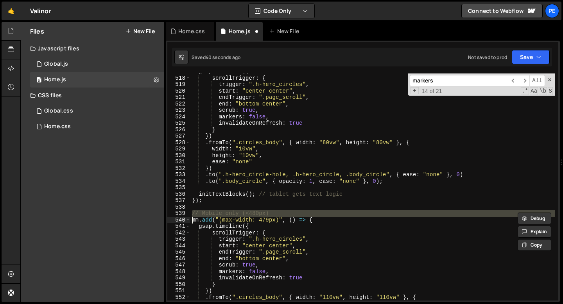
click at [207, 212] on div "gsap . timeline ({ scrollTrigger : { trigger : ".h-hero_circles" , start : "cen…" at bounding box center [372, 188] width 365 height 240
paste textarea
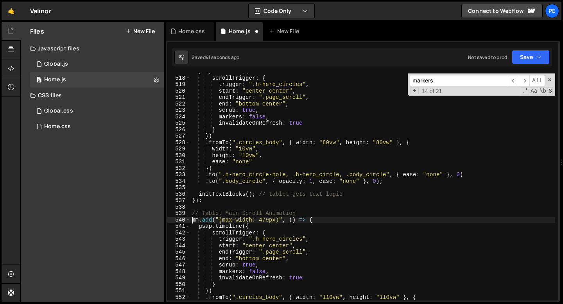
click at [212, 212] on div "gsap . timeline ({ scrollTrigger : { trigger : ".h-hero_circles" , start : "cen…" at bounding box center [372, 188] width 365 height 240
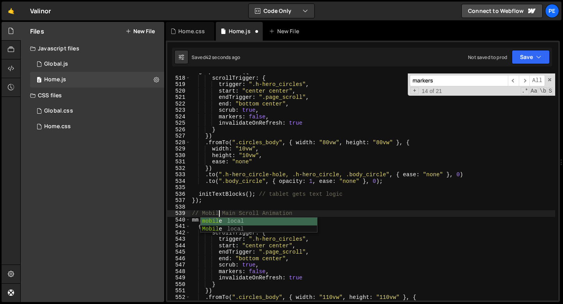
scroll to position [0, 2]
click at [320, 211] on div "gsap . timeline ({ scrollTrigger : { trigger : ".h-hero_circles" , start : "cen…" at bounding box center [372, 188] width 365 height 240
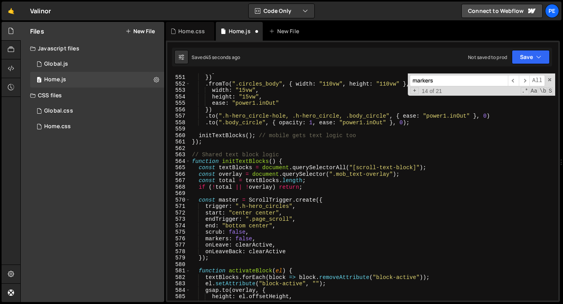
scroll to position [3557, 0]
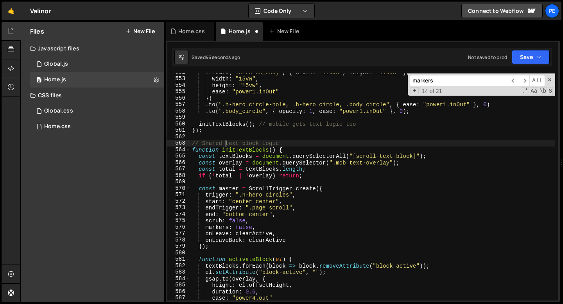
click at [224, 142] on div ". fromTo ( ".circles_body" , { width : "110vw" , height : "110vw" } , { width :…" at bounding box center [372, 189] width 365 height 240
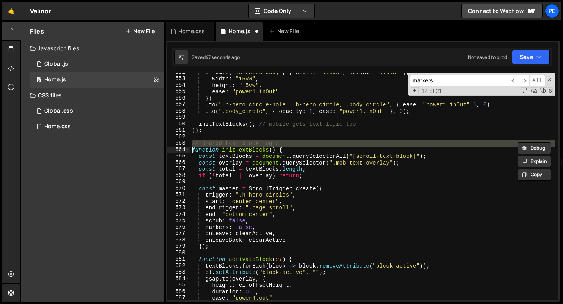
click at [201, 143] on div ". fromTo ( ".circles_body" , { width : "110vw" , height : "110vw" } , { width :…" at bounding box center [372, 186] width 365 height 227
type textarea "// Shared text block logic"
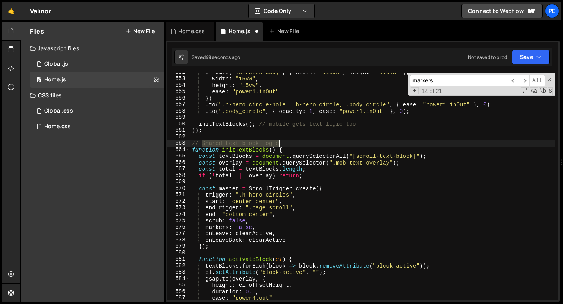
drag, startPoint x: 201, startPoint y: 143, endPoint x: 282, endPoint y: 144, distance: 80.5
click at [281, 144] on div ". fromTo ( ".circles_body" , { width : "110vw" , height : "110vw" } , { width :…" at bounding box center [372, 189] width 365 height 240
paste textarea
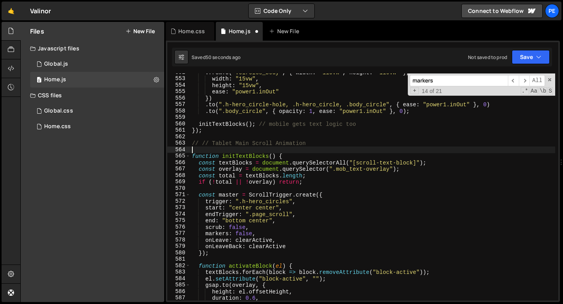
scroll to position [0, 0]
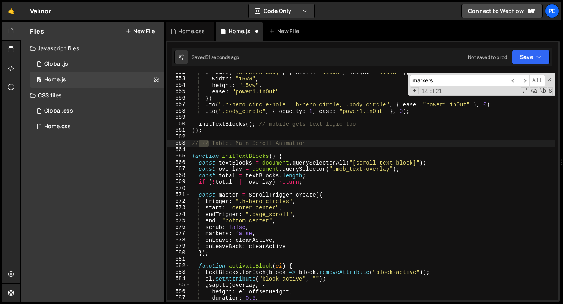
drag, startPoint x: 210, startPoint y: 143, endPoint x: 199, endPoint y: 143, distance: 10.9
click at [199, 143] on div ". fromTo ( ".circles_body" , { width : "110vw" , height : "110vw" } , { width :…" at bounding box center [372, 189] width 365 height 240
click at [224, 145] on div ". fromTo ( ".circles_body" , { width : "110vw" , height : "110vw" } , { width :…" at bounding box center [372, 189] width 365 height 240
drag, startPoint x: 354, startPoint y: 145, endPoint x: 446, endPoint y: 145, distance: 92.6
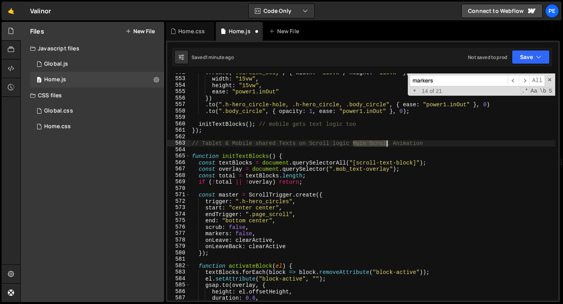
click at [446, 145] on div ". fromTo ( ".circles_body" , { width : "110vw" , height : "110vw" } , { width :…" at bounding box center [372, 189] width 365 height 240
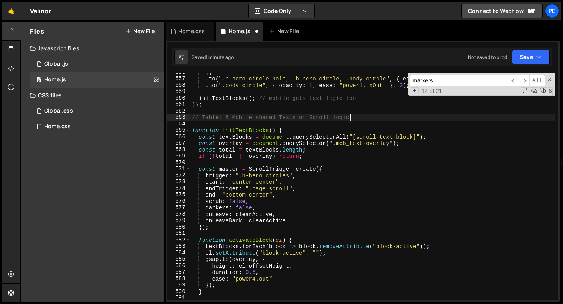
scroll to position [3577, 0]
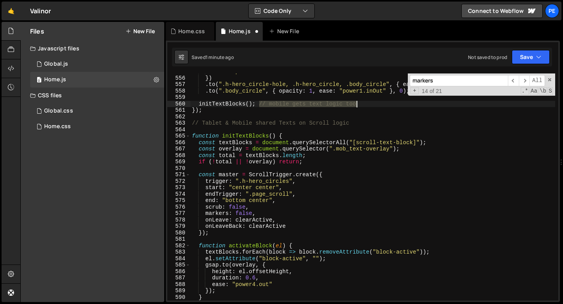
drag, startPoint x: 260, startPoint y: 103, endPoint x: 358, endPoint y: 104, distance: 97.7
click at [358, 104] on div "ease : "power1.inOut" }) . to ( ".h-hero_circle-hole, .h-hero_circle, .body_cir…" at bounding box center [372, 188] width 365 height 240
type textarea "initTextBlocks();"
click at [197, 130] on div "ease : "power1.inOut" }) . to ( ".h-hero_circle-hole, .h-hero_circle, .body_cir…" at bounding box center [372, 188] width 365 height 240
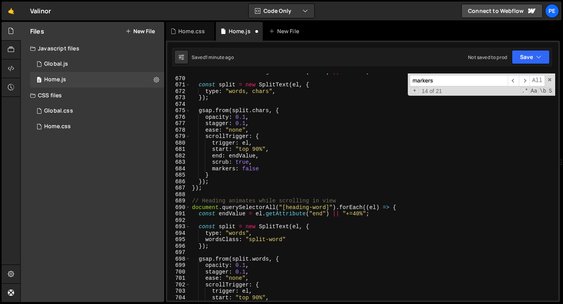
scroll to position [4311, 0]
click at [215, 175] on div "const endValue = el . getAttribute ( "end" ) || "+=40%" ; const split = new Spl…" at bounding box center [372, 189] width 365 height 240
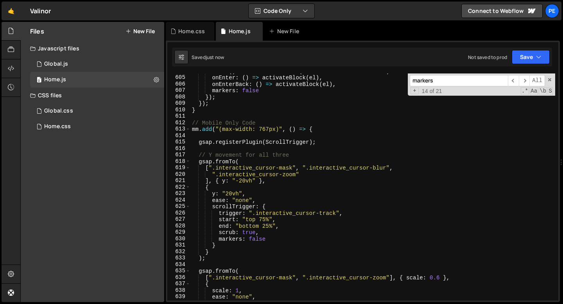
scroll to position [3887, 0]
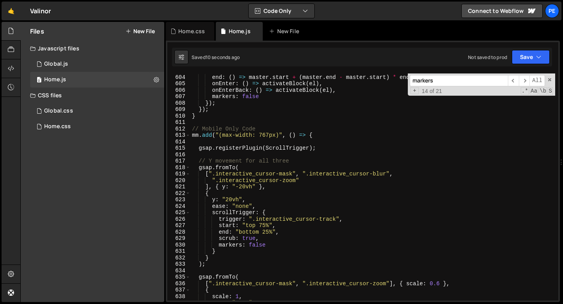
type textarea "}"
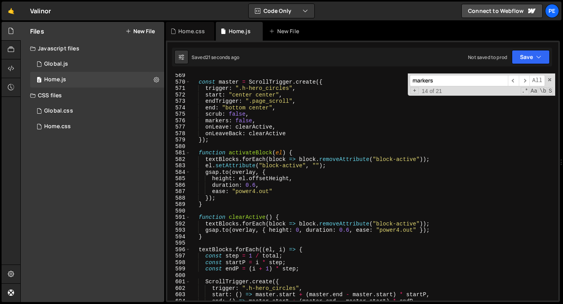
scroll to position [3544, 0]
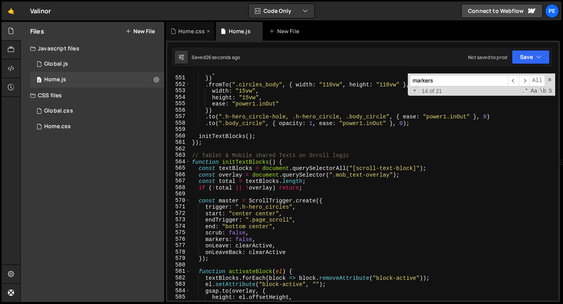
click at [187, 32] on div "Home.css" at bounding box center [191, 31] width 27 height 8
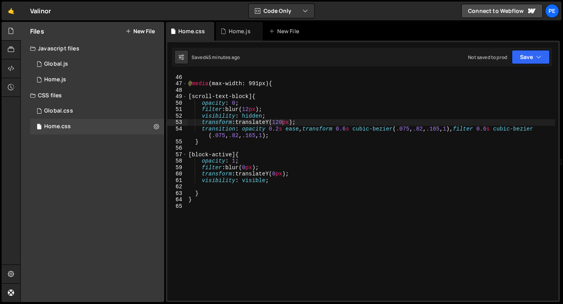
type textarea "opacity: 1;"
click at [253, 162] on div "} @ media (max-width: 991px) { [ scroll-text-block ] { opacity : 0 ; filter : b…" at bounding box center [371, 188] width 368 height 240
click at [267, 187] on div "} @ media (max-width: 991px) { [ scroll-text-block ] { opacity : 0 ; filter : b…" at bounding box center [371, 188] width 368 height 240
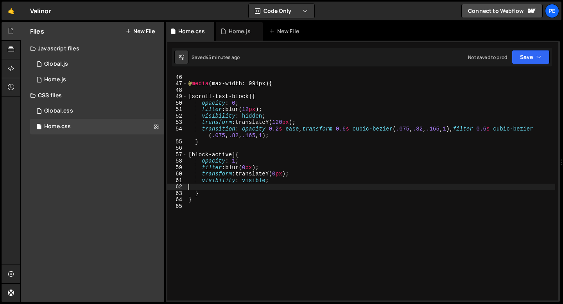
click at [272, 97] on div "} @ media (max-width: 991px) { [ scroll-text-block ] { opacity : 0 ; filter : b…" at bounding box center [371, 188] width 368 height 240
type textarea "[scroll-text-block] {"
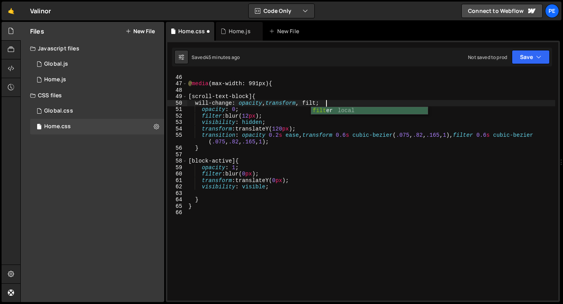
scroll to position [0, 10]
click at [351, 102] on div "} @ media (max-width: 991px) { [ scroll-text-block ] { will-change : opacity , …" at bounding box center [371, 188] width 368 height 240
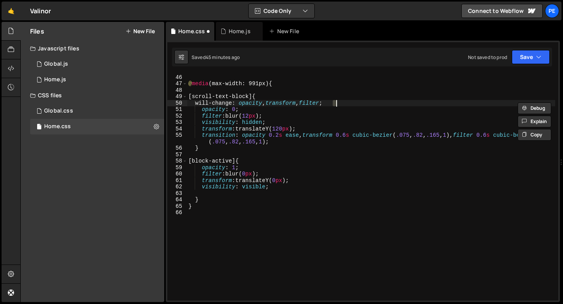
click at [351, 102] on div "} @ media (max-width: 991px) { [ scroll-text-block ] { will-change : opacity , …" at bounding box center [371, 188] width 368 height 240
click at [195, 99] on div "} @ media (max-width: 991px) { [ scroll-text-block ] { will-change : opacity , …" at bounding box center [371, 188] width 368 height 240
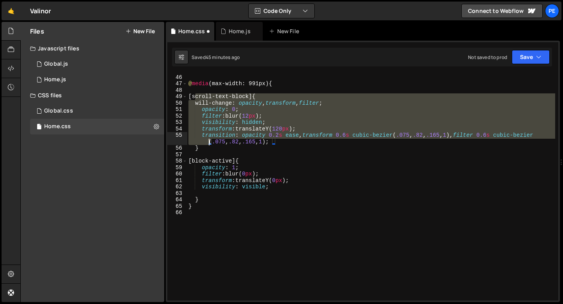
drag, startPoint x: 195, startPoint y: 99, endPoint x: 200, endPoint y: 145, distance: 46.4
click at [200, 145] on div "} @ media (max-width: 991px) { [ scroll-text-block ] { will-change : opacity , …" at bounding box center [371, 188] width 368 height 240
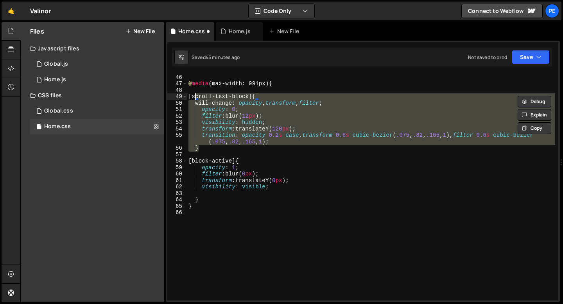
drag, startPoint x: 200, startPoint y: 147, endPoint x: 195, endPoint y: 95, distance: 52.6
click at [195, 95] on div "} @ media (max-width: 991px) { [ scroll-text-block ] { will-change : opacity , …" at bounding box center [371, 188] width 368 height 240
type textarea "[scroll-text-block] { will-change: opacity, transform, filter;"
paste textarea
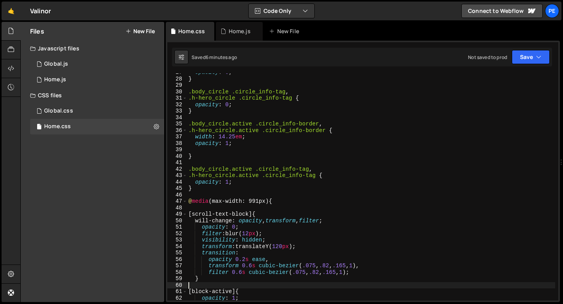
scroll to position [46, 0]
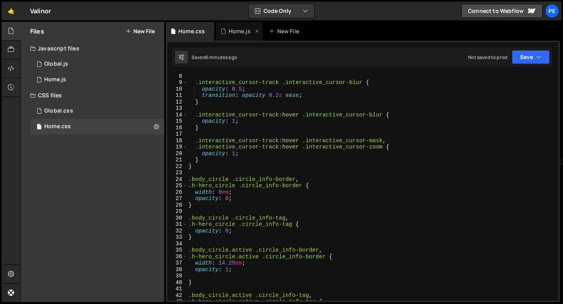
click at [230, 38] on div "Home.js" at bounding box center [239, 31] width 47 height 19
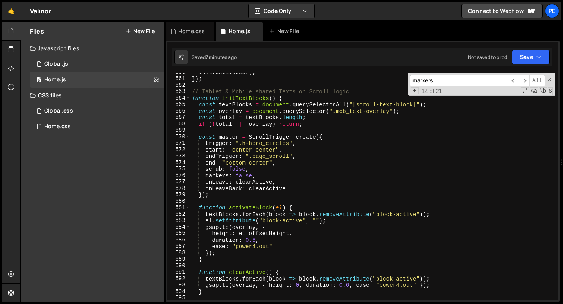
scroll to position [3650, 0]
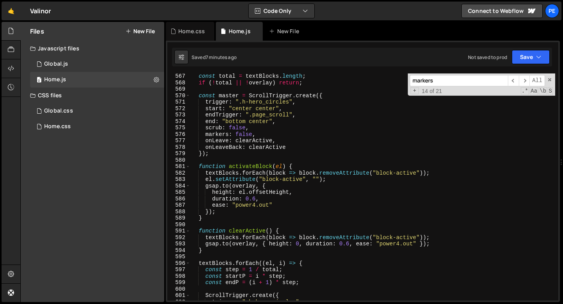
click at [256, 200] on div "const total = textBlocks . length ; if ( ! total || ! overlay ) return ; const …" at bounding box center [372, 193] width 365 height 240
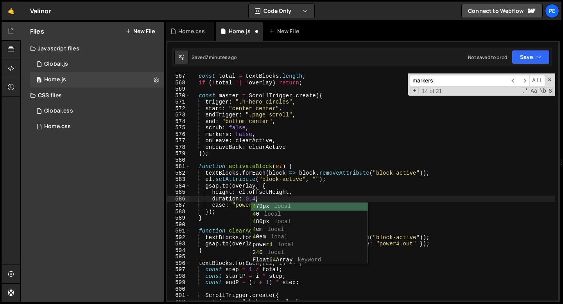
scroll to position [0, 4]
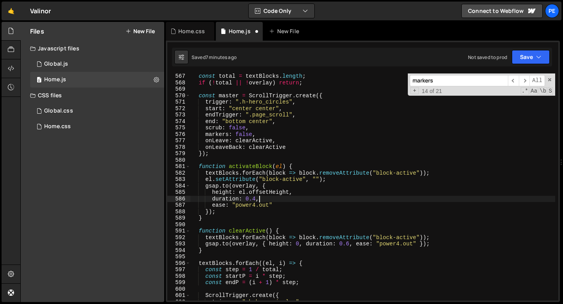
click at [262, 200] on div "const total = textBlocks . length ; if ( ! total || ! overlay ) return ; const …" at bounding box center [372, 193] width 365 height 240
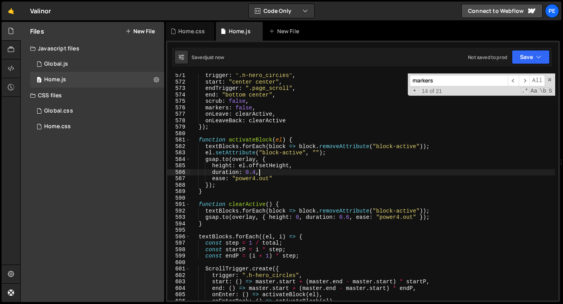
scroll to position [3676, 0]
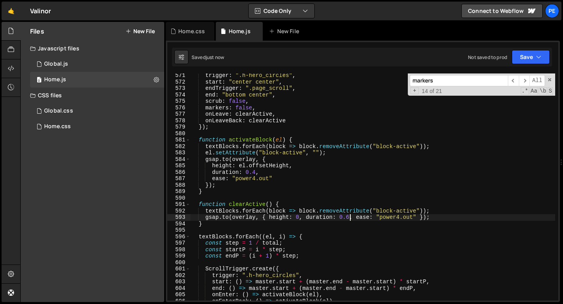
click at [349, 216] on div "trigger : ".h-hero_circles" , start : "center center" , endTrigger : ".page_scr…" at bounding box center [372, 192] width 365 height 240
type textarea "gsap.to(overlay, { height: 0, duration: 0.4, ease: "power4.out" });"
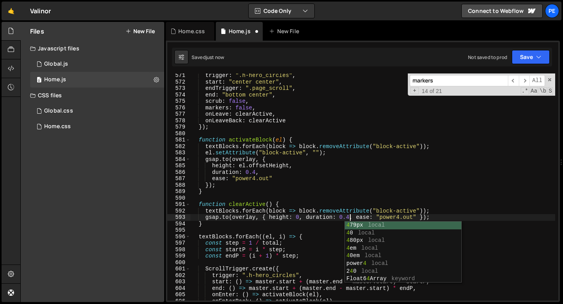
scroll to position [0, 11]
click at [310, 233] on div "trigger : ".h-hero_circles" , start : "center center" , endTrigger : ".page_scr…" at bounding box center [372, 192] width 365 height 240
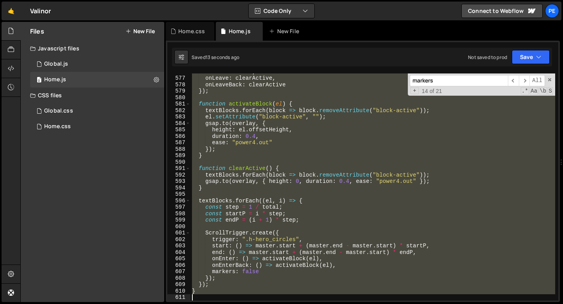
scroll to position [3745, 0]
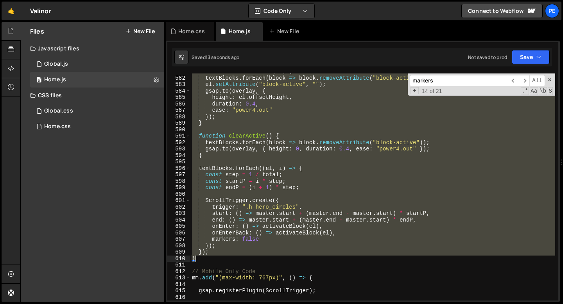
drag, startPoint x: 191, startPoint y: 89, endPoint x: 229, endPoint y: 259, distance: 173.8
click at [229, 259] on div "function activateBlock ( el ) { textBlocks . forEach ( block => block . removeA…" at bounding box center [372, 188] width 365 height 240
click at [283, 206] on div "function activateBlock ( el ) { textBlocks . forEach ( block => block . removeA…" at bounding box center [372, 186] width 365 height 227
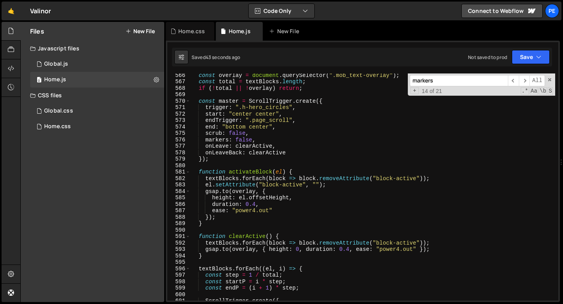
scroll to position [3634, 0]
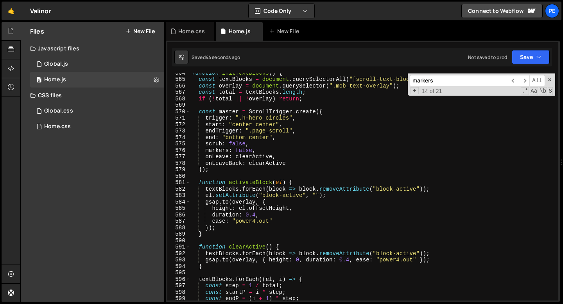
click at [258, 137] on div "function initTextBlocks ( ) { const textBlocks = document . querySelectorAll ( …" at bounding box center [372, 190] width 365 height 240
click at [253, 138] on div "function initTextBlocks ( ) { const textBlocks = document . querySelectorAll ( …" at bounding box center [372, 190] width 365 height 240
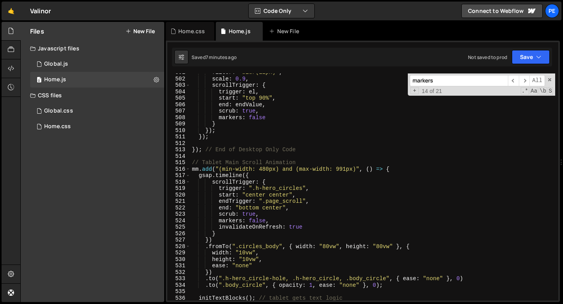
scroll to position [3185, 0]
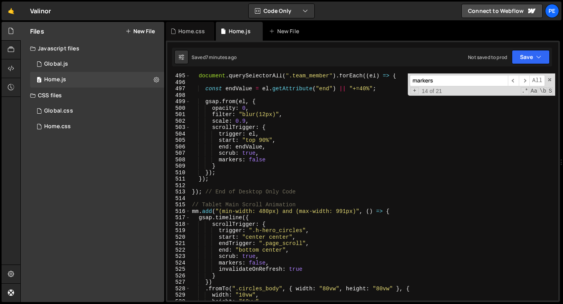
click at [552, 82] on div "markers ​ ​ All Replace All + 14 of 21 .* Aa \b S" at bounding box center [481, 84] width 147 height 22
click at [551, 81] on span at bounding box center [549, 79] width 5 height 5
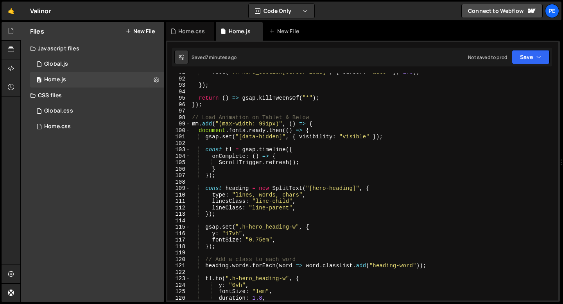
scroll to position [524, 0]
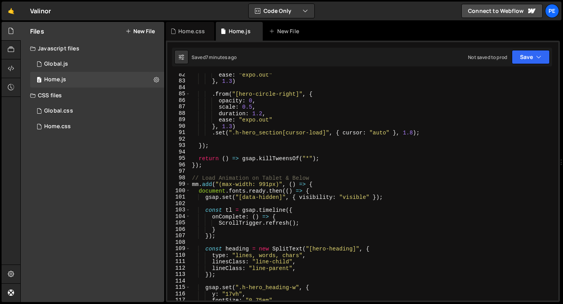
click at [272, 177] on div "ease : "expo.out" } , 1.3 ) . from ( "[hero-circle-right]" , { opacity : 0 , sc…" at bounding box center [372, 192] width 365 height 240
click at [271, 177] on div "ease : "expo.out" } , 1.3 ) . from ( "[hero-circle-right]" , { opacity : 0 , sc…" at bounding box center [372, 192] width 365 height 240
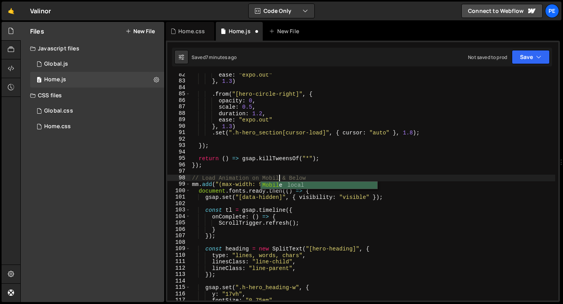
scroll to position [0, 6]
click at [232, 184] on div "ease : "expo.out" } , 1.3 ) . from ( "[hero-circle-right]" , { opacity : 0 , sc…" at bounding box center [372, 192] width 365 height 240
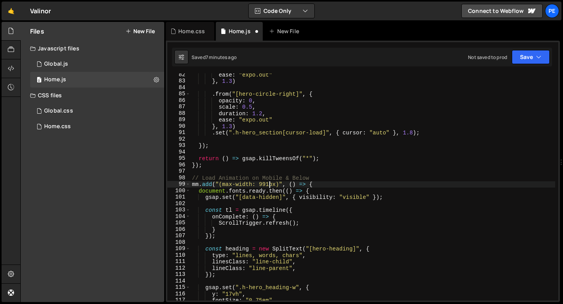
click at [268, 184] on div "ease : "expo.out" } , 1.3 ) . from ( "[hero-circle-right]" , { opacity : 0 , sc…" at bounding box center [372, 192] width 365 height 240
click at [330, 184] on div "ease : "expo.out" } , 1.3 ) . from ( "[hero-circle-right]" , { opacity : 0 , sc…" at bounding box center [372, 192] width 365 height 240
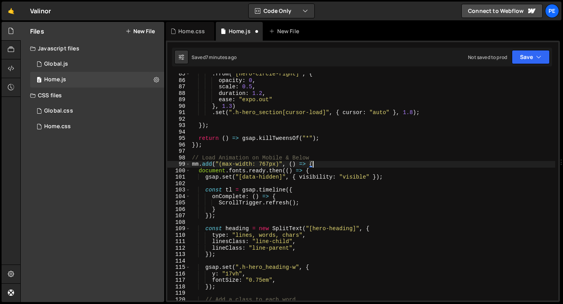
scroll to position [544, 0]
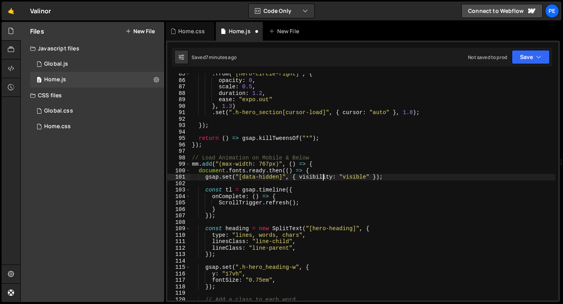
click at [321, 179] on div ". from ( "[hero-circle-right]" , { opacity : 0 , scale : 0.5 , duration : 1.2 ,…" at bounding box center [372, 191] width 365 height 240
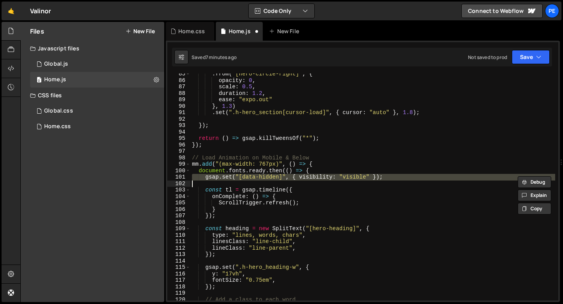
click at [321, 179] on div ". from ( "[hero-circle-right]" , { opacity : 0 , scale : 0.5 , duration : 1.2 ,…" at bounding box center [372, 191] width 365 height 240
type textarea "gsap.set("[data-hidden]", { visibility: "visible" });"
click at [393, 179] on div ". from ( "[hero-circle-right]" , { opacity : 0 , scale : 0.5 , duration : 1.2 ,…" at bounding box center [372, 191] width 365 height 240
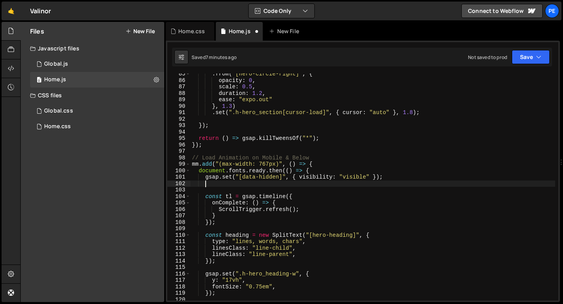
scroll to position [0, 0]
paste textarea
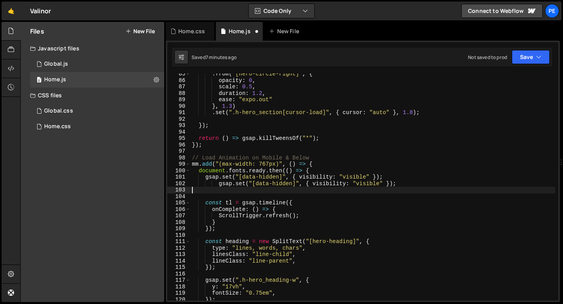
scroll to position [0, 0]
click at [212, 184] on div ". from ( "[hero-circle-right]" , { opacity : 0 , scale : 0.5 , duration : 1.2 ,…" at bounding box center [372, 191] width 365 height 240
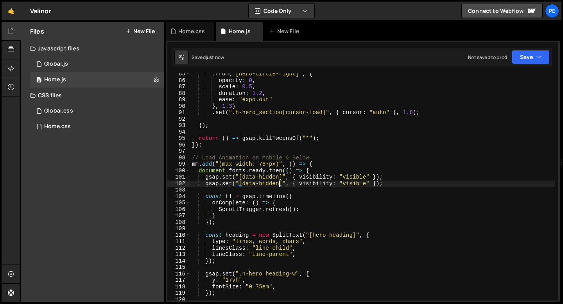
click at [278, 182] on div ". from ( "[hero-circle-right]" , { opacity : 0 , scale : 0.5 , duration : 1.2 ,…" at bounding box center [372, 191] width 365 height 240
click at [346, 184] on div ". from ( "[hero-circle-right]" , { opacity : 0 , scale : 0.5 , duration : 1.2 ,…" at bounding box center [372, 191] width 365 height 240
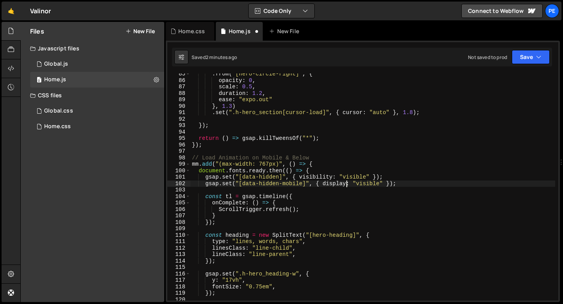
click at [370, 186] on div ". from ( "[hero-circle-right]" , { opacity : 0 , scale : 0.5 , duration : 1.2 ,…" at bounding box center [372, 191] width 365 height 240
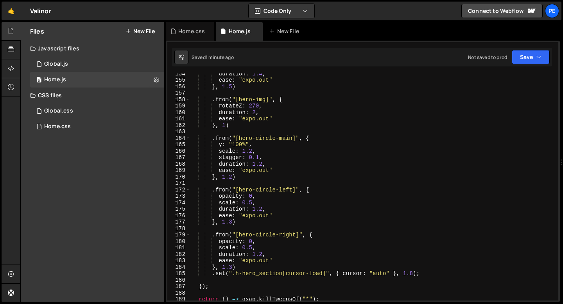
scroll to position [993, 0]
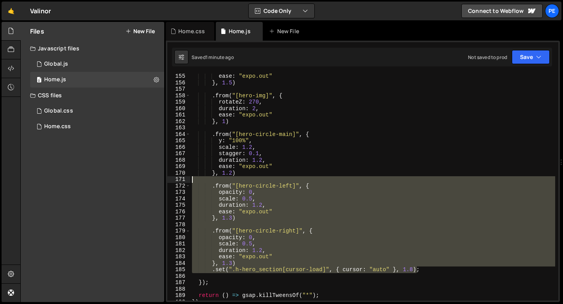
drag, startPoint x: 416, startPoint y: 270, endPoint x: 179, endPoint y: 178, distance: 253.8
click at [179, 179] on div "gsap.set("[data-hidden-mobile]", { display: "flex" }); 155 156 157 158 159 160 …" at bounding box center [362, 186] width 391 height 227
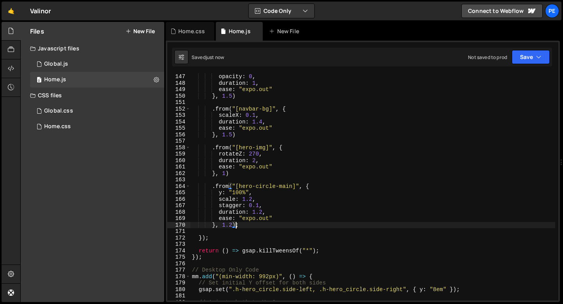
scroll to position [939, 0]
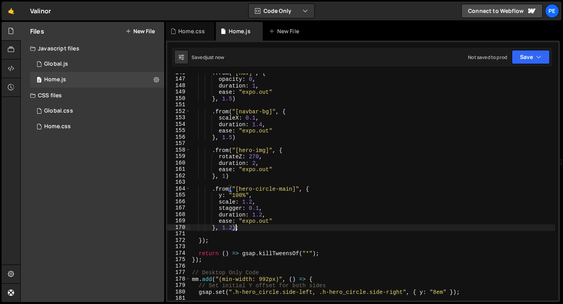
click at [240, 179] on div ". from ( "[nav]" , { opacity : 0 , duration : 1 , ease : "expo.out" } , 1.5 ) .…" at bounding box center [372, 190] width 365 height 240
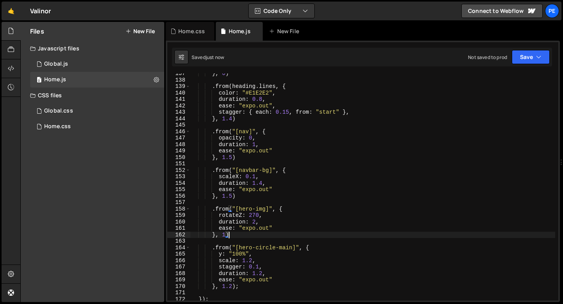
scroll to position [880, 0]
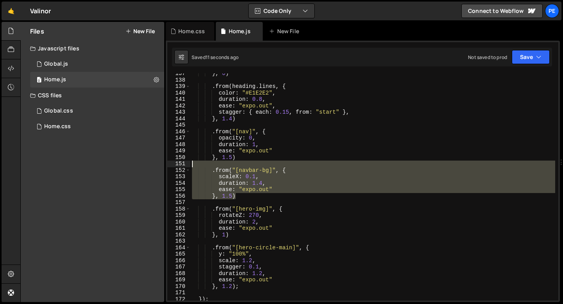
drag, startPoint x: 238, startPoint y: 195, endPoint x: 180, endPoint y: 165, distance: 64.8
click at [179, 165] on div "}, 1) 137 138 139 140 141 142 143 144 145 146 147 148 149 150 151 152 153 154 1…" at bounding box center [362, 186] width 391 height 227
type textarea ".from("[navbar-bg]", {"
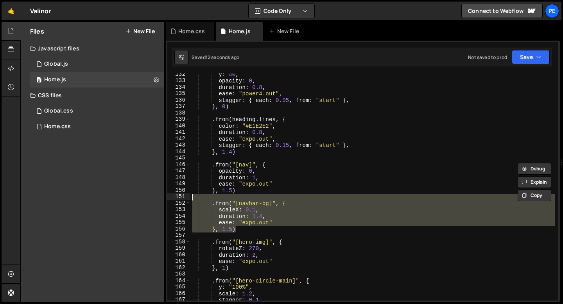
scroll to position [847, 0]
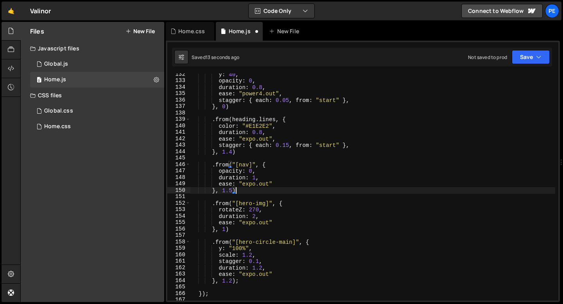
click at [233, 173] on div "y : 40 , opacity : 0 , duration : 0.8 , ease : "power4.out" , stagger : { each …" at bounding box center [372, 191] width 365 height 240
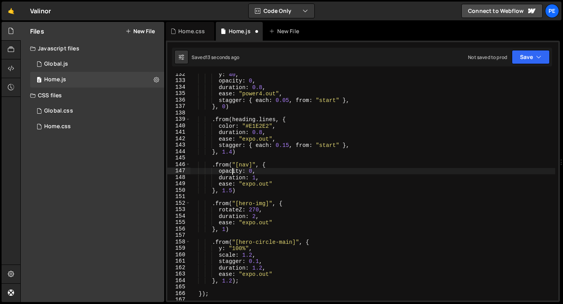
click at [233, 173] on div "y : 40 , opacity : 0 , duration : 0.8 , ease : "power4.out" , stagger : { each …" at bounding box center [372, 191] width 365 height 240
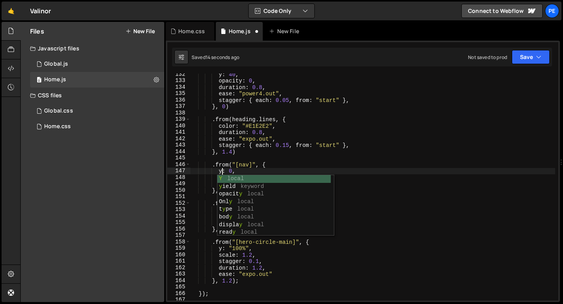
scroll to position [0, 2]
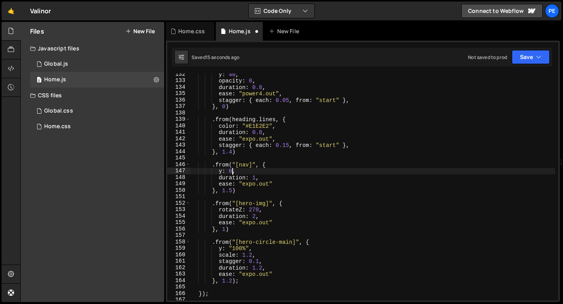
click at [232, 171] on div "y : 40 , opacity : 0 , duration : 0.8 , ease : "power4.out" , stagger : { each …" at bounding box center [372, 191] width 365 height 240
drag, startPoint x: 246, startPoint y: 171, endPoint x: 231, endPoint y: 170, distance: 15.6
click at [231, 170] on div "y : 40 , opacity : 0 , duration : 0.8 , ease : "power4.out" , stagger : { each …" at bounding box center [372, 191] width 365 height 240
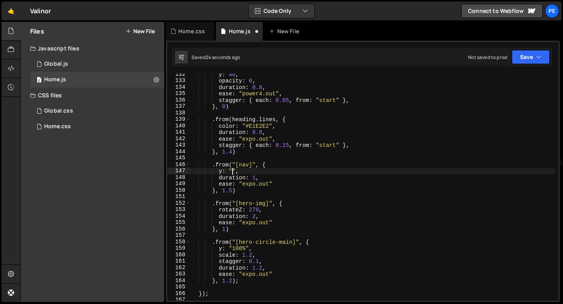
paste textarea "100%"
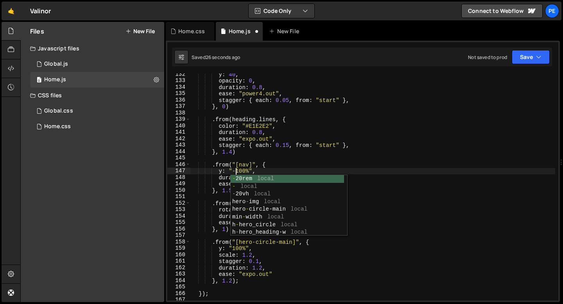
click at [228, 171] on div "y : 40 , opacity : 0 , duration : 0.8 , ease : "power4.out" , stagger : { each …" at bounding box center [372, 191] width 365 height 240
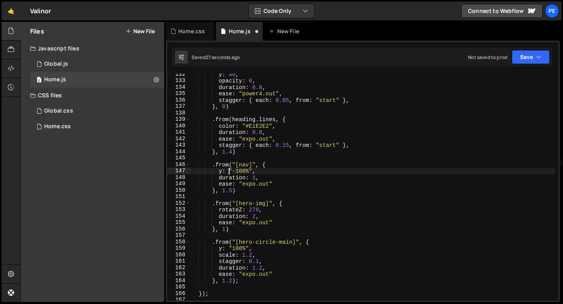
click at [231, 188] on div "y : 40 , opacity : 0 , duration : 0.8 , ease : "power4.out" , stagger : { each …" at bounding box center [372, 191] width 365 height 240
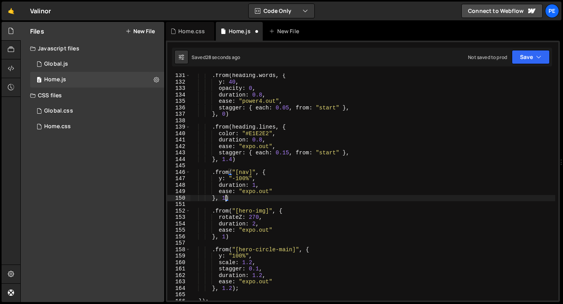
scroll to position [760, 0]
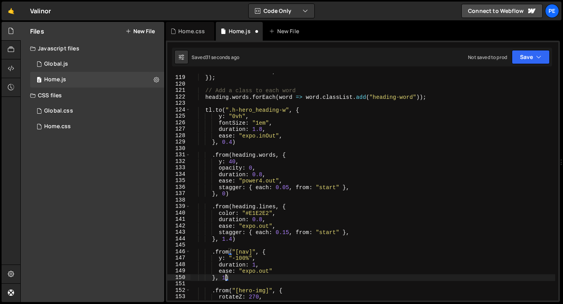
click at [245, 144] on div "fontSize : "0.75em" , }) ; // Add a class to each word heading . words . forEac…" at bounding box center [372, 188] width 365 height 240
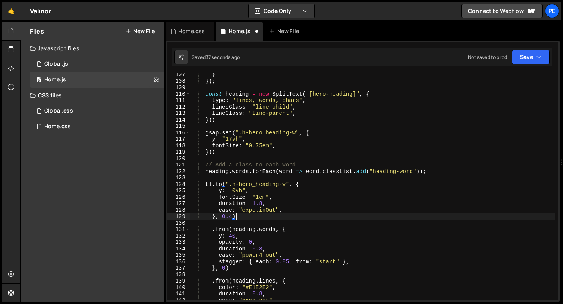
scroll to position [681, 0]
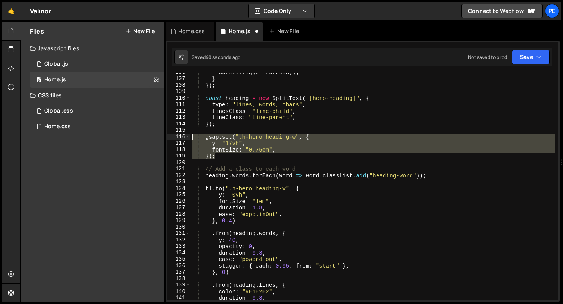
drag, startPoint x: 220, startPoint y: 157, endPoint x: 175, endPoint y: 134, distance: 49.5
click at [175, 134] on div "}, 0.4) 106 107 108 109 110 111 112 113 114 115 116 117 118 119 120 121 122 123…" at bounding box center [362, 186] width 391 height 227
type textarea "gsap.set(".h-hero_heading-w", { y: "17vh","
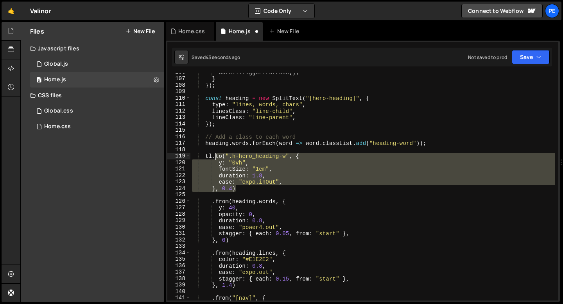
drag, startPoint x: 235, startPoint y: 189, endPoint x: 216, endPoint y: 159, distance: 35.3
click at [216, 159] on div "ScrollTrigger . refresh ( ) ; } }) ; const heading = new SplitText ( "[hero-hea…" at bounding box center [372, 189] width 365 height 240
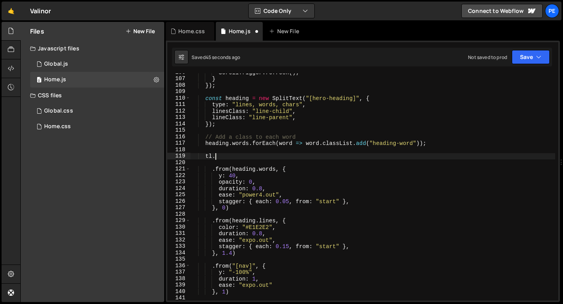
click at [212, 170] on div "ScrollTrigger . refresh ( ) ; } }) ; const heading = new SplitText ( "[hero-hea…" at bounding box center [372, 189] width 365 height 240
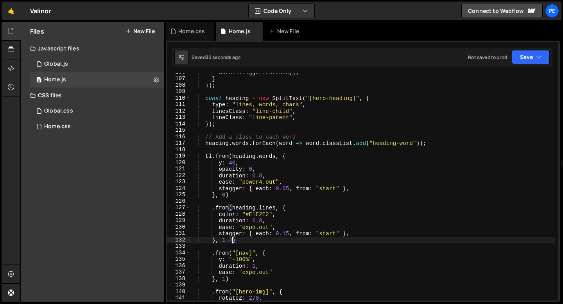
click at [231, 239] on div "ScrollTrigger . refresh ( ) ; } }) ; const heading = new SplitText ( "[hero-hea…" at bounding box center [372, 189] width 365 height 240
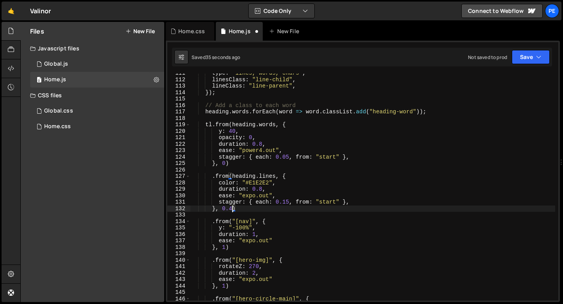
scroll to position [717, 0]
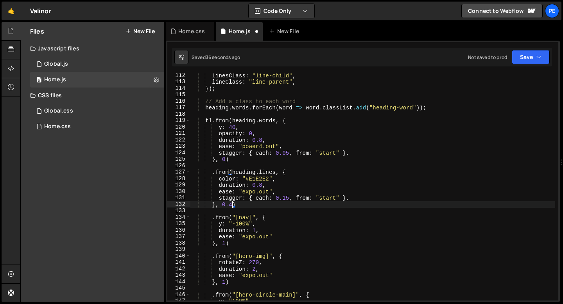
click at [225, 282] on div "linesClass : "line-child" , lineClass : "line-parent" , }) ; // Add a class to …" at bounding box center [372, 192] width 365 height 240
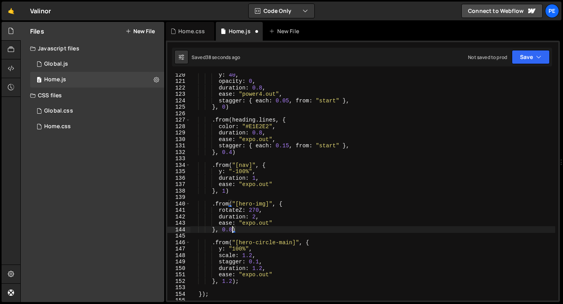
scroll to position [769, 0]
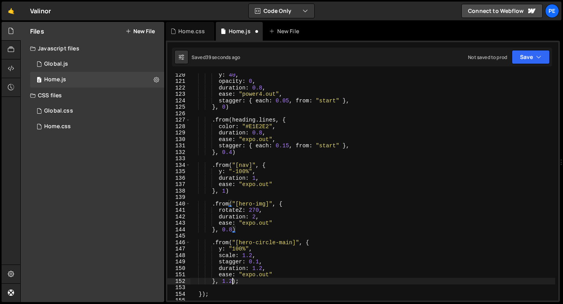
click at [232, 281] on div "y : 40 , opacity : 0 , duration : 0.8 , ease : "power4.out" , stagger : { each …" at bounding box center [372, 192] width 365 height 240
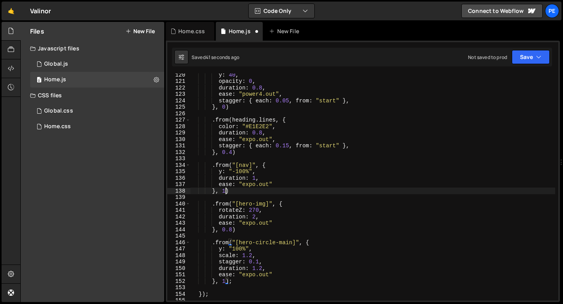
click at [227, 191] on div "y : 40 , opacity : 0 , duration : 0.8 , ease : "power4.out" , stagger : { each …" at bounding box center [372, 192] width 365 height 240
click at [246, 193] on div "y : 40 , opacity : 0 , duration : 0.8 , ease : "power4.out" , stagger : { each …" at bounding box center [372, 192] width 365 height 240
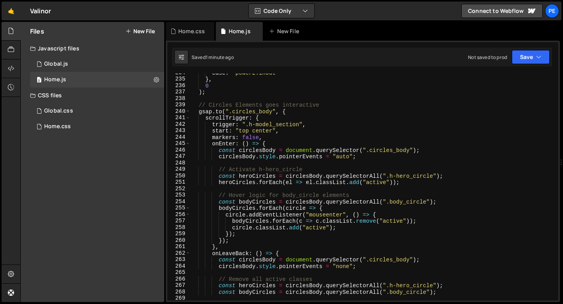
scroll to position [1506, 0]
click at [199, 113] on div "ease : "power2.inOut" } , 0 ) ; // Circles Elements goes interactive gsap . to …" at bounding box center [372, 190] width 365 height 240
click at [199, 106] on div "ease : "power2.inOut" } , 0 ) ; // Circles Elements goes interactive gsap . to …" at bounding box center [372, 190] width 365 height 240
click at [199, 109] on div "ease : "power2.inOut" } , 0 ) ; // Circles Elements goes interactive gsap . to …" at bounding box center [372, 190] width 365 height 240
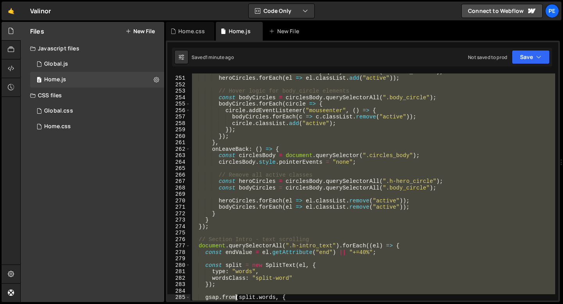
scroll to position [1636, 0]
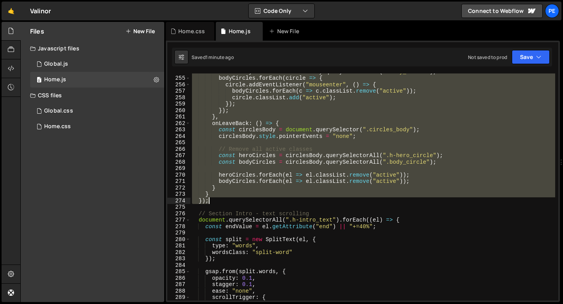
drag, startPoint x: 197, startPoint y: 77, endPoint x: 225, endPoint y: 201, distance: 126.5
click at [225, 201] on div "const bodyCircles = circlesBody . querySelectorAll ( ".body_circle" ) ; bodyCir…" at bounding box center [372, 188] width 365 height 240
type textarea "} });"
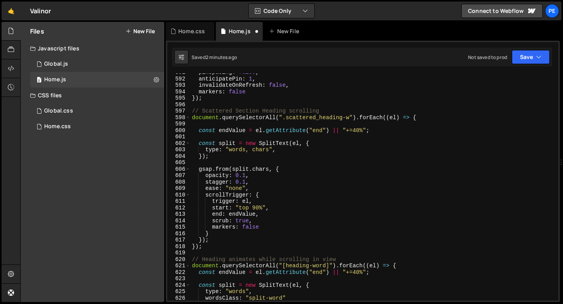
scroll to position [3808, 0]
click at [213, 100] on div "pinSpacing : false , anticipatePin : 1 , invalidateOnRefresh : false , markers …" at bounding box center [372, 189] width 365 height 240
type textarea "});"
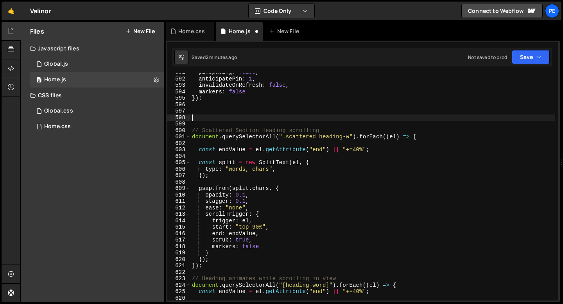
paste textarea "});"
type textarea "});"
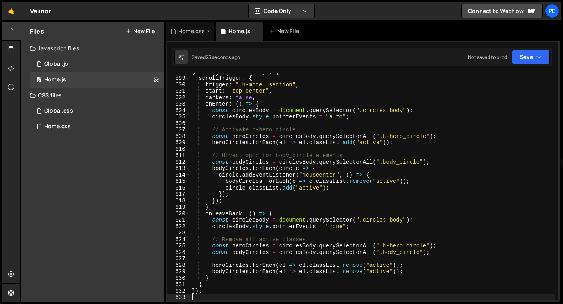
click at [184, 38] on div "Home.css" at bounding box center [190, 31] width 48 height 19
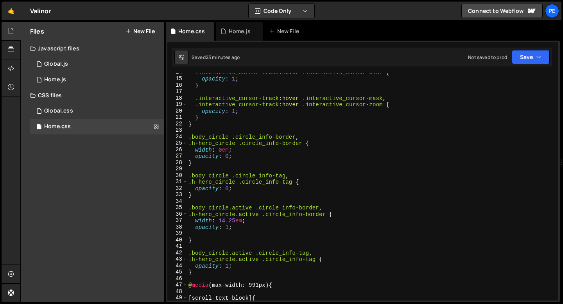
scroll to position [88, 0]
click at [245, 159] on div ".interactive_cursor-track :hover .interactive_cursor-blur { opacity : 1 ; } .in…" at bounding box center [371, 189] width 368 height 240
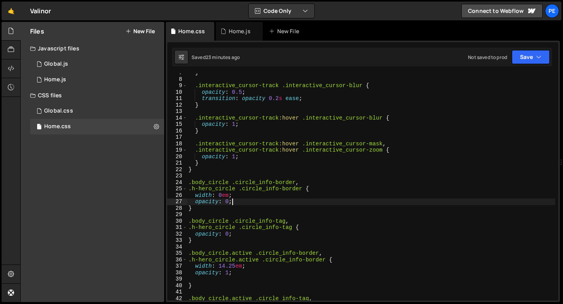
scroll to position [100, 0]
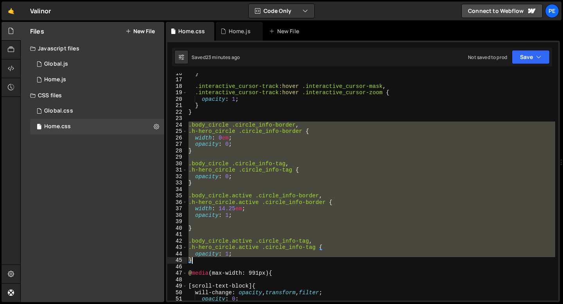
drag, startPoint x: 189, startPoint y: 125, endPoint x: 217, endPoint y: 261, distance: 139.2
click at [217, 261] on div "} .interactive_cursor-track :hover .interactive_cursor-mask , .interactive_curs…" at bounding box center [371, 190] width 368 height 240
type textarea "opacity: 1; }"
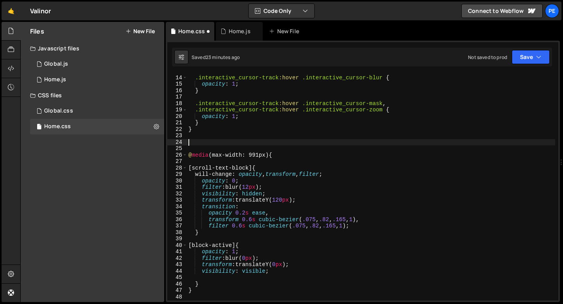
scroll to position [59, 0]
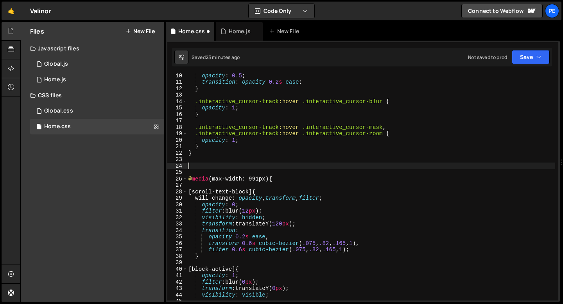
click at [241, 145] on div "opacity : 0.5 ; transition : opacity 0.2 s ease ; } .interactive_cursor-track :…" at bounding box center [371, 192] width 368 height 240
type textarea "}"
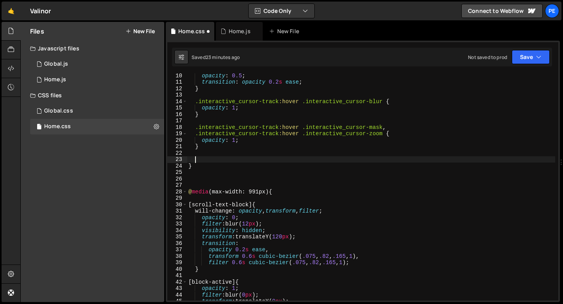
paste textarea "}"
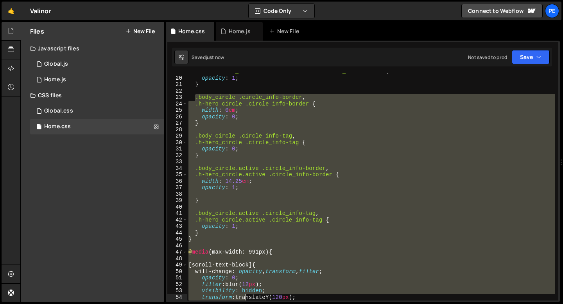
scroll to position [140, 0]
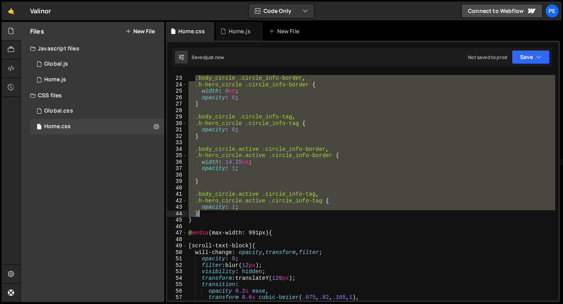
drag, startPoint x: 195, startPoint y: 169, endPoint x: 243, endPoint y: 215, distance: 66.3
click at [243, 215] on div ".body_circle .circle_info-border , .h-hero_circle .circle_info-border { width :…" at bounding box center [371, 188] width 368 height 240
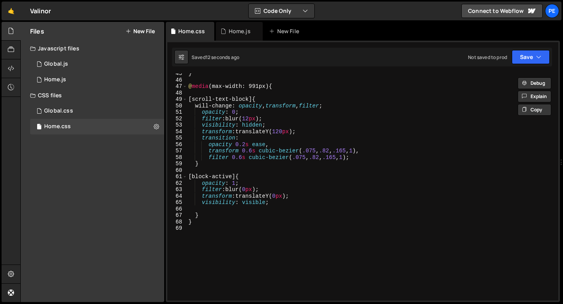
scroll to position [323, 0]
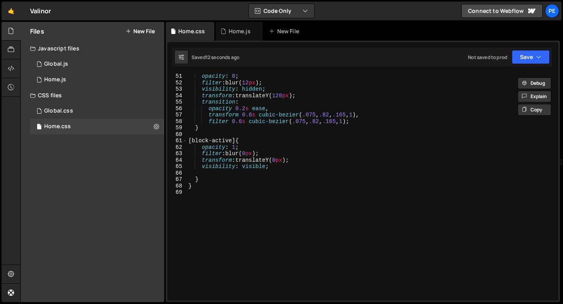
click at [221, 179] on div "opacity : 0 ; filter : blur( 12 px ) ; visibility : hidden ; transform : transl…" at bounding box center [371, 193] width 368 height 240
type textarea "}"
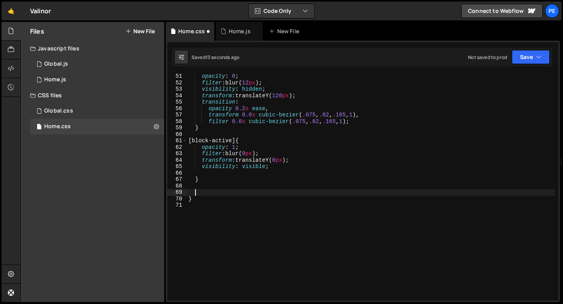
paste textarea "}"
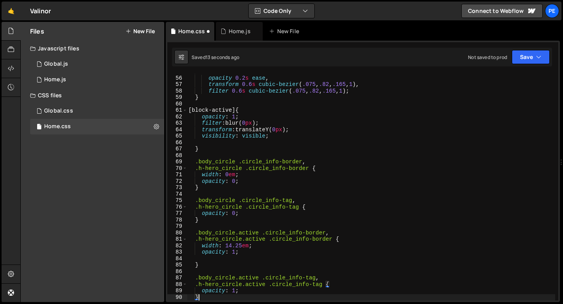
scroll to position [353, 0]
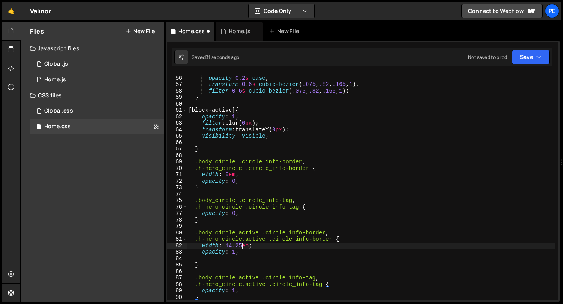
click at [241, 245] on div "transition : opacity 0.2 s ease , transform 0.6 s cubic-bezier ( .075 , .82 , .…" at bounding box center [371, 188] width 368 height 240
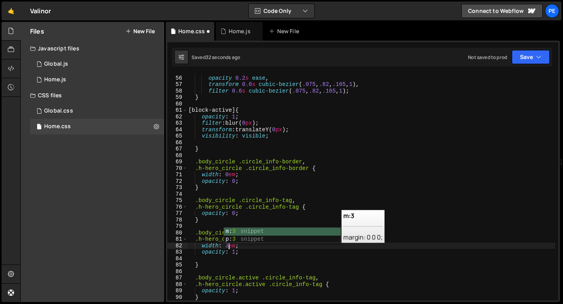
scroll to position [0, 3]
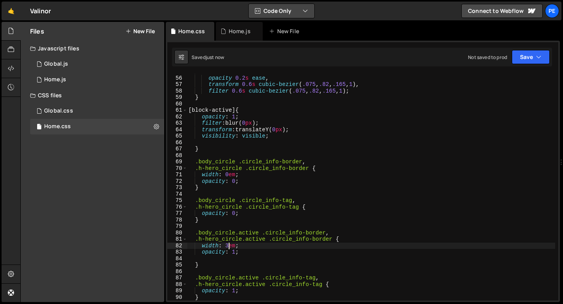
type textarea "width: 3em;"
click at [231, 31] on div "Home.js" at bounding box center [240, 31] width 22 height 8
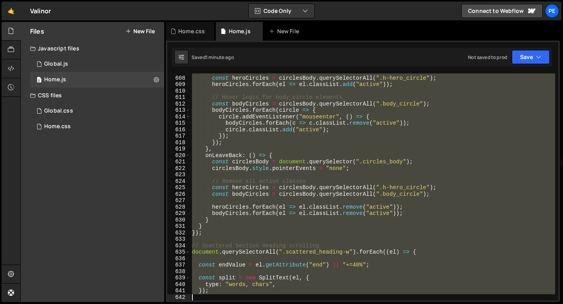
scroll to position [3912, 0]
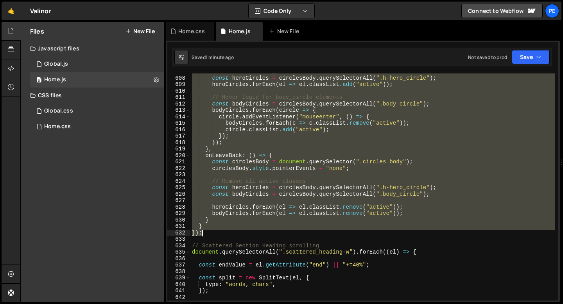
drag, startPoint x: 191, startPoint y: 125, endPoint x: 213, endPoint y: 234, distance: 110.7
click at [213, 234] on div "// Activate h-hero_circle const heroCircles = circlesBody . querySelectorAll ( …" at bounding box center [372, 188] width 365 height 240
type textarea "} });"
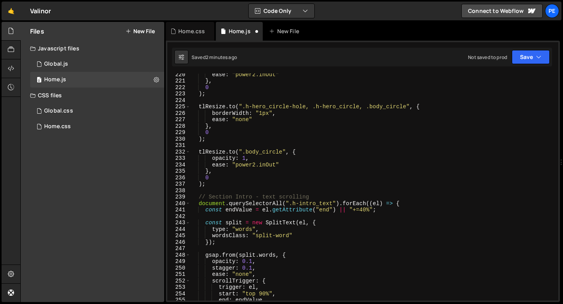
scroll to position [1414, 0]
click at [232, 181] on div "ease : "power2.inOut" } , 0 ) ; tlResize . to ( ".h-hero_circle-hole, .h-hero_c…" at bounding box center [372, 191] width 365 height 240
type textarea ");"
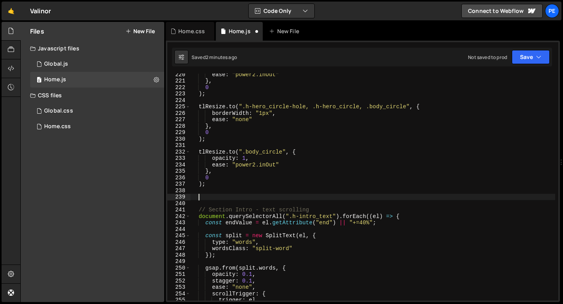
paste textarea "});"
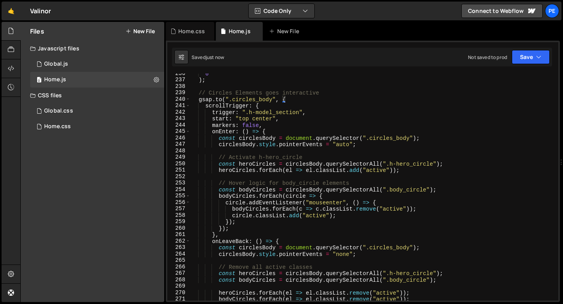
scroll to position [1512, 0]
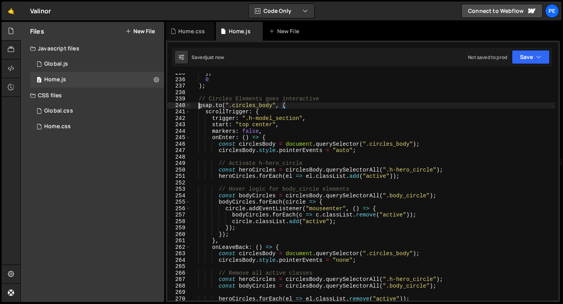
click at [197, 105] on div "} , 0 ) ; // Circles Elements goes interactive gsap . to ( ".circles_body" , { …" at bounding box center [372, 190] width 365 height 240
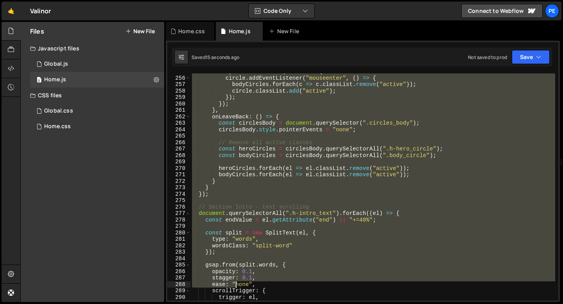
scroll to position [1643, 0]
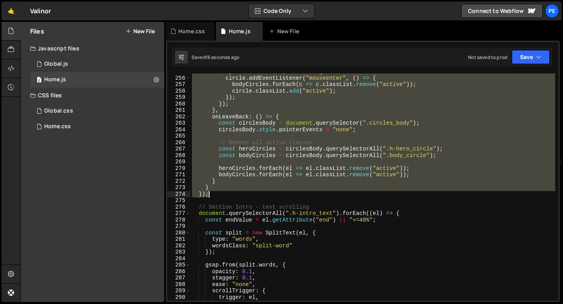
drag, startPoint x: 198, startPoint y: 97, endPoint x: 227, endPoint y: 197, distance: 103.3
click at [227, 197] on div "bodyCircles . forEach ( circle => { circle . addEventListener ( "mouseenter" , …" at bounding box center [372, 188] width 365 height 240
type textarea "} });"
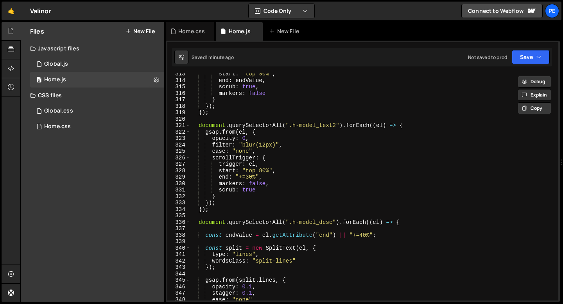
scroll to position [1946, 0]
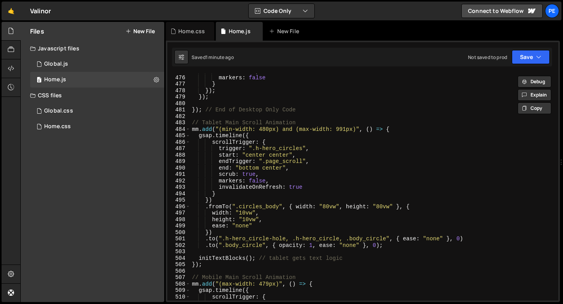
scroll to position [3104, 0]
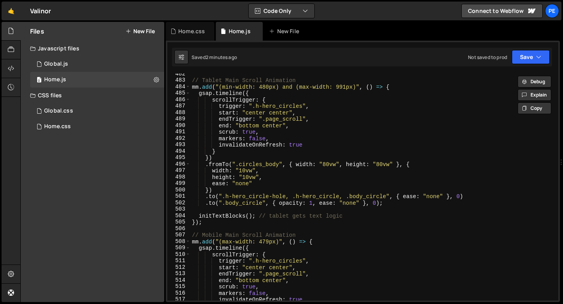
click at [393, 87] on div "// Tablet Main Scroll Animation mm . add ( "(min-width: 480px) and (max-width: …" at bounding box center [372, 191] width 365 height 240
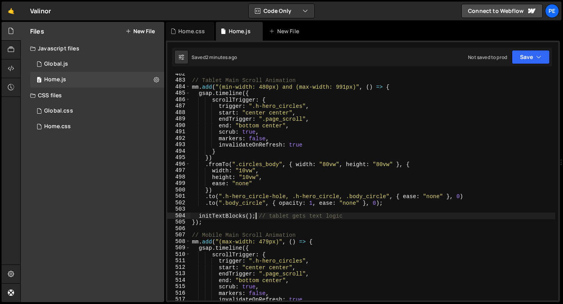
click at [257, 216] on div "// Tablet Main Scroll Animation mm . add ( "(min-width: 480px) and (max-width: …" at bounding box center [372, 191] width 365 height 240
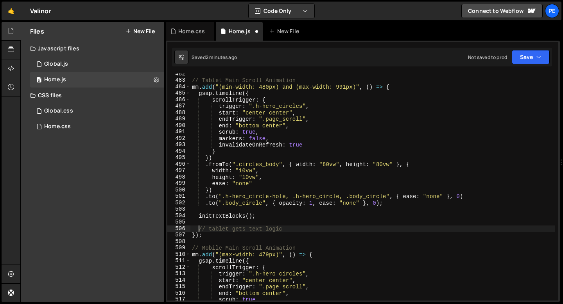
type textarea "initTextBlocks(); // tablet gets text logic"
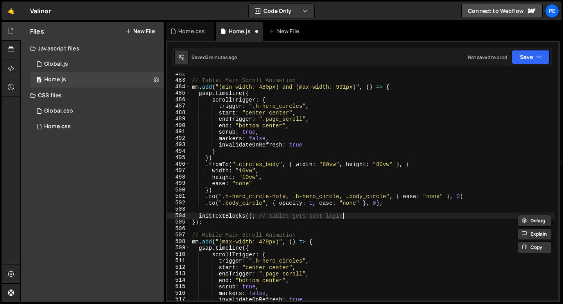
click at [367, 214] on div "// Tablet Main Scroll Animation mm . add ( "(min-width: 480px) and (max-width: …" at bounding box center [372, 191] width 365 height 240
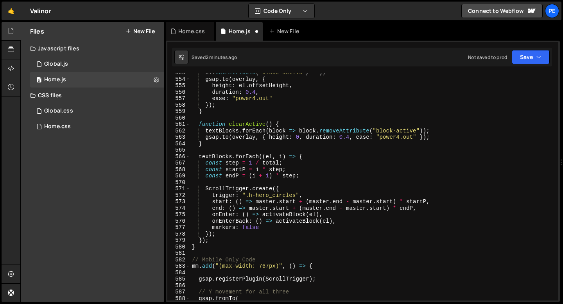
scroll to position [3661, 0]
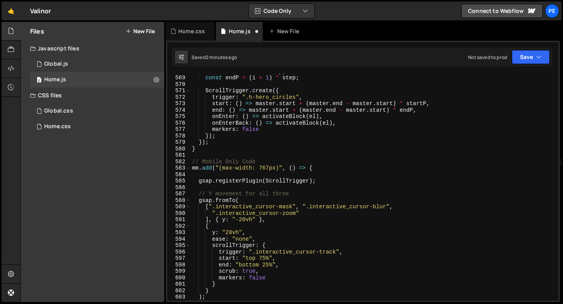
click at [240, 155] on div "const startP = i * step ; const endP = ( i + 1 ) * step ; ScrollTrigger . creat…" at bounding box center [372, 188] width 365 height 240
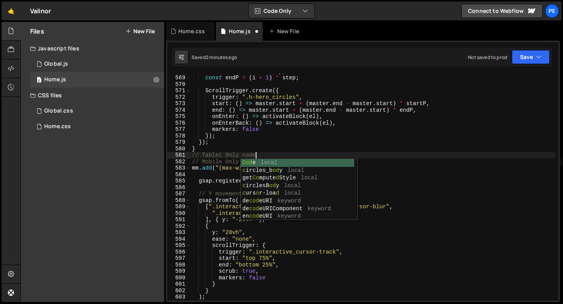
type textarea "// Tablet Only code"
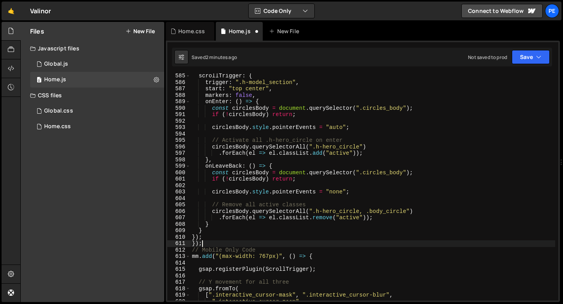
scroll to position [3790, 0]
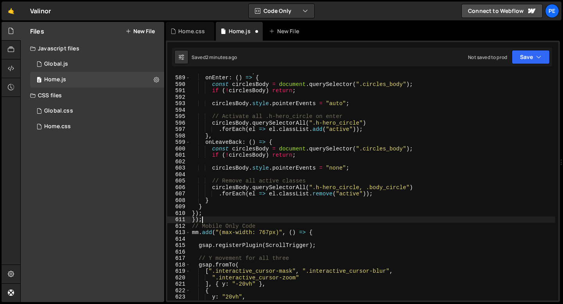
click at [234, 234] on div "markers : false , onEnter : ( ) => { const circlesBody = document . querySelect…" at bounding box center [372, 188] width 365 height 240
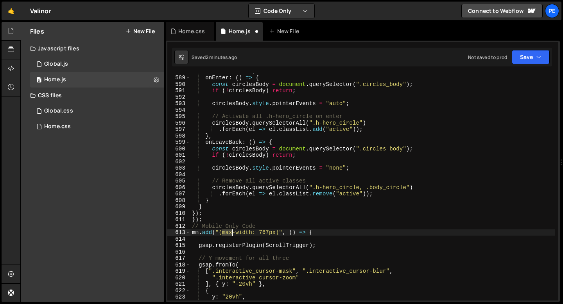
click at [234, 234] on div "markers : false , onEnter : ( ) => { const circlesBody = document . querySelect…" at bounding box center [372, 188] width 365 height 240
type textarea "mm.add("(max-width: 767px)", () => {"
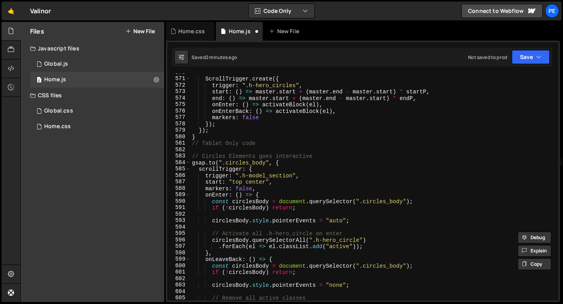
scroll to position [3663, 0]
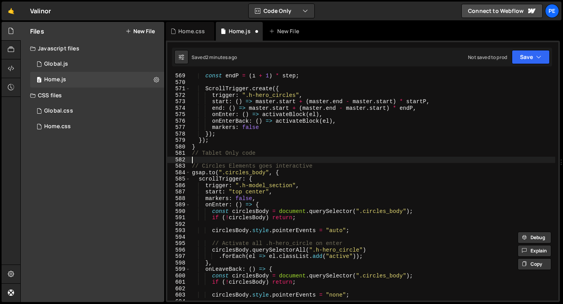
click at [259, 161] on div "const endP = ( i + 1 ) * step ; ScrollTrigger . create ({ trigger : ".h-hero_ci…" at bounding box center [372, 193] width 365 height 240
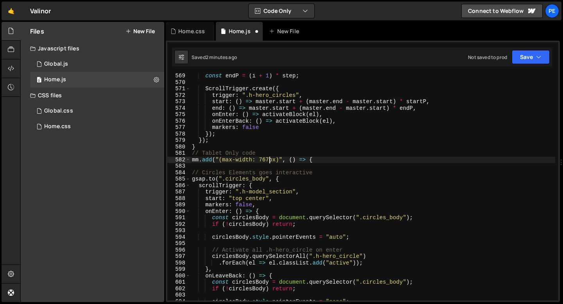
click at [270, 158] on div "const endP = ( i + 1 ) * step ; ScrollTrigger . create ({ trigger : ".h-hero_ci…" at bounding box center [372, 193] width 365 height 240
type textarea "mm.add("(max-width: 991px)", () => {"
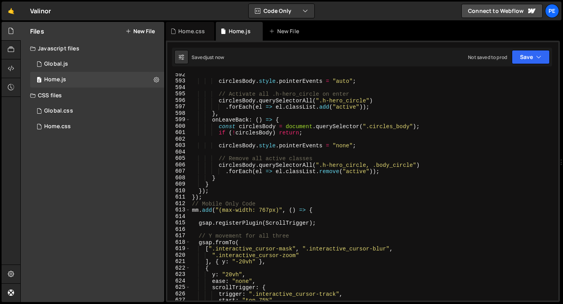
scroll to position [3812, 0]
click at [224, 191] on div "circlesBody . style . pointerEvents = "auto" ; // Activate all .h-hero_circle o…" at bounding box center [372, 192] width 365 height 240
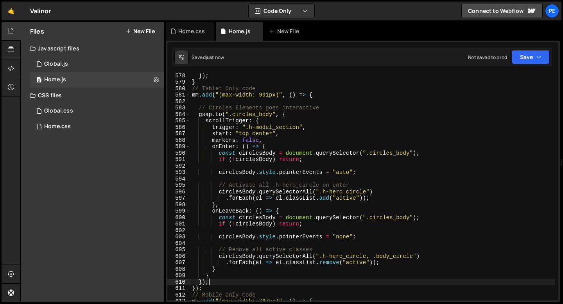
scroll to position [3721, 0]
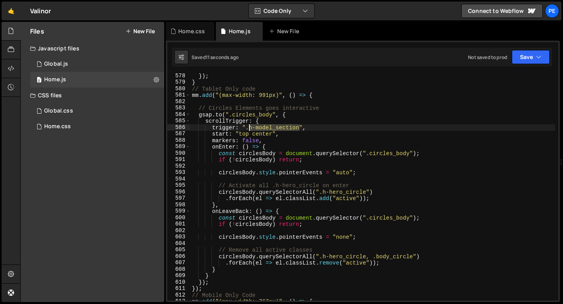
drag, startPoint x: 299, startPoint y: 127, endPoint x: 249, endPoint y: 129, distance: 49.3
click at [249, 129] on div "}) ; } // Tablet Only code mm . add ( "(max-width: 991px)" , ( ) => { // Circle…" at bounding box center [372, 193] width 365 height 240
paste textarea "page_scroll"
click at [246, 134] on div "}) ; } // Tablet Only code mm . add ( "(max-width: 991px)" , ( ) => { // Circle…" at bounding box center [372, 193] width 365 height 240
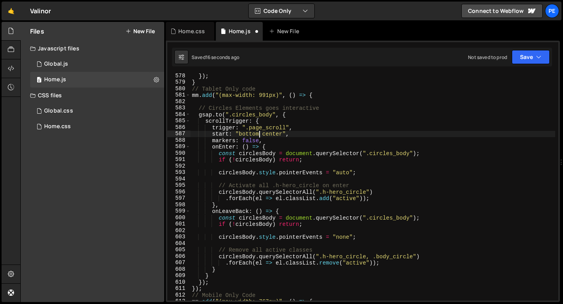
scroll to position [0, 4]
click at [271, 133] on div "}) ; } // Tablet Only code mm . add ( "(max-width: 991px)" , ( ) => { // Circle…" at bounding box center [372, 193] width 365 height 240
click at [254, 139] on div "}) ; } // Tablet Only code mm . add ( "(max-width: 991px)" , ( ) => { // Circle…" at bounding box center [372, 193] width 365 height 240
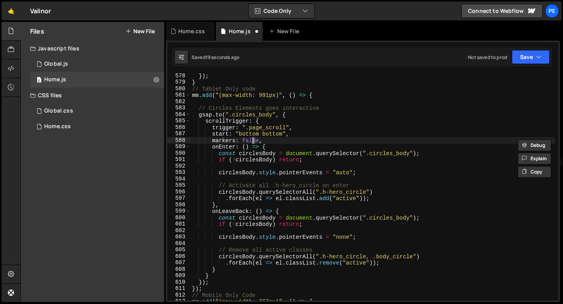
click at [254, 139] on div "}) ; } // Tablet Only code mm . add ( "(max-width: 991px)" , ( ) => { // Circle…" at bounding box center [372, 193] width 365 height 240
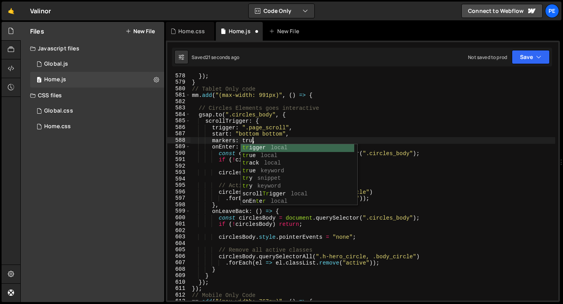
scroll to position [0, 4]
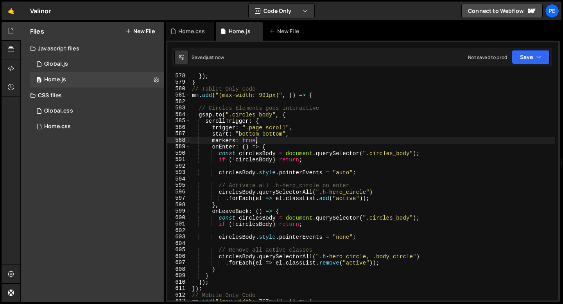
click at [219, 154] on div "}) ; } // Tablet Only code mm . add ( "(max-width: 991px)" , ( ) => { // Circle…" at bounding box center [372, 193] width 365 height 240
click at [274, 134] on div "}) ; } // Tablet Only code mm . add ( "(max-width: 991px)" , ( ) => { // Circle…" at bounding box center [372, 193] width 365 height 240
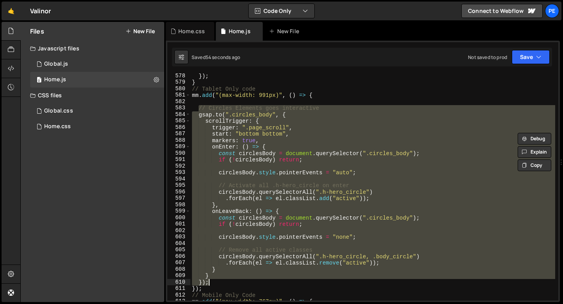
drag, startPoint x: 197, startPoint y: 108, endPoint x: 250, endPoint y: 284, distance: 184.0
click at [250, 284] on div "}) ; } // Tablet Only code mm . add ( "(max-width: 991px)" , ( ) => { // Circle…" at bounding box center [372, 193] width 365 height 240
type textarea "} });"
paste textarea
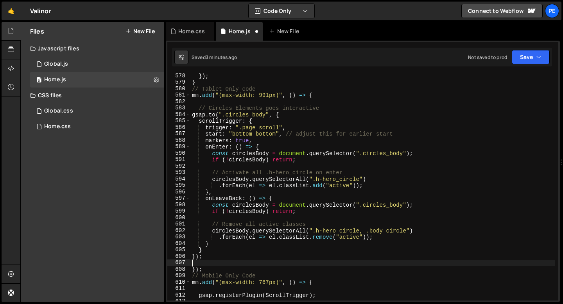
scroll to position [0, 0]
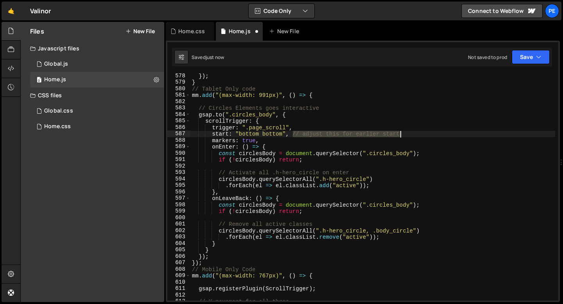
drag, startPoint x: 292, startPoint y: 133, endPoint x: 400, endPoint y: 136, distance: 107.5
click at [400, 136] on div "}) ; } // Tablet Only code mm . add ( "(max-width: 991px)" , ( ) => { // Circle…" at bounding box center [372, 193] width 365 height 240
click at [292, 135] on div "}) ; } // Tablet Only code mm . add ( "(max-width: 991px)" , ( ) => { // Circle…" at bounding box center [372, 193] width 365 height 240
click at [292, 134] on div "}) ; } // Tablet Only code mm . add ( "(max-width: 991px)" , ( ) => { // Circle…" at bounding box center [372, 193] width 365 height 240
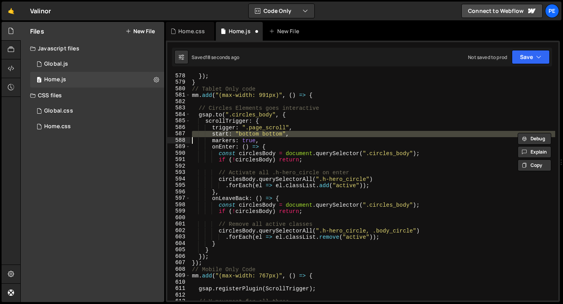
click at [292, 134] on div "}) ; } // Tablet Only code mm . add ( "(max-width: 991px)" , ( ) => { // Circle…" at bounding box center [372, 193] width 365 height 240
paste textarea
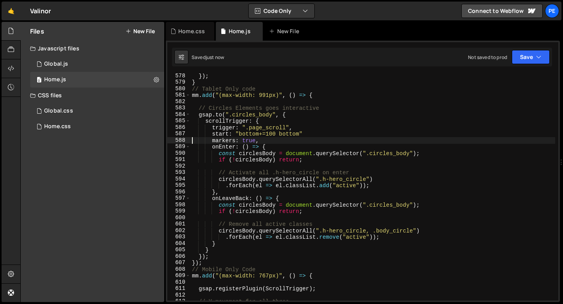
click at [314, 133] on div "}) ; } // Tablet Only code mm . add ( "(max-width: 991px)" , ( ) => { // Circle…" at bounding box center [372, 193] width 365 height 240
click at [261, 134] on div "}) ; } // Tablet Only code mm . add ( "(max-width: 991px)" , ( ) => { // Circle…" at bounding box center [372, 193] width 365 height 240
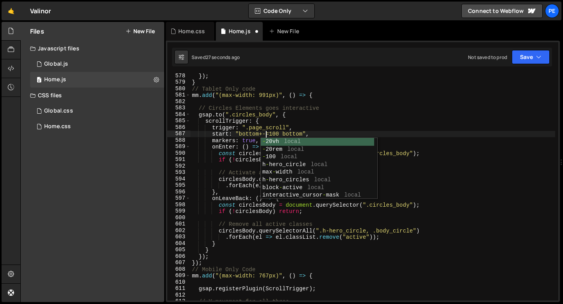
scroll to position [0, 5]
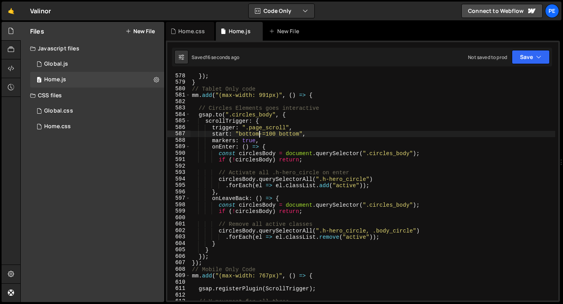
click at [308, 134] on div "}) ; } // Tablet Only code mm . add ( "(max-width: 991px)" , ( ) => { // Circle…" at bounding box center [372, 193] width 365 height 240
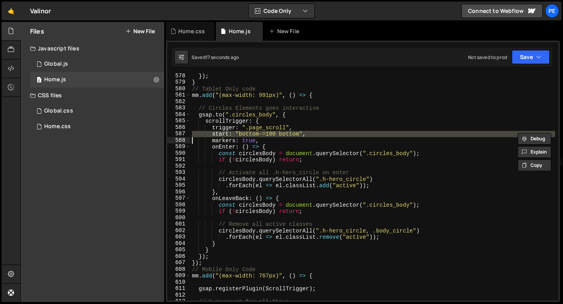
click at [308, 134] on div "}) ; } // Tablet Only code mm . add ( "(max-width: 991px)" , ( ) => { // Circle…" at bounding box center [372, 193] width 365 height 240
paste textarea
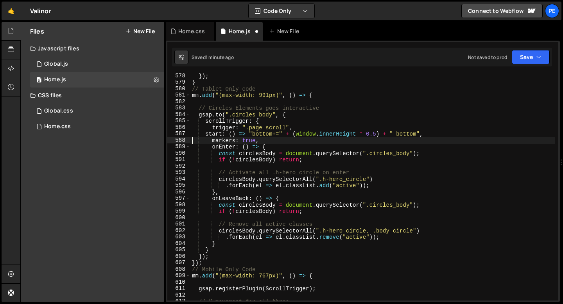
scroll to position [0, 4]
click at [296, 134] on div "}) ; } // Tablet Only code mm . add ( "(max-width: 991px)" , ( ) => { // Circle…" at bounding box center [372, 193] width 365 height 240
click at [376, 134] on div "}) ; } // Tablet Only code mm . add ( "(max-width: 991px)" , ( ) => { // Circle…" at bounding box center [372, 193] width 365 height 240
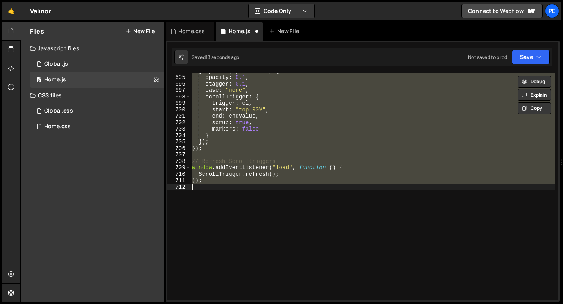
scroll to position [3664, 0]
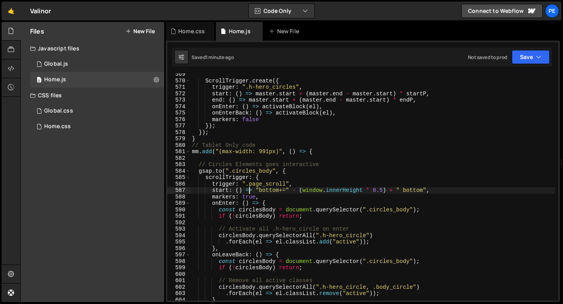
click at [247, 190] on div "ScrollTrigger . create ({ trigger : ".h-hero_circles" , start : ( ) => master .…" at bounding box center [372, 191] width 365 height 240
click at [235, 190] on div "ScrollTrigger . create ({ trigger : ".h-hero_circles" , start : ( ) => master .…" at bounding box center [372, 191] width 365 height 240
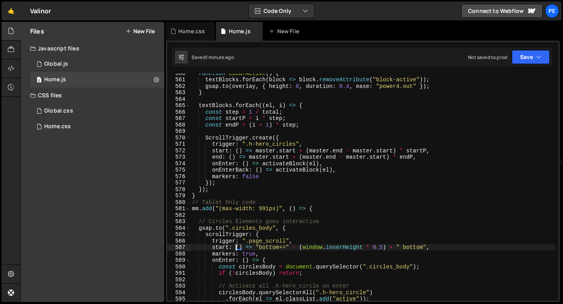
scroll to position [3663, 0]
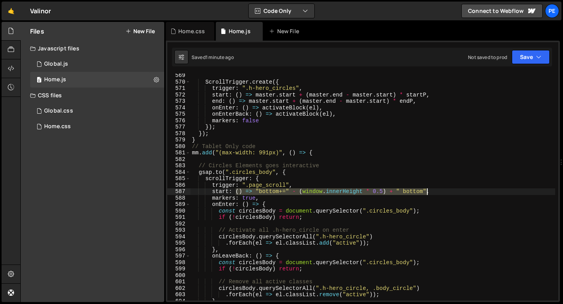
drag, startPoint x: 236, startPoint y: 191, endPoint x: 426, endPoint y: 193, distance: 190.3
click at [426, 193] on div "ScrollTrigger . create ({ trigger : ".h-hero_circles" , start : ( ) => master .…" at bounding box center [372, 192] width 365 height 240
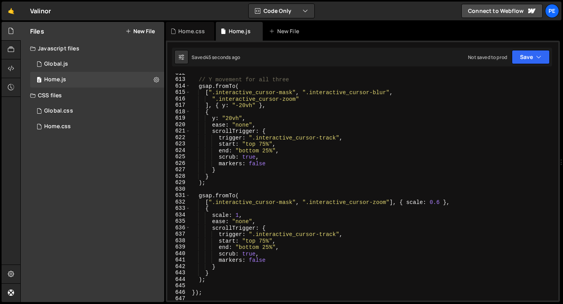
scroll to position [3956, 0]
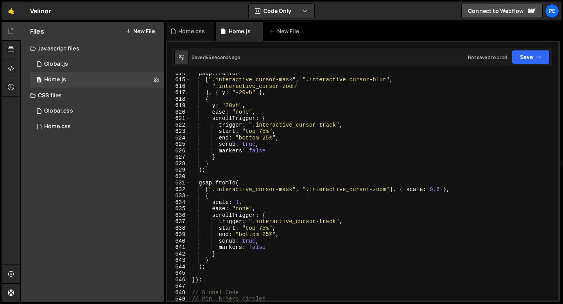
click at [234, 257] on div "gsap . fromTo ( [ ".interactive_cursor-mask" , ".interactive_cursor-blur" , ".i…" at bounding box center [372, 190] width 365 height 240
click at [224, 263] on div "gsap . fromTo ( [ ".interactive_cursor-mask" , ".interactive_cursor-blur" , ".i…" at bounding box center [372, 190] width 365 height 240
click at [218, 268] on div "gsap . fromTo ( [ ".interactive_cursor-mask" , ".interactive_cursor-blur" , ".i…" at bounding box center [372, 190] width 365 height 240
type textarea ");"
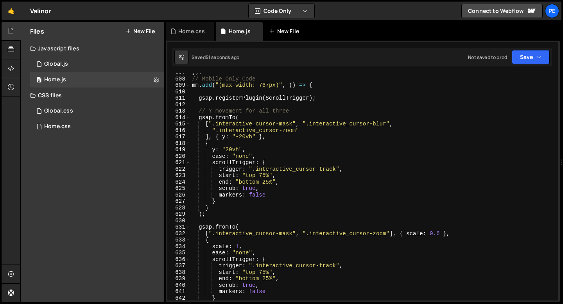
scroll to position [3873, 0]
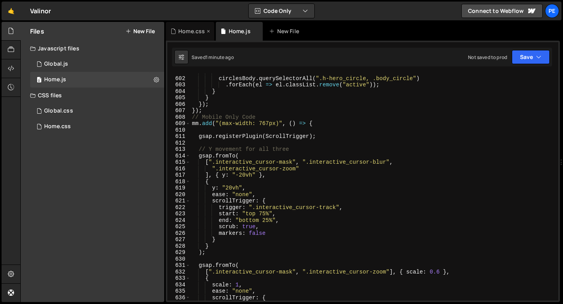
click at [193, 32] on div "Home.css" at bounding box center [191, 31] width 27 height 8
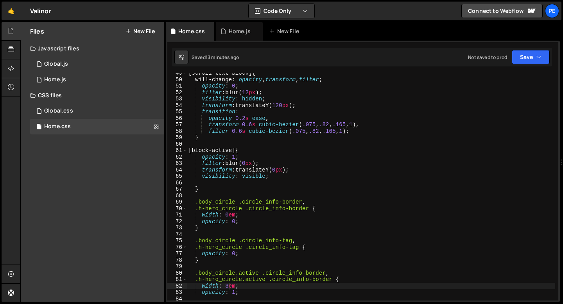
scroll to position [0, 0]
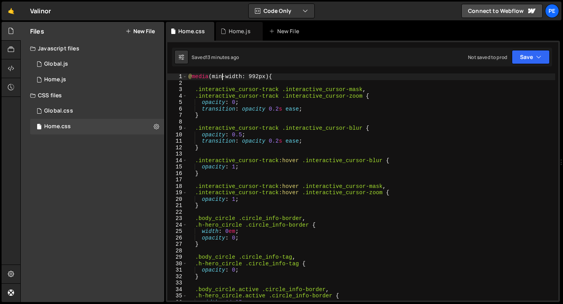
click at [223, 79] on div "@ media (min-width: 992px) { .interactive_cursor-track .interactive_cursor-mask…" at bounding box center [371, 193] width 368 height 240
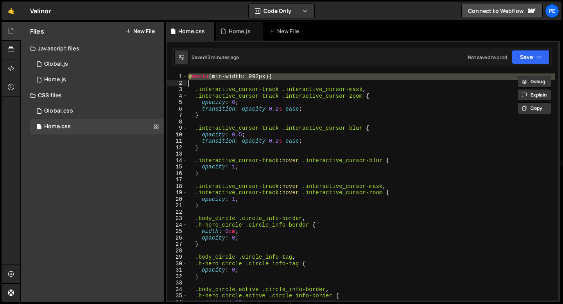
click at [223, 79] on div "@ media (min-width: 992px) { .interactive_cursor-track .interactive_cursor-mask…" at bounding box center [371, 193] width 368 height 240
type textarea "@media (min-width: 992px) {"
click at [242, 34] on div "Home.js" at bounding box center [240, 31] width 22 height 8
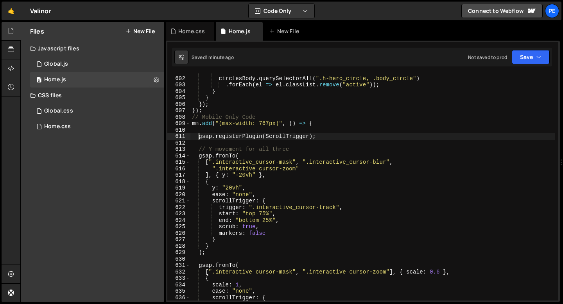
click at [200, 136] on div "// Remove all active classes circlesBody . querySelectorAll ( ".h-hero_circle, …" at bounding box center [372, 189] width 365 height 240
type textarea "gsap.registerPlugin(ScrollTrigger);"
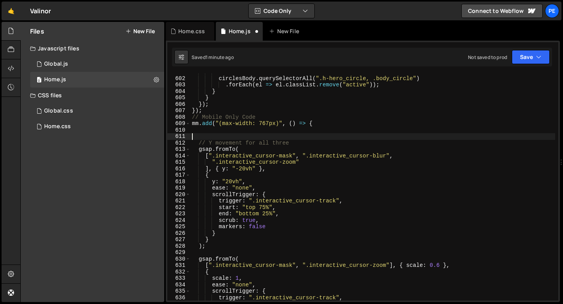
click at [202, 136] on div "// Remove all active classes circlesBody . querySelectorAll ( ".h-hero_circle, …" at bounding box center [372, 189] width 365 height 240
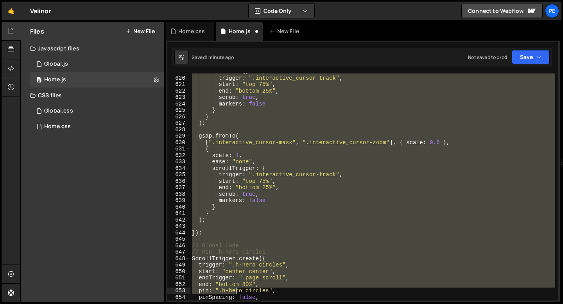
scroll to position [3990, 0]
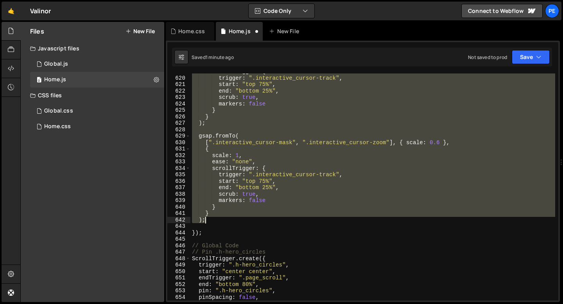
drag, startPoint x: 198, startPoint y: 137, endPoint x: 227, endPoint y: 218, distance: 85.8
click at [227, 218] on div "scrollTrigger : { trigger : ".interactive_cursor-track" , start : "top 75%" , e…" at bounding box center [372, 188] width 365 height 240
type textarea "} );"
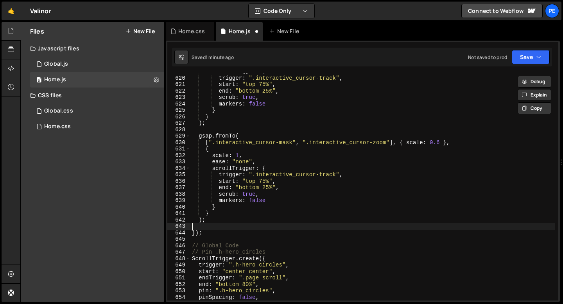
click at [217, 223] on div "scrollTrigger : { trigger : ".interactive_cursor-track" , start : "top 75%" , e…" at bounding box center [372, 188] width 365 height 240
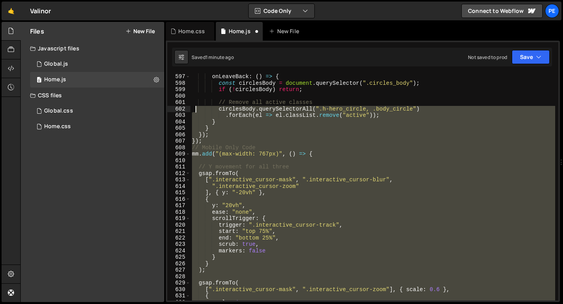
scroll to position [3843, 0]
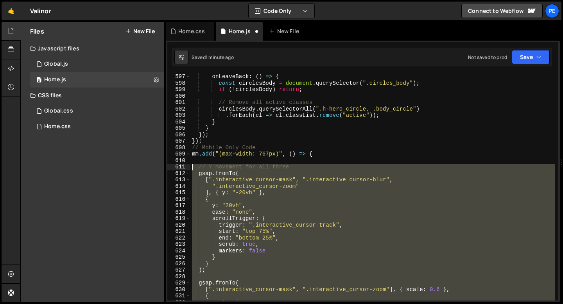
drag, startPoint x: 212, startPoint y: 221, endPoint x: 190, endPoint y: 169, distance: 56.7
click at [190, 169] on div "); 597 598 599 600 601 602 603 604 605 606 607 608 609 610 611 612 613 614 615 …" at bounding box center [362, 186] width 391 height 227
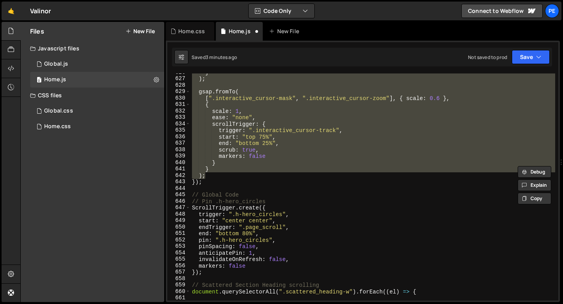
scroll to position [4034, 0]
click at [245, 185] on div "} ) ; gsap . fromTo ( [ ".interactive_cursor-mask" , ".interactive_cursor-zoom"…" at bounding box center [372, 189] width 365 height 240
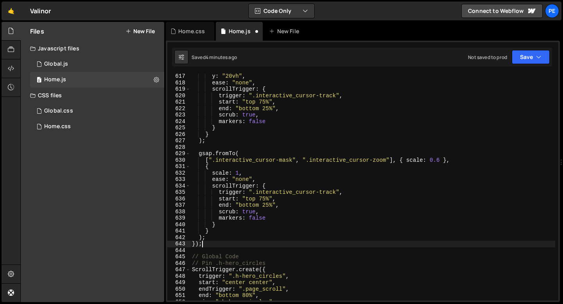
scroll to position [3911, 0]
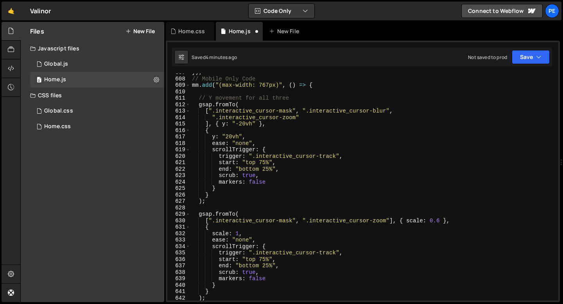
click at [324, 82] on div "}) ; // Mobile Only Code mm . add ( "(max-width: 767px)" , ( ) => { // Y moveme…" at bounding box center [372, 189] width 365 height 240
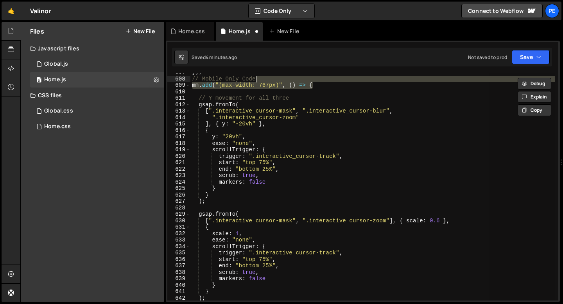
click at [323, 85] on div "}) ; // Mobile Only Code mm . add ( "(max-width: 767px)" , ( ) => { // Y moveme…" at bounding box center [372, 186] width 365 height 227
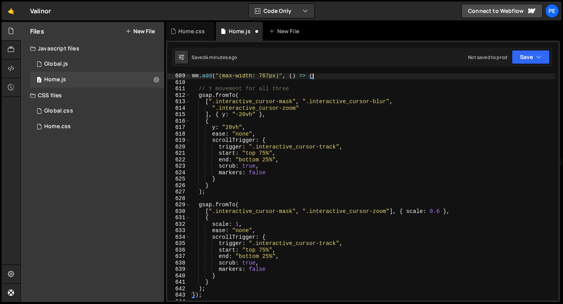
scroll to position [3919, 0]
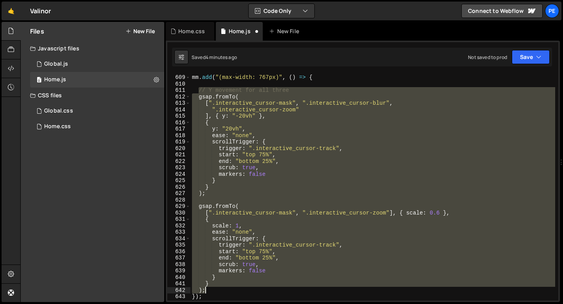
drag, startPoint x: 198, startPoint y: 89, endPoint x: 213, endPoint y: 288, distance: 199.8
click at [213, 288] on div "// Mobile Only Code mm . add ( "(max-width: 767px)" , ( ) => { // Y movement fo…" at bounding box center [372, 188] width 365 height 240
type textarea "} );"
paste textarea
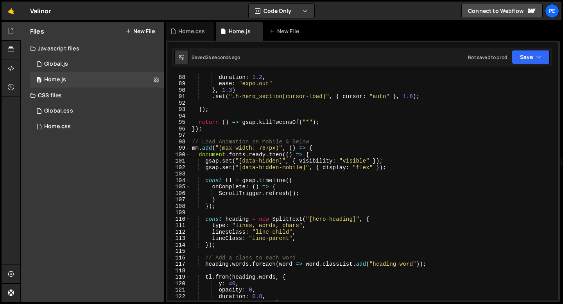
scroll to position [551, 0]
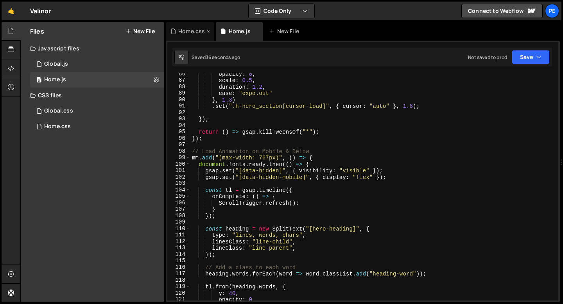
click at [189, 30] on div "Home.css" at bounding box center [191, 31] width 27 height 8
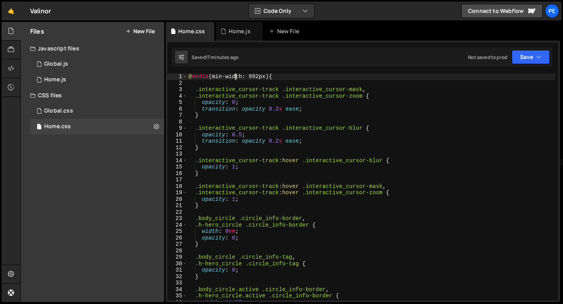
click at [235, 77] on div "@ media (min-width: 992px) { .interactive_cursor-track .interactive_cursor-mask…" at bounding box center [371, 193] width 368 height 240
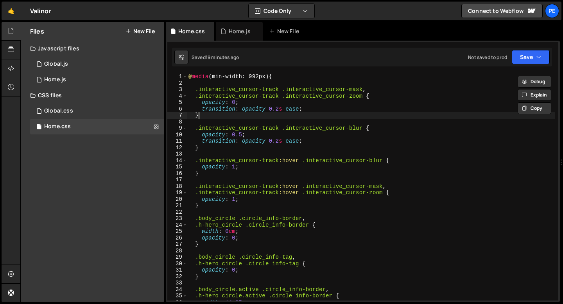
click at [225, 116] on div "@ media (min-width: 992px) { .interactive_cursor-track .interactive_cursor-mask…" at bounding box center [371, 193] width 368 height 240
type textarea "}"
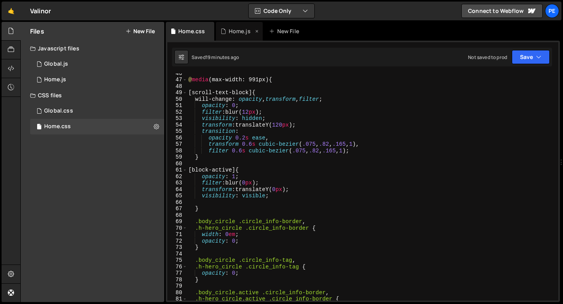
scroll to position [293, 0]
click at [233, 26] on div "Home.js" at bounding box center [239, 31] width 47 height 19
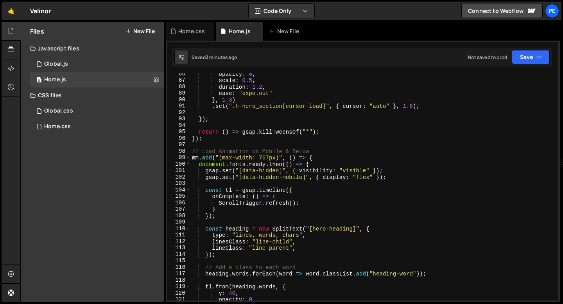
click at [236, 183] on div "opacity : 0 , scale : 0.5 , duration : 1.2 , ease : "expo.out" } , 1.3 ) . set …" at bounding box center [372, 191] width 365 height 240
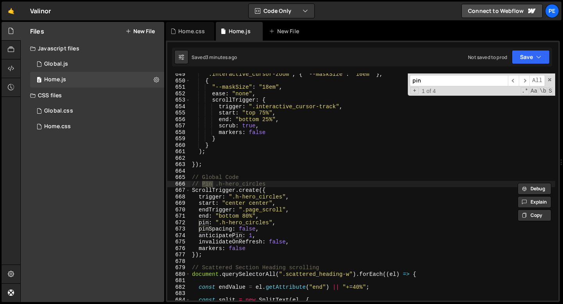
scroll to position [4180, 0]
type input "pin"
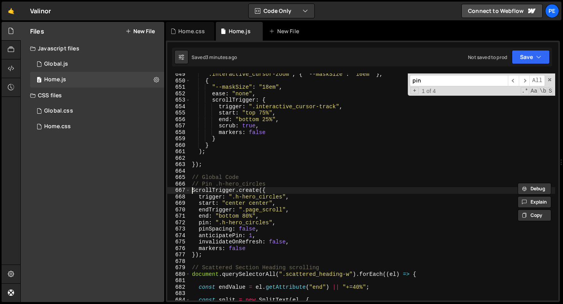
click at [192, 189] on div "".interactive_cursor-zoom" , { "--maskSize" : "10em" } , { "--maskSize" : "18em…" at bounding box center [372, 191] width 365 height 240
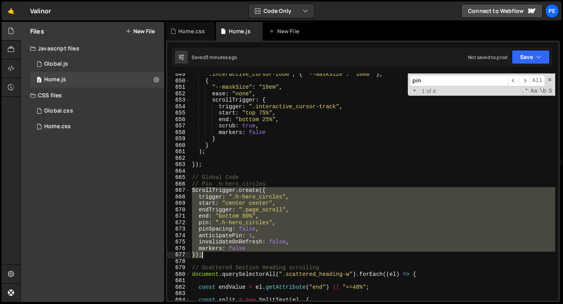
drag, startPoint x: 192, startPoint y: 189, endPoint x: 202, endPoint y: 253, distance: 64.9
click at [202, 253] on div "".interactive_cursor-zoom" , { "--maskSize" : "10em" } , { "--maskSize" : "18em…" at bounding box center [372, 191] width 365 height 240
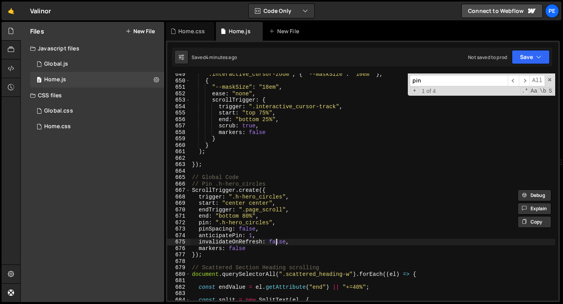
click at [277, 243] on div "".interactive_cursor-zoom" , { "--maskSize" : "10em" } , { "--maskSize" : "18em…" at bounding box center [372, 191] width 365 height 240
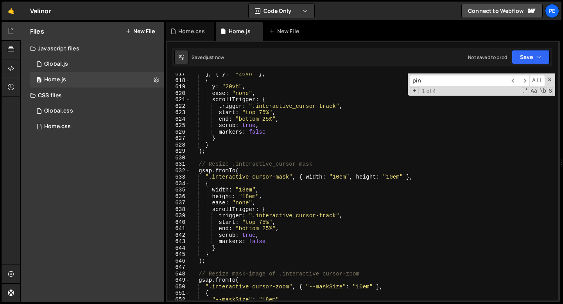
scroll to position [4057, 0]
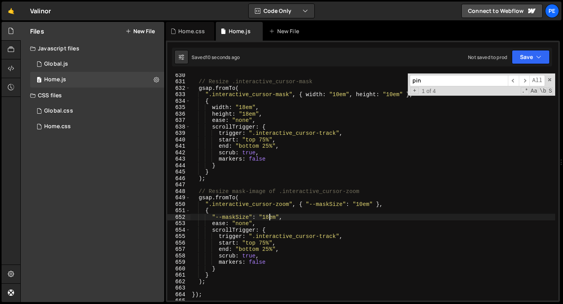
click at [268, 217] on div "// Resize .interactive_cursor-mask gsap . fromTo ( ".interactive_cursor-mask" ,…" at bounding box center [372, 192] width 365 height 240
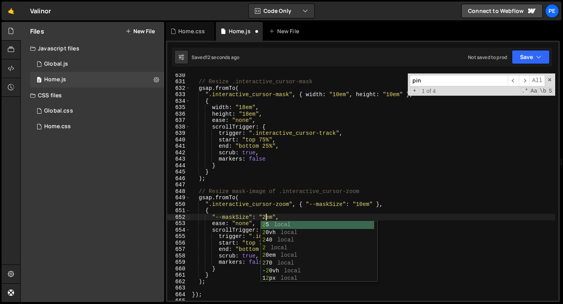
scroll to position [0, 5]
click at [247, 113] on div "// Resize .interactive_cursor-mask gsap . fromTo ( ".interactive_cursor-mask" ,…" at bounding box center [372, 192] width 365 height 240
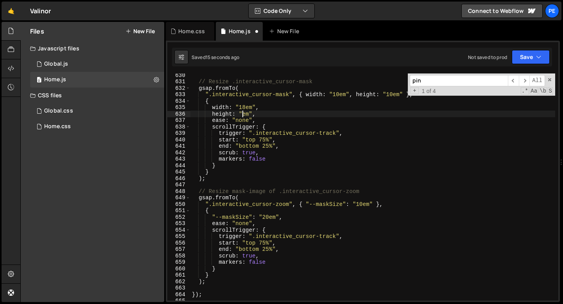
scroll to position [0, 4]
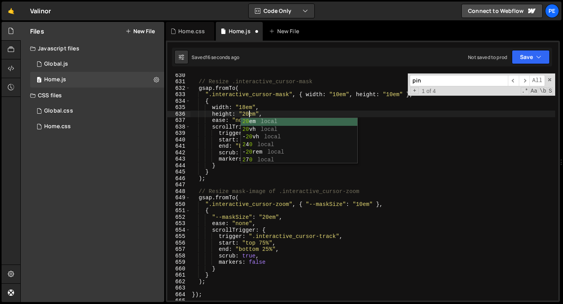
click at [244, 105] on div "// Resize .interactive_cursor-mask gsap . fromTo ( ".interactive_cursor-mask" ,…" at bounding box center [372, 192] width 365 height 240
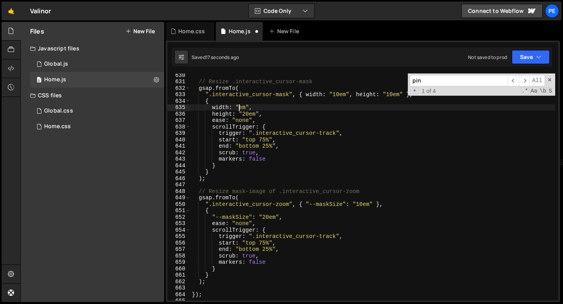
scroll to position [0, 4]
click at [265, 107] on div "// Resize .interactive_cursor-mask gsap . fromTo ( ".interactive_cursor-mask" ,…" at bounding box center [372, 192] width 365 height 240
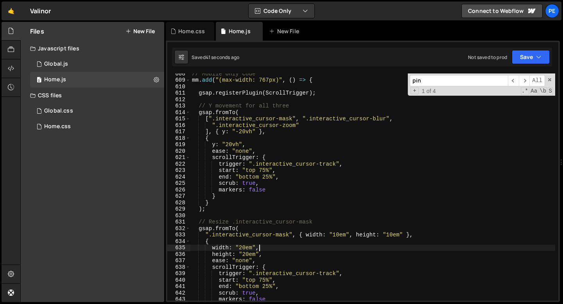
scroll to position [3916, 0]
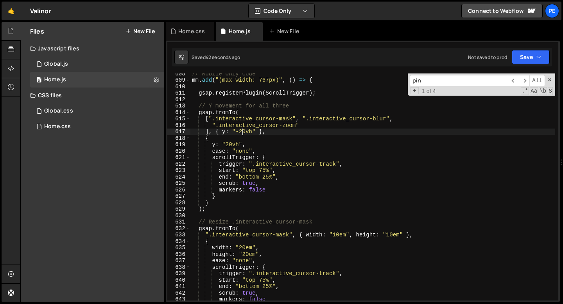
click at [241, 133] on div "// Mobile Only Code mm . add ( "(max-width: 767px)" , ( ) => { gsap . registerP…" at bounding box center [372, 190] width 365 height 240
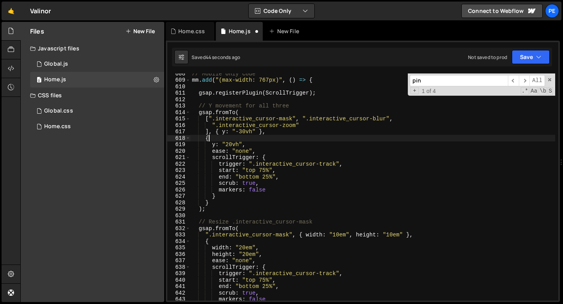
click at [281, 138] on div "// Mobile Only Code mm . add ( "(max-width: 767px)" , ( ) => { gsap . registerP…" at bounding box center [372, 190] width 365 height 240
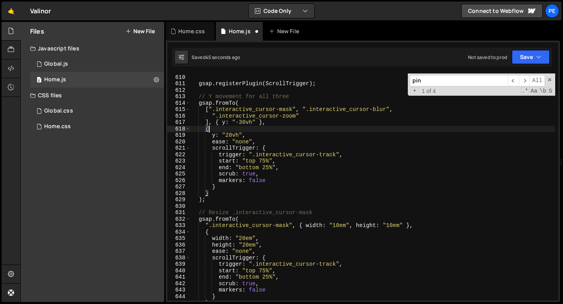
scroll to position [3931, 0]
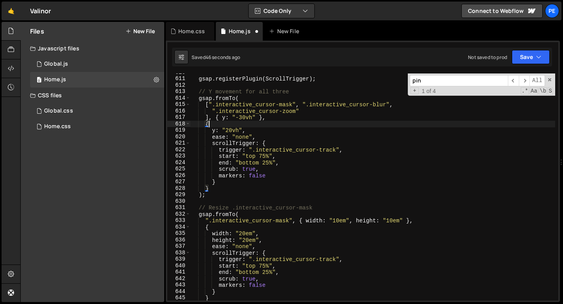
type textarea "{"
click at [429, 81] on input "pin" at bounding box center [459, 80] width 98 height 11
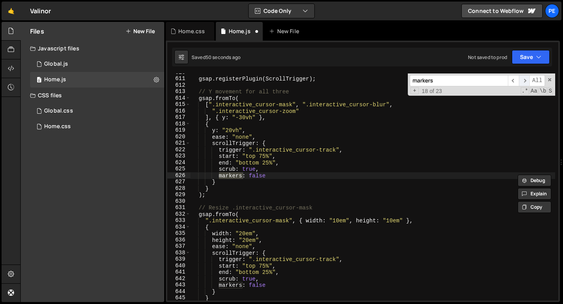
type input "markers"
click at [522, 81] on span "​" at bounding box center [524, 80] width 11 height 11
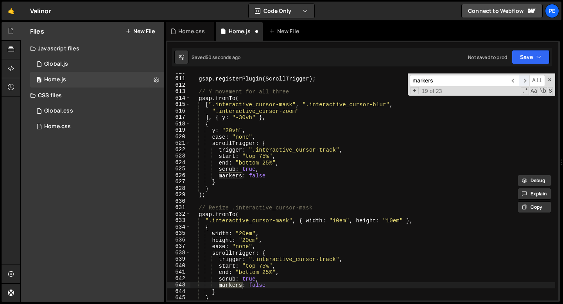
click at [522, 81] on span "​" at bounding box center [524, 80] width 11 height 11
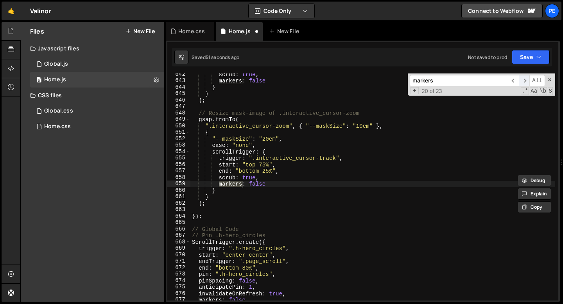
scroll to position [4135, 0]
click at [523, 82] on span "​" at bounding box center [524, 80] width 11 height 11
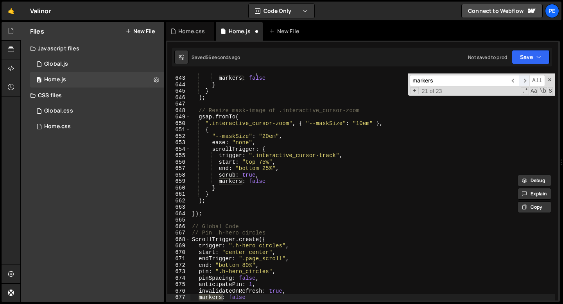
click at [523, 82] on span "​" at bounding box center [524, 80] width 11 height 11
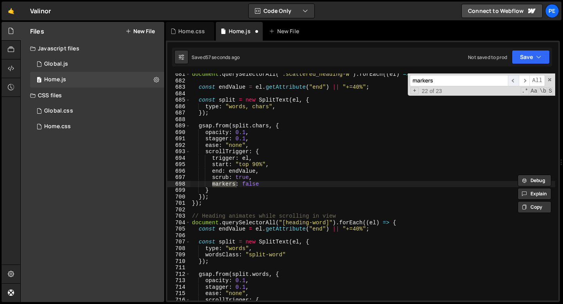
click at [515, 82] on span "​" at bounding box center [513, 80] width 11 height 11
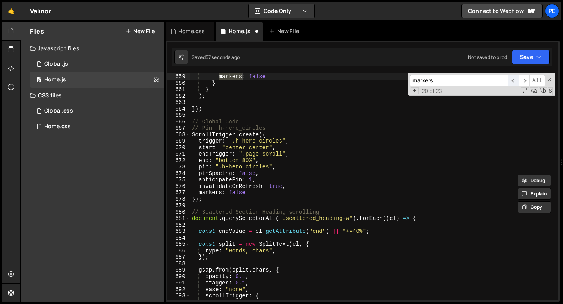
click at [515, 82] on span "​" at bounding box center [513, 80] width 11 height 11
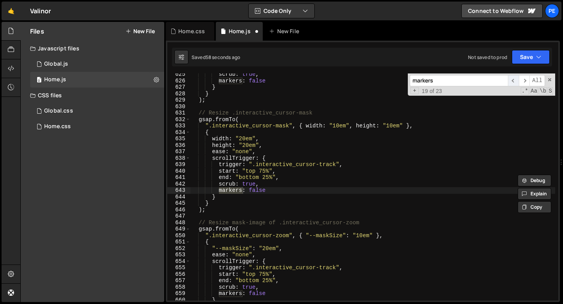
click at [515, 82] on span "​" at bounding box center [513, 80] width 11 height 11
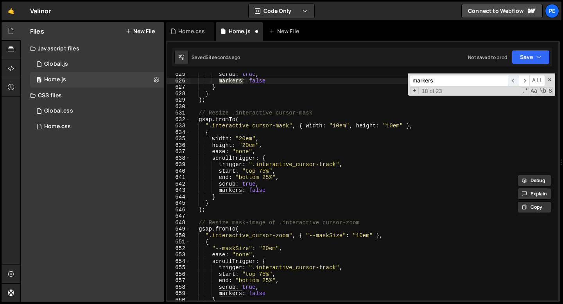
click at [515, 82] on span "​" at bounding box center [513, 80] width 11 height 11
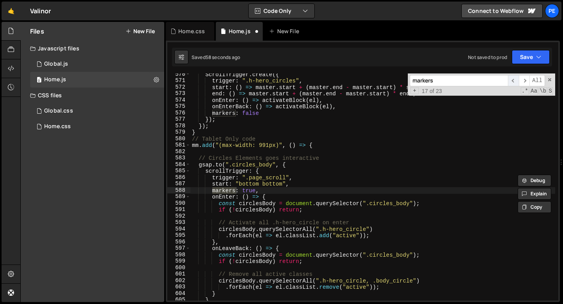
click at [515, 82] on span "​" at bounding box center [513, 80] width 11 height 11
click at [245, 188] on div "ScrollTrigger . create ({ trigger : ".h-hero_circles" , start : ( ) => master .…" at bounding box center [372, 191] width 365 height 240
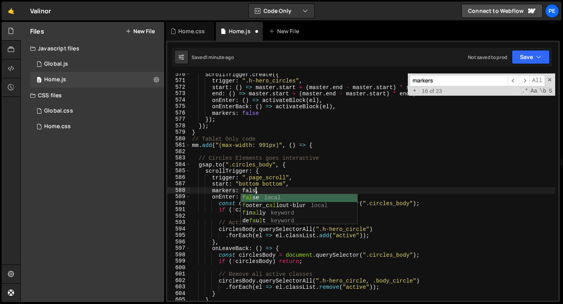
scroll to position [0, 4]
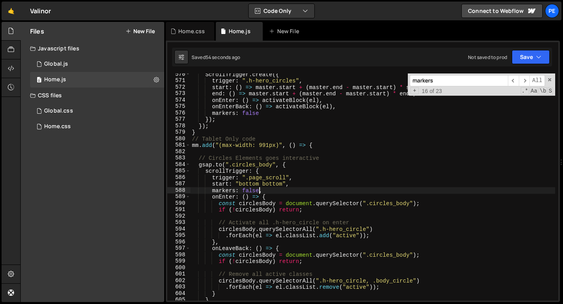
type textarea "markers: false,"
